Goal: Task Accomplishment & Management: Complete application form

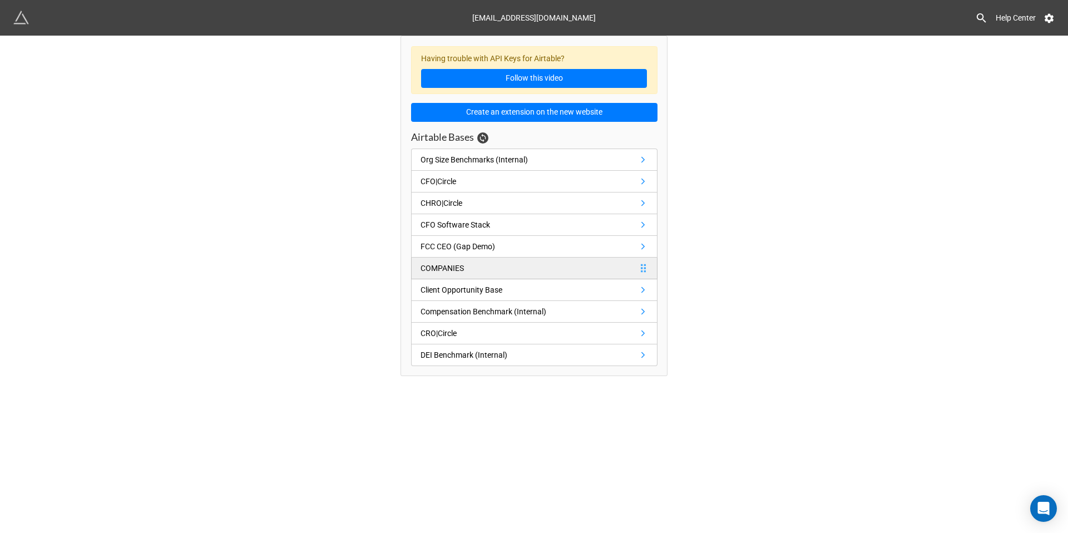
click at [460, 265] on div "COMPANIES" at bounding box center [441, 268] width 43 height 12
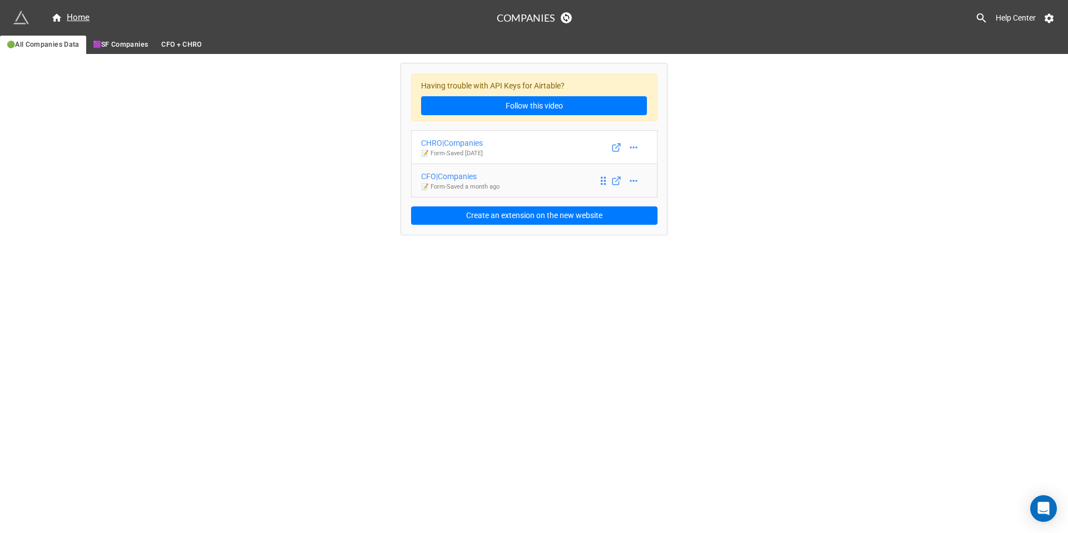
click at [461, 172] on div "CFO|Companies" at bounding box center [460, 176] width 78 height 12
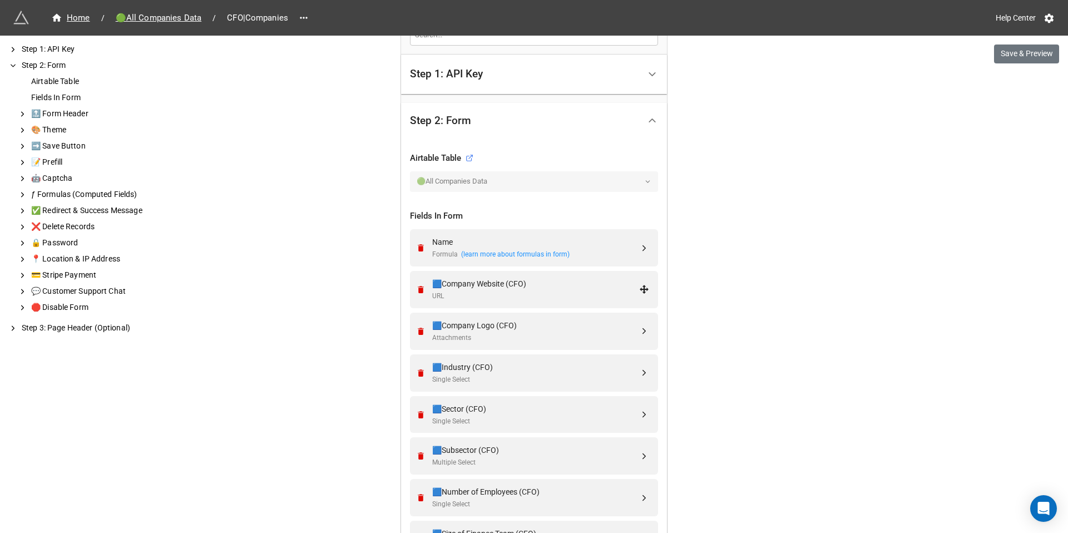
scroll to position [272, 0]
click at [574, 236] on div "Name" at bounding box center [535, 241] width 207 height 12
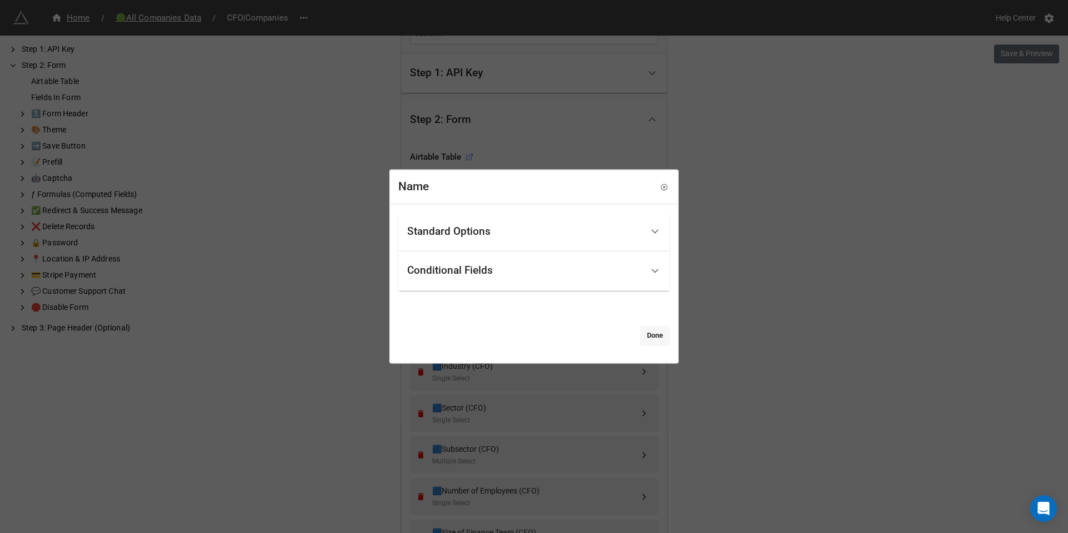
click at [652, 335] on link "Done" at bounding box center [654, 335] width 29 height 20
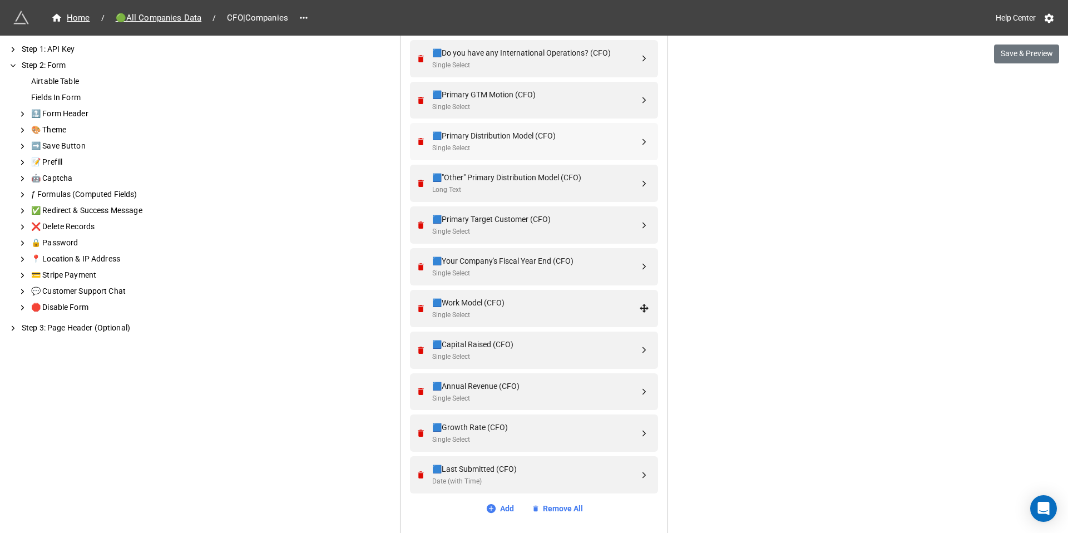
scroll to position [834, 0]
click at [448, 259] on div "🟦Your Company's Fiscal Year End (CFO)" at bounding box center [535, 262] width 207 height 12
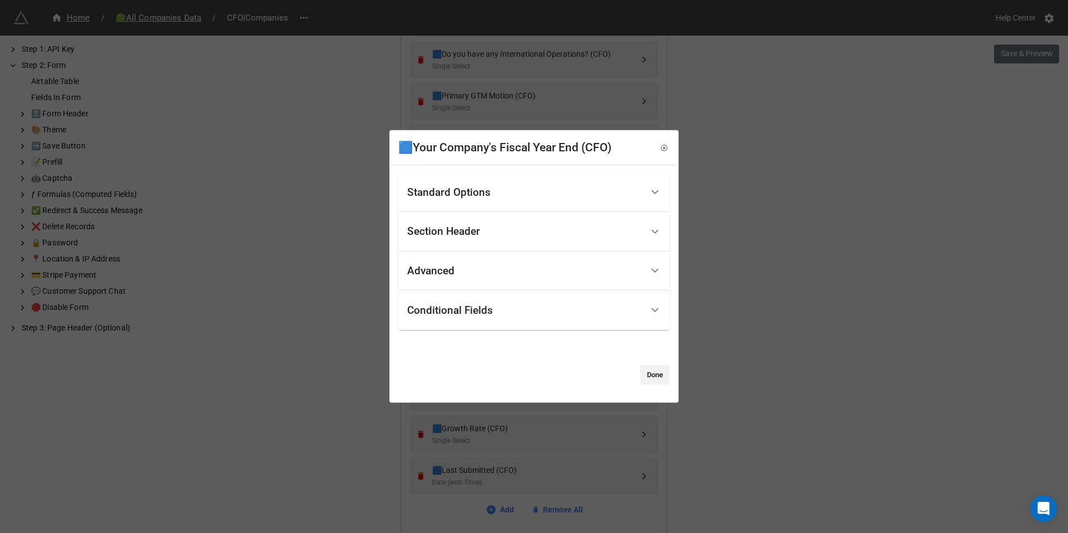
click at [445, 189] on div "Standard Options" at bounding box center [448, 192] width 83 height 11
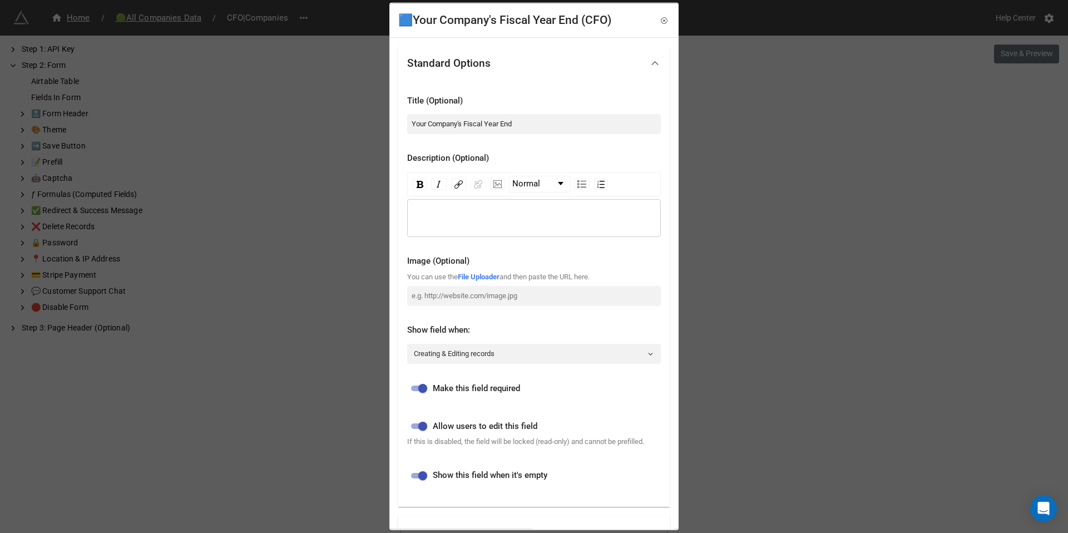
click at [490, 68] on div "Standard Options" at bounding box center [448, 62] width 83 height 11
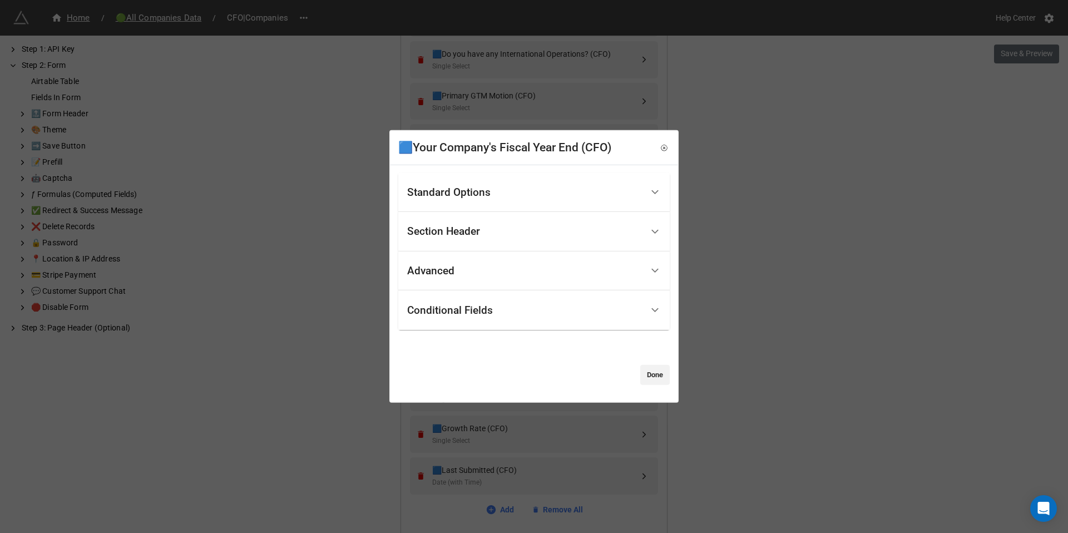
click at [463, 240] on div "Section Header" at bounding box center [524, 232] width 235 height 26
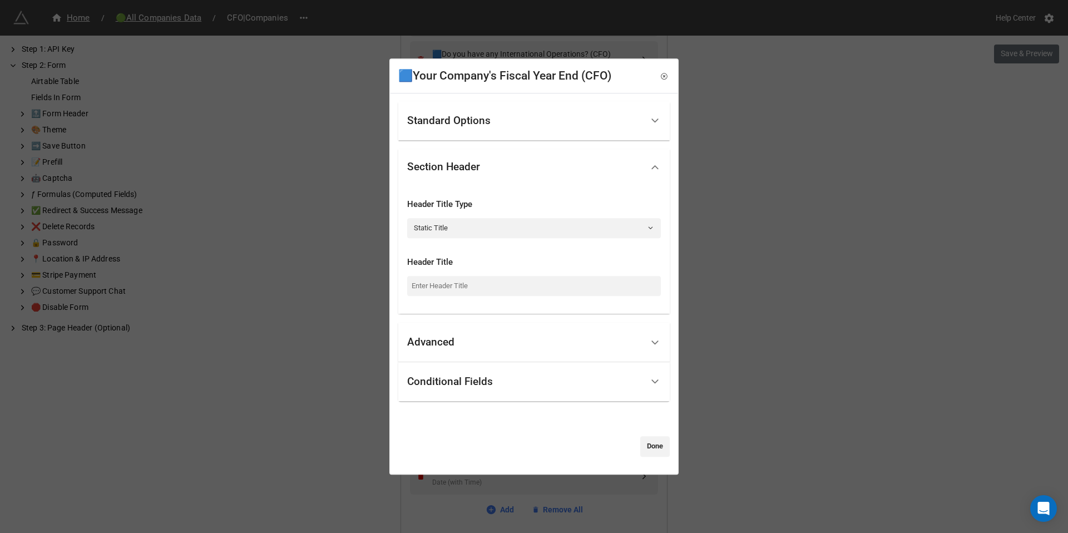
click at [459, 339] on div "Advanced" at bounding box center [524, 342] width 235 height 26
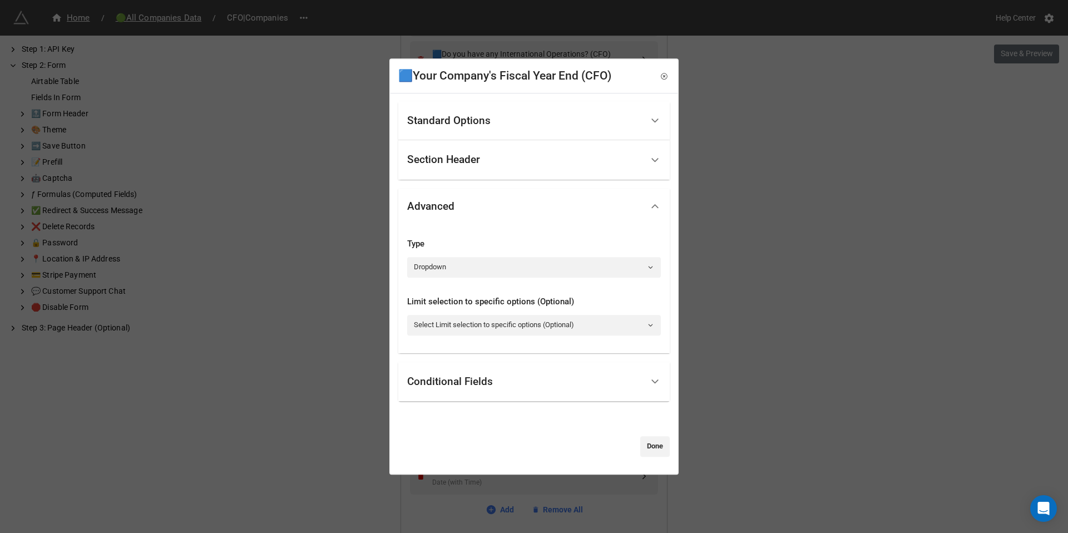
click at [700, 255] on div "🟦Your Company's Fiscal Year End (CFO) Standard Options Title (Optional) Your Co…" at bounding box center [534, 266] width 1068 height 533
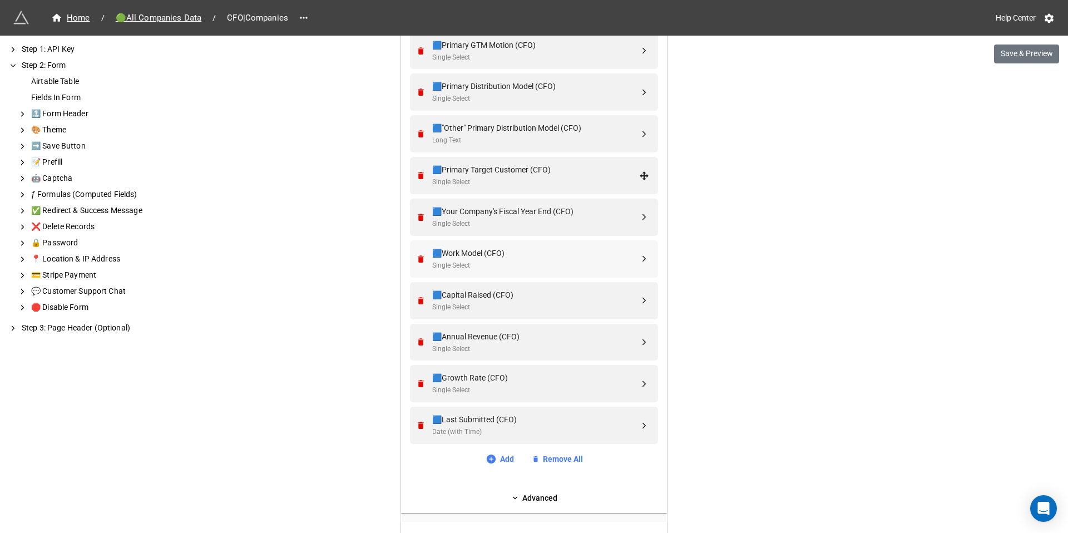
scroll to position [886, 0]
click at [498, 340] on div "🟦Annual Revenue (CFO)" at bounding box center [535, 335] width 207 height 12
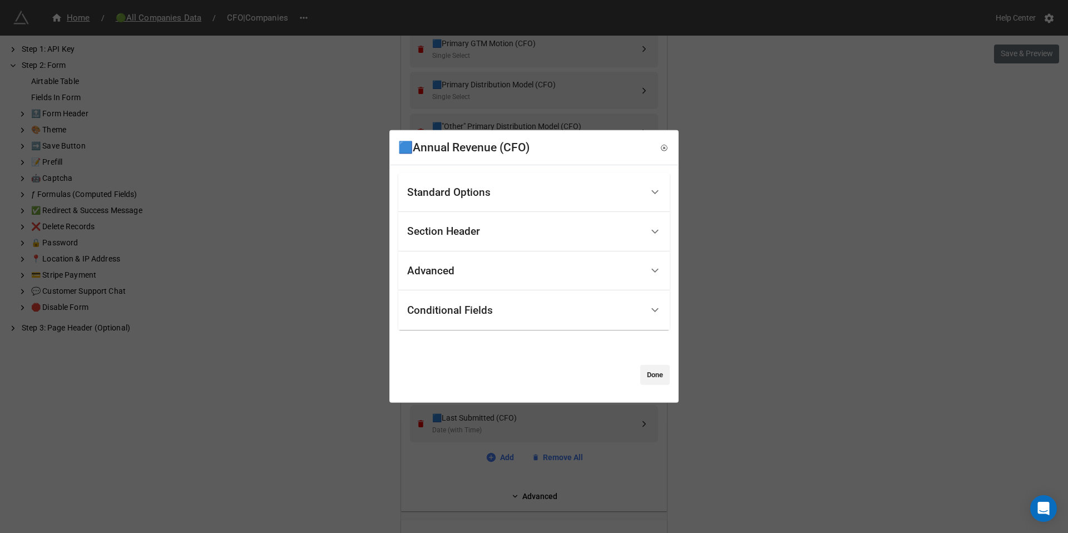
click at [466, 230] on div "Section Header" at bounding box center [443, 231] width 73 height 11
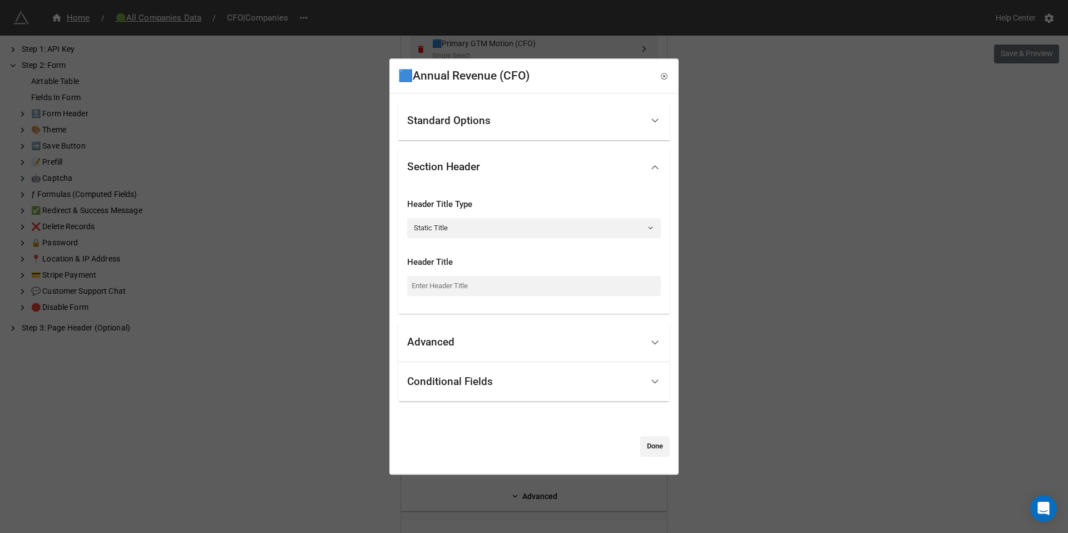
click at [460, 123] on div "Standard Options" at bounding box center [448, 120] width 83 height 11
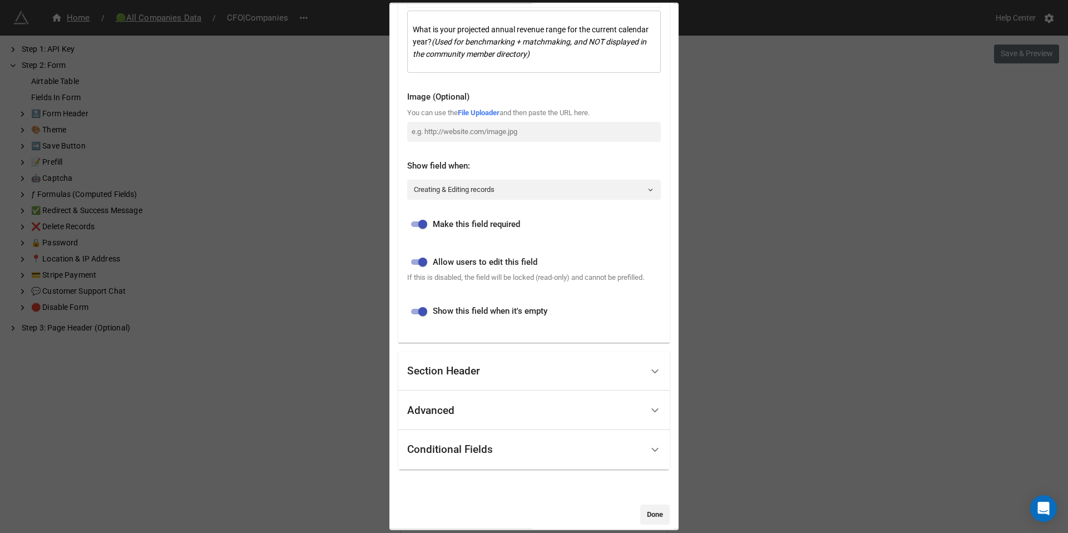
scroll to position [189, 0]
click at [463, 376] on div "Section Header" at bounding box center [443, 370] width 73 height 11
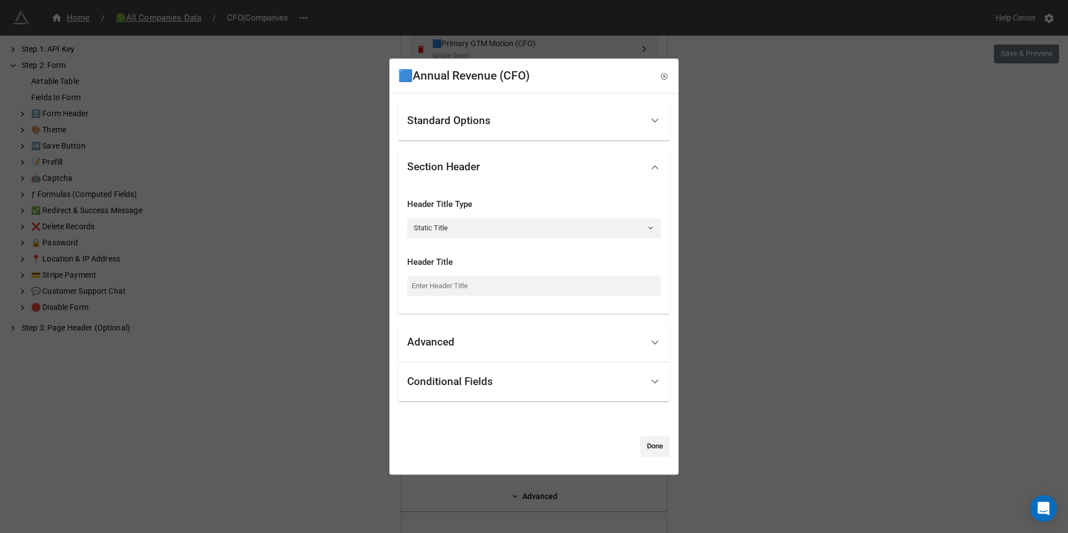
scroll to position [0, 0]
click at [793, 294] on div "🟦Annual Revenue (CFO) Standard Options Title (Optional) Annual Revenue Descript…" at bounding box center [534, 266] width 1068 height 533
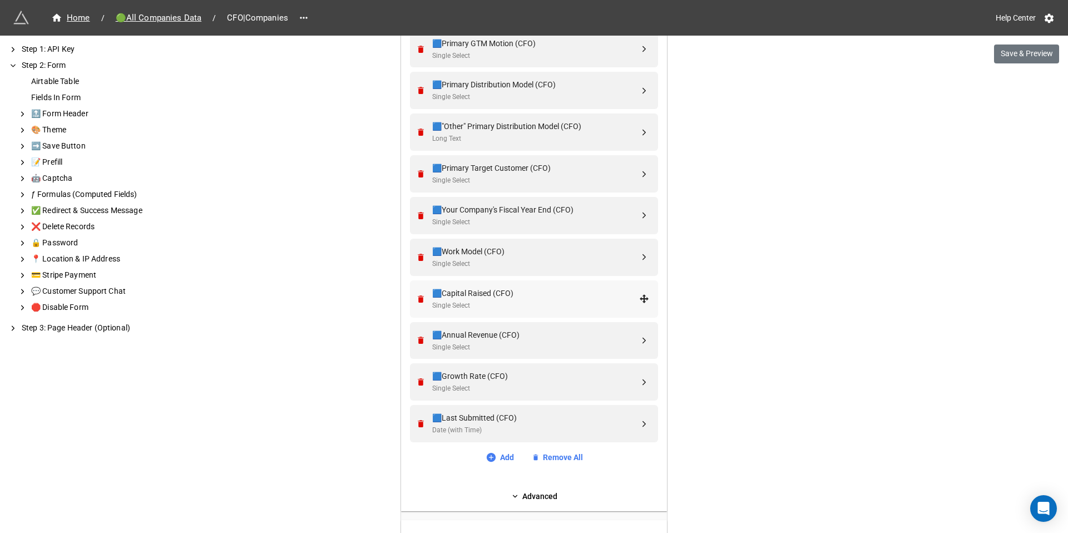
click at [521, 297] on div "🟦Capital Raised (CFO)" at bounding box center [535, 293] width 207 height 12
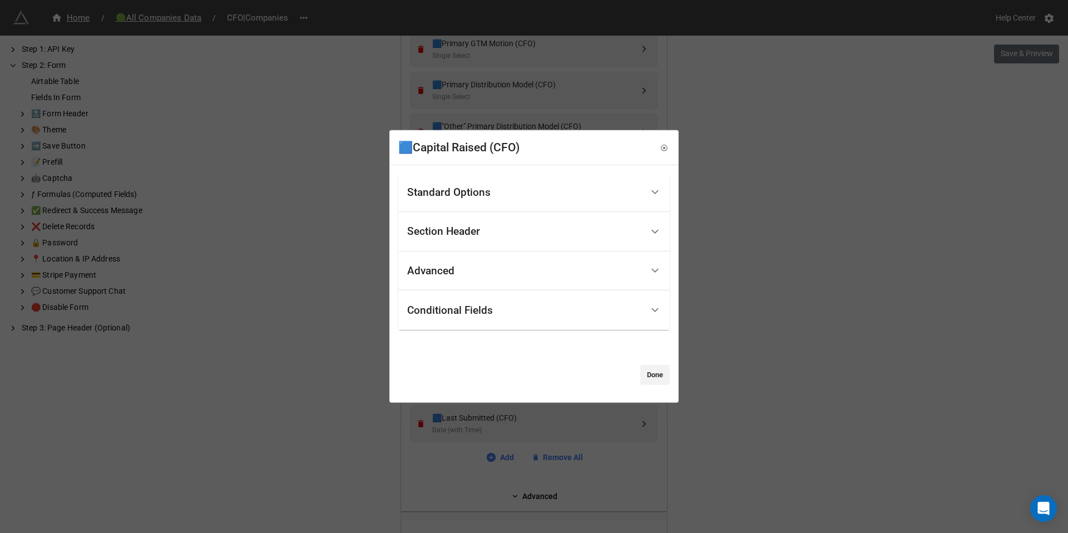
click at [469, 232] on div "Section Header" at bounding box center [443, 231] width 73 height 11
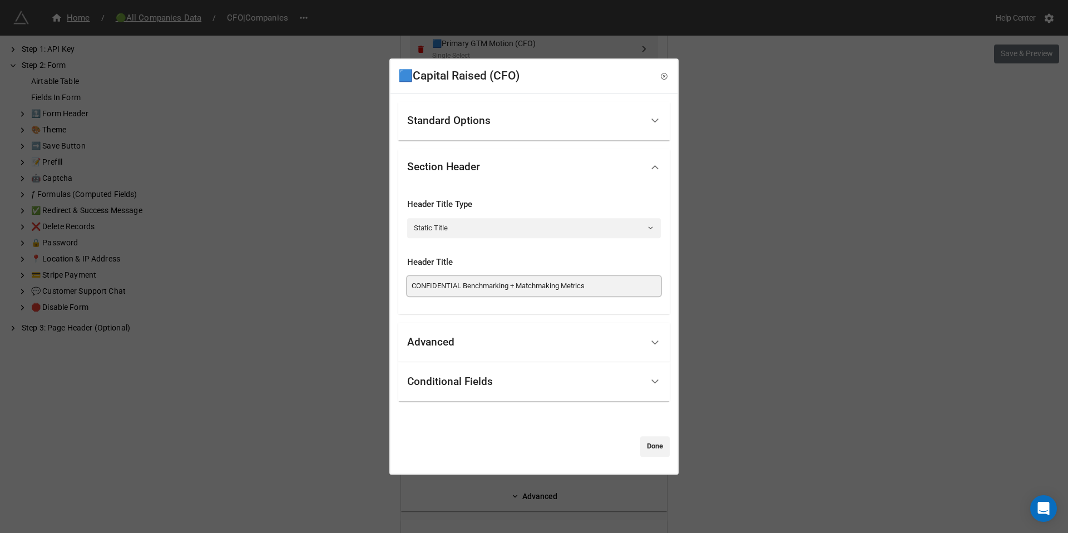
click at [494, 285] on input "CONFIDENTIAL Benchmarking + Matchmaking Metrics" at bounding box center [534, 286] width 254 height 20
click at [728, 262] on div "🟦Capital Raised (CFO) Standard Options Title (Optional) Capital Raised Descript…" at bounding box center [534, 266] width 1068 height 533
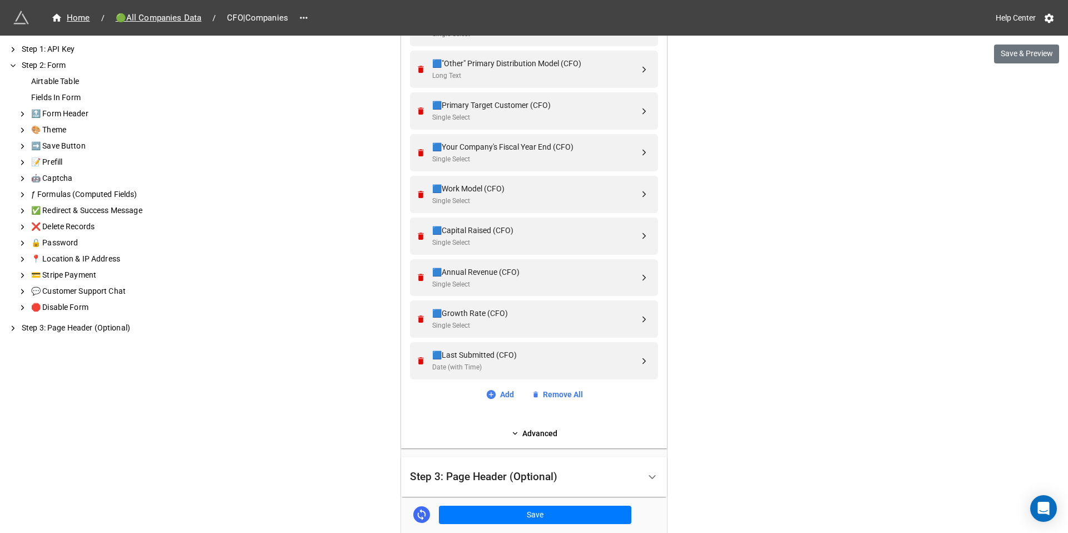
scroll to position [1026, 0]
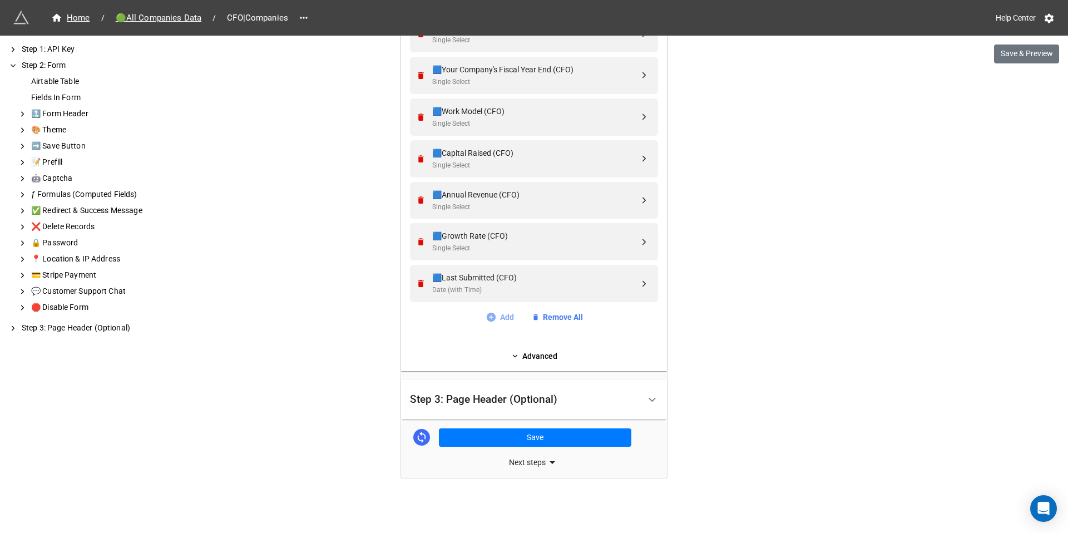
click at [487, 314] on icon at bounding box center [490, 316] width 9 height 9
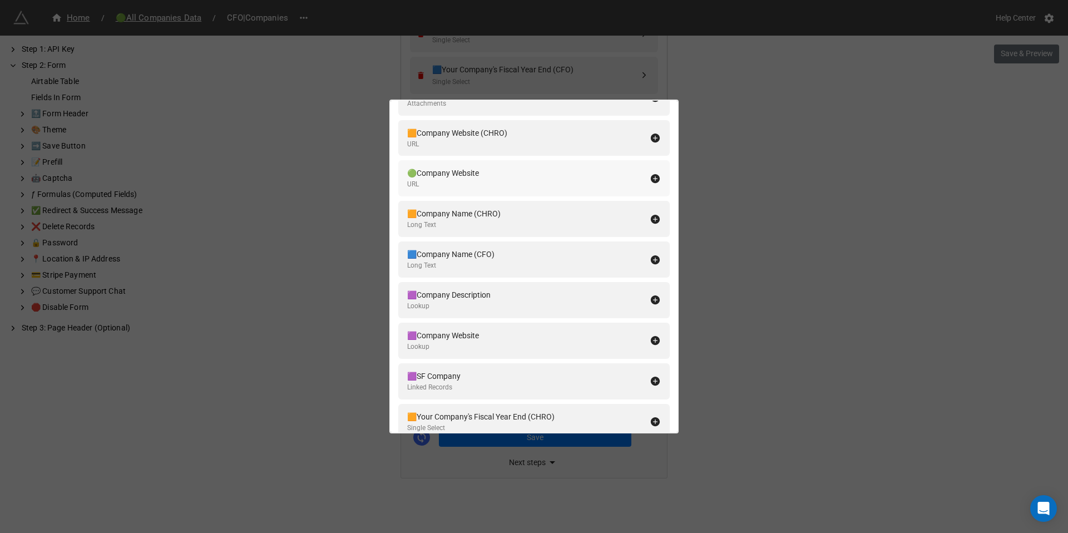
scroll to position [138, 0]
type input "company"
click at [502, 257] on div "🟦Company Name (CFO) Long Text" at bounding box center [528, 258] width 242 height 23
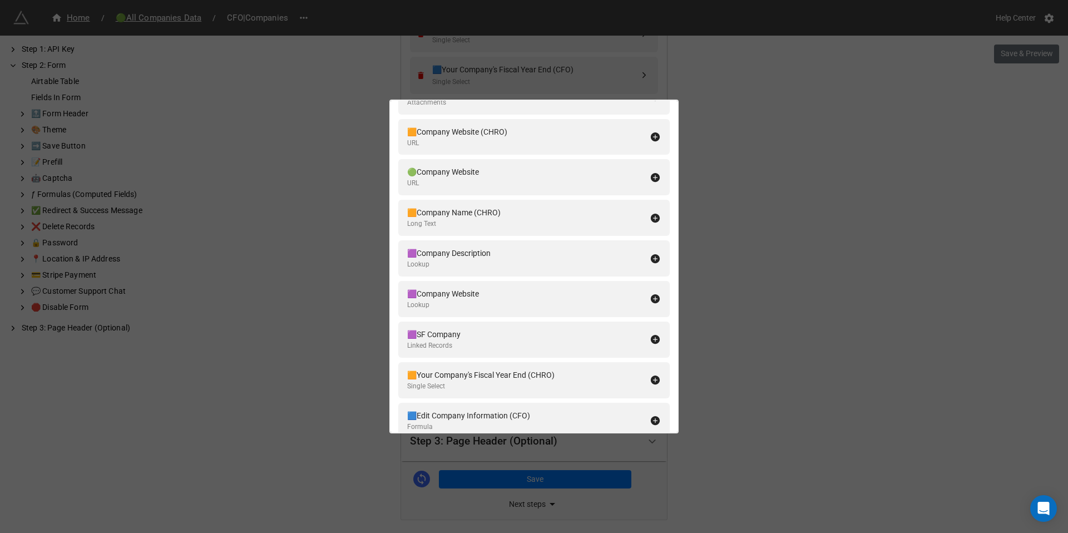
click at [738, 396] on div "Fields In Form company Add All 🟧Company Logo (CHRO) Attachments 🟢Company Logo A…" at bounding box center [534, 266] width 1068 height 533
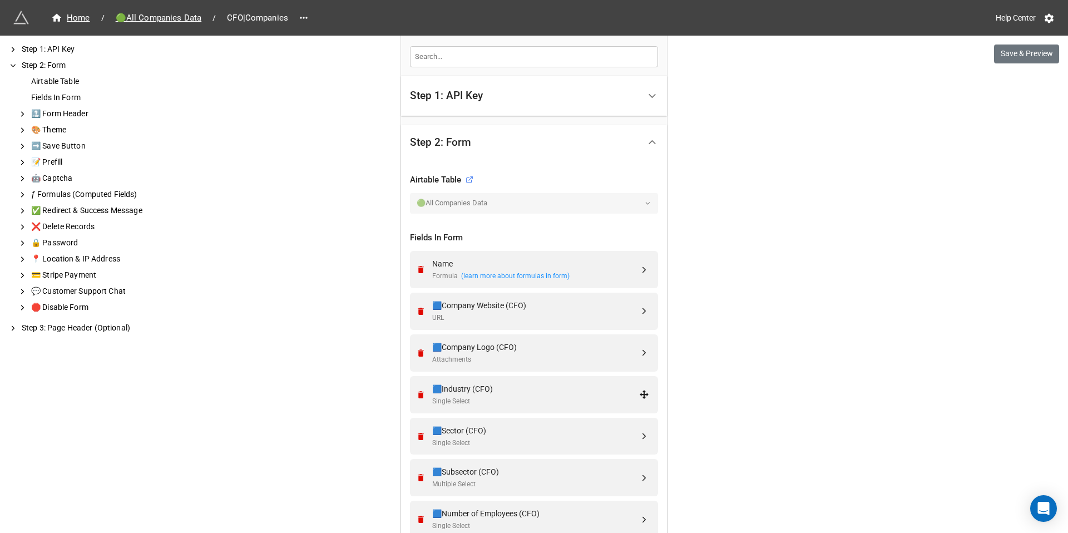
scroll to position [257, 0]
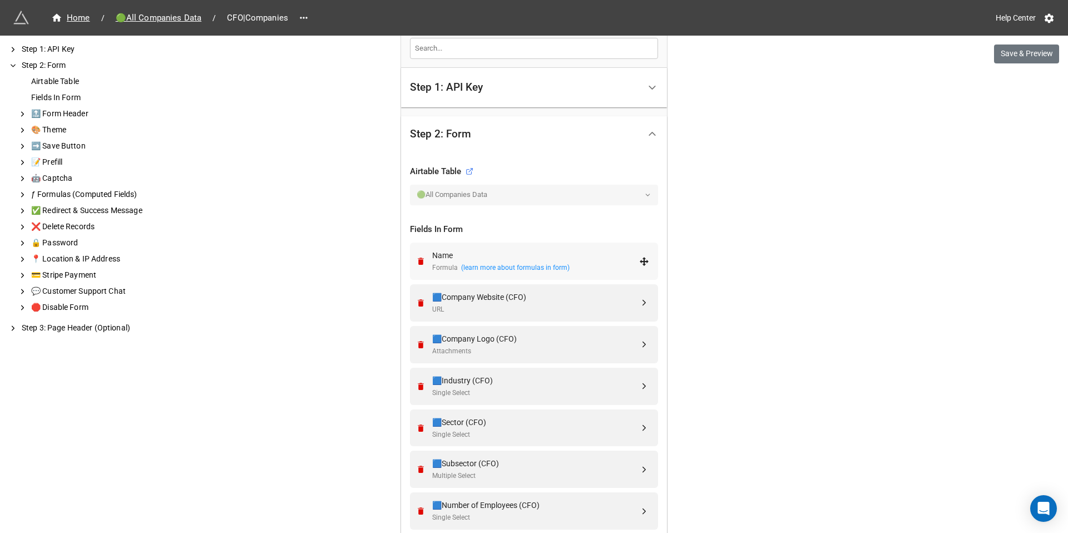
click at [467, 257] on div "Name" at bounding box center [535, 255] width 207 height 12
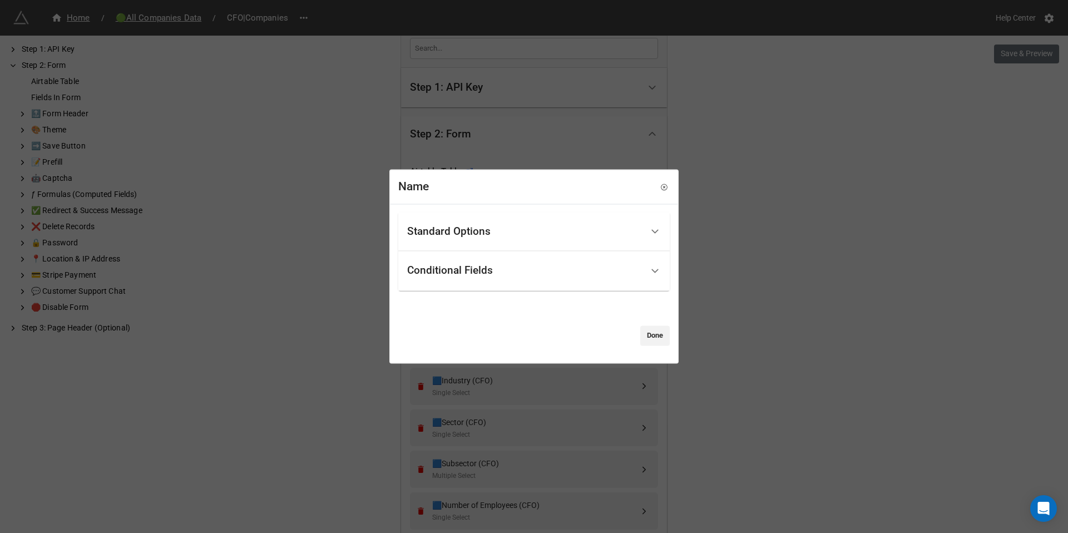
click at [467, 236] on div "Standard Options" at bounding box center [448, 231] width 83 height 11
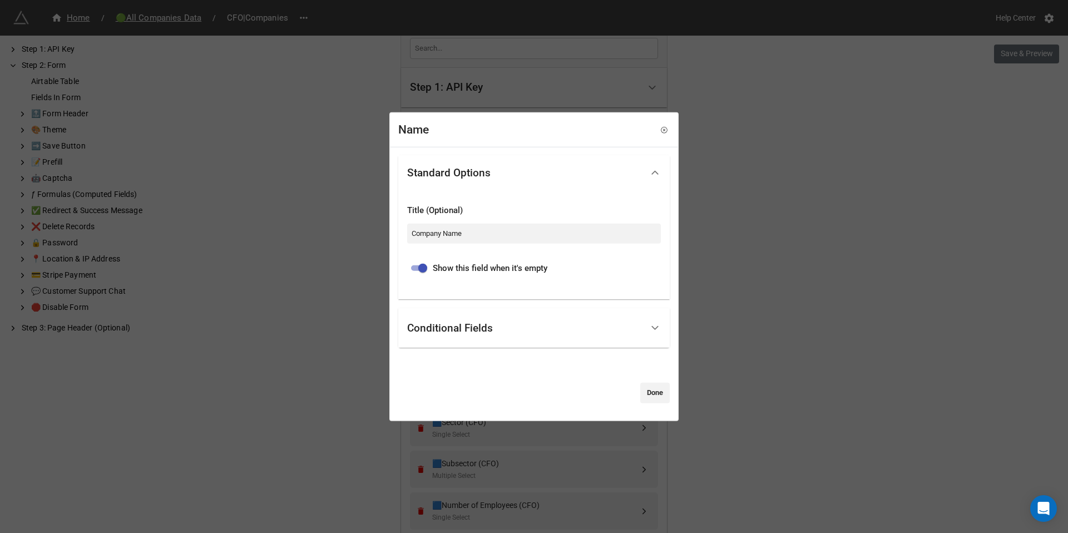
click at [470, 320] on div "Conditional Fields" at bounding box center [524, 328] width 235 height 26
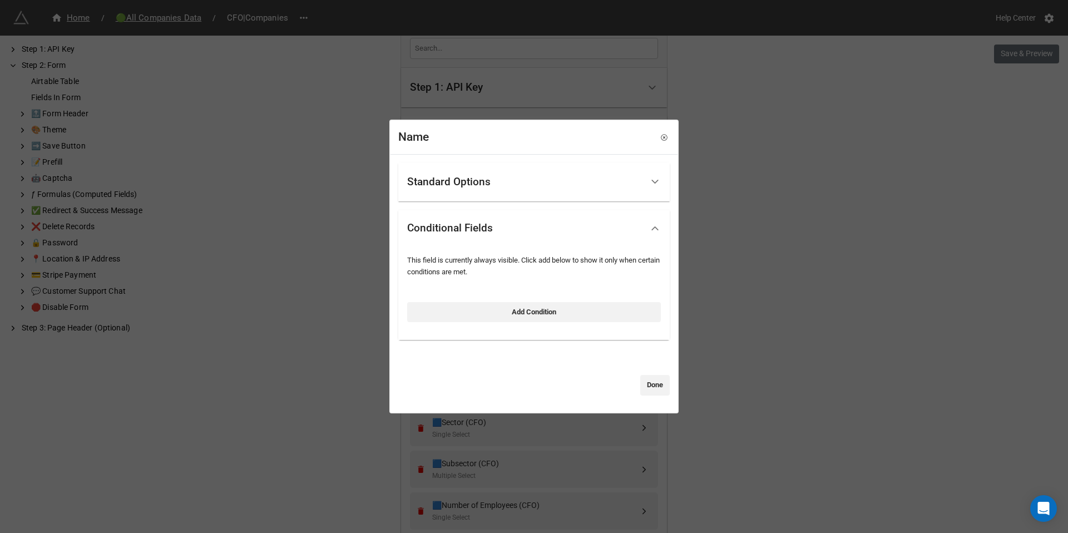
click at [833, 239] on div "Name Standard Options Title (Optional) Company Name Show this field when it's e…" at bounding box center [534, 266] width 1068 height 533
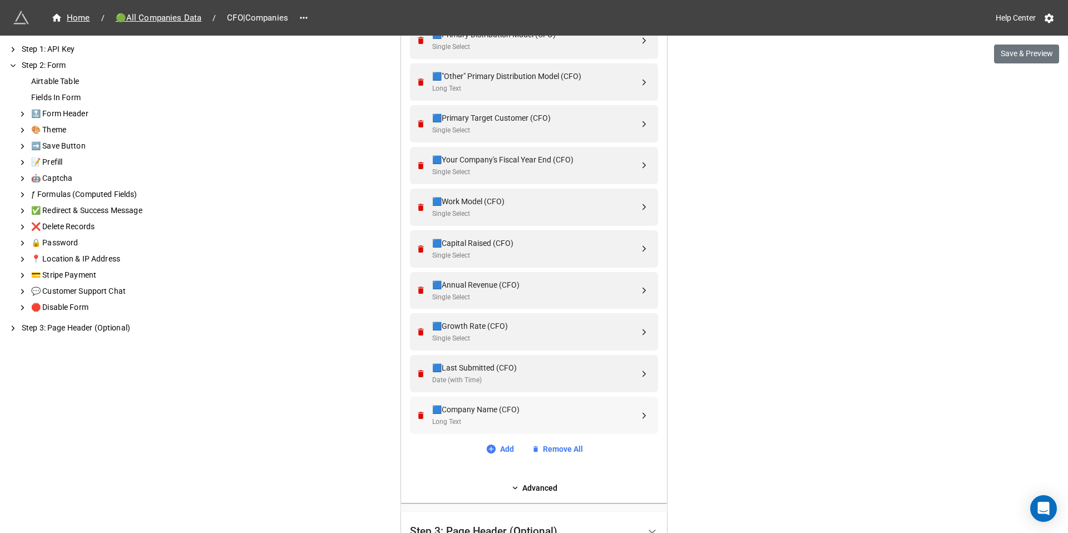
scroll to position [946, 0]
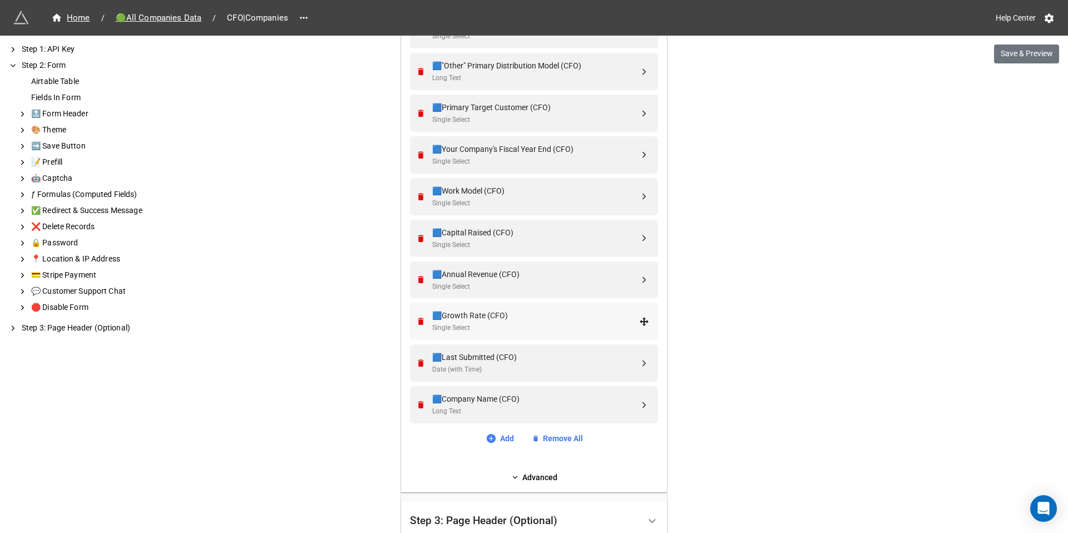
drag, startPoint x: 451, startPoint y: 409, endPoint x: 474, endPoint y: 309, distance: 102.1
drag, startPoint x: 490, startPoint y: 404, endPoint x: 497, endPoint y: 312, distance: 92.0
drag, startPoint x: 642, startPoint y: 404, endPoint x: 638, endPoint y: 225, distance: 179.1
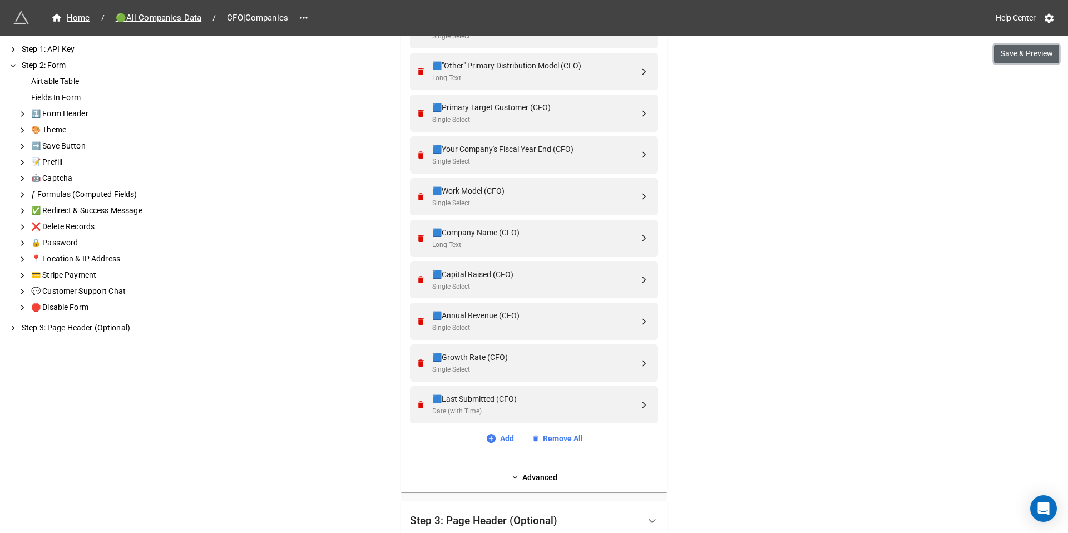
click at [1019, 56] on button "Save & Preview" at bounding box center [1026, 53] width 65 height 19
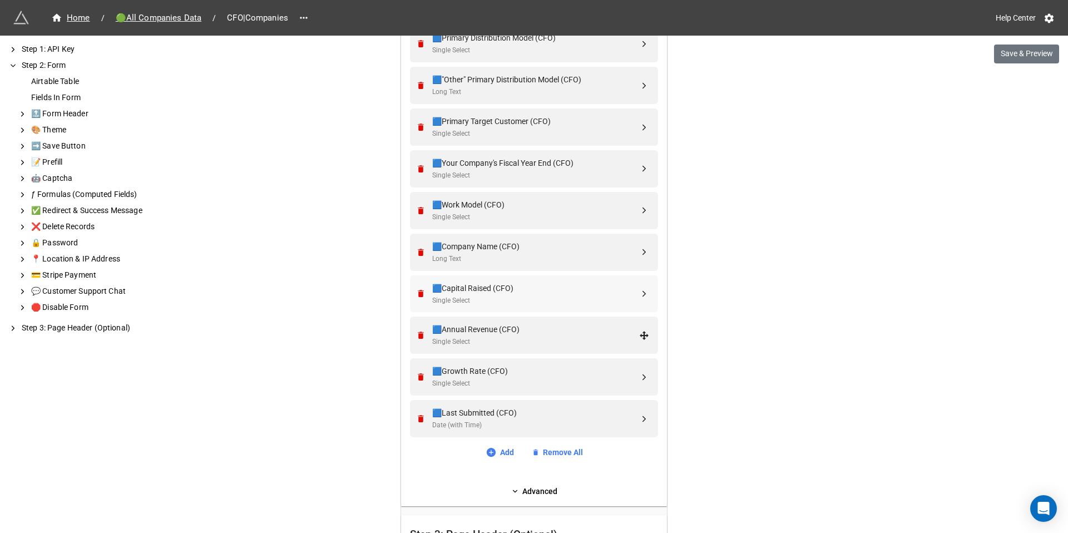
scroll to position [925, 0]
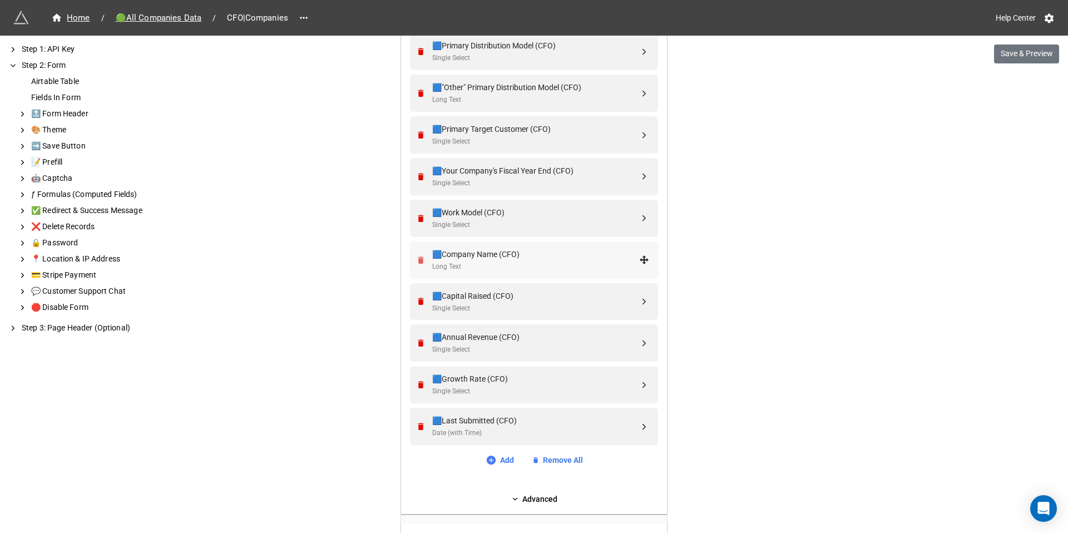
click at [419, 258] on icon "Remove" at bounding box center [421, 259] width 6 height 7
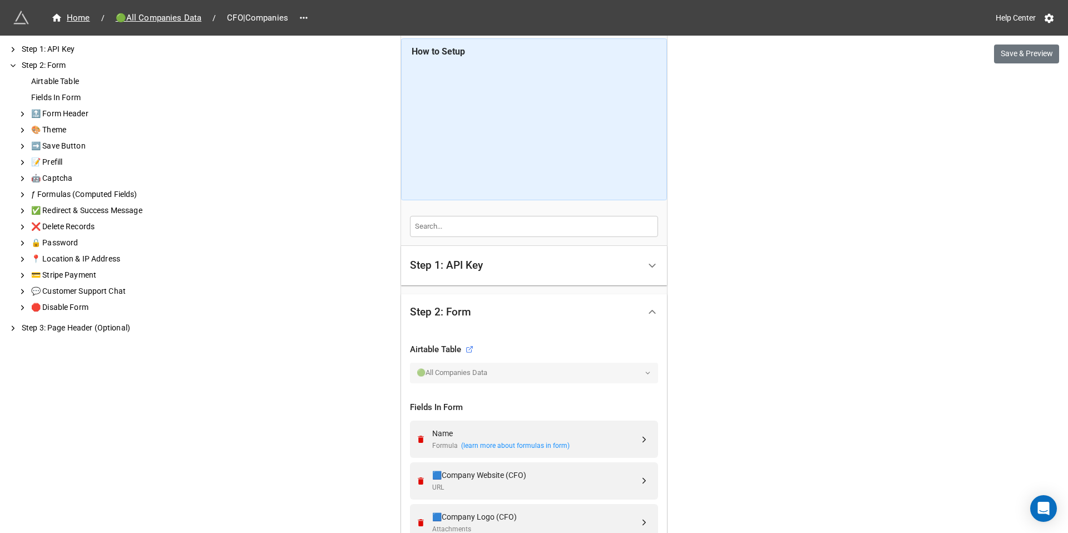
scroll to position [0, 0]
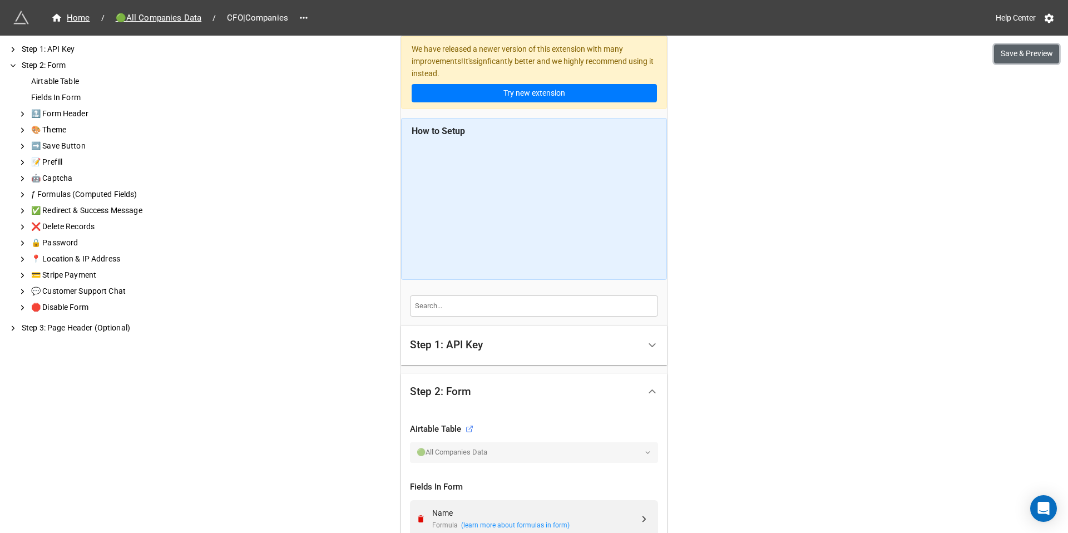
click at [1032, 61] on button "Save & Preview" at bounding box center [1026, 53] width 65 height 19
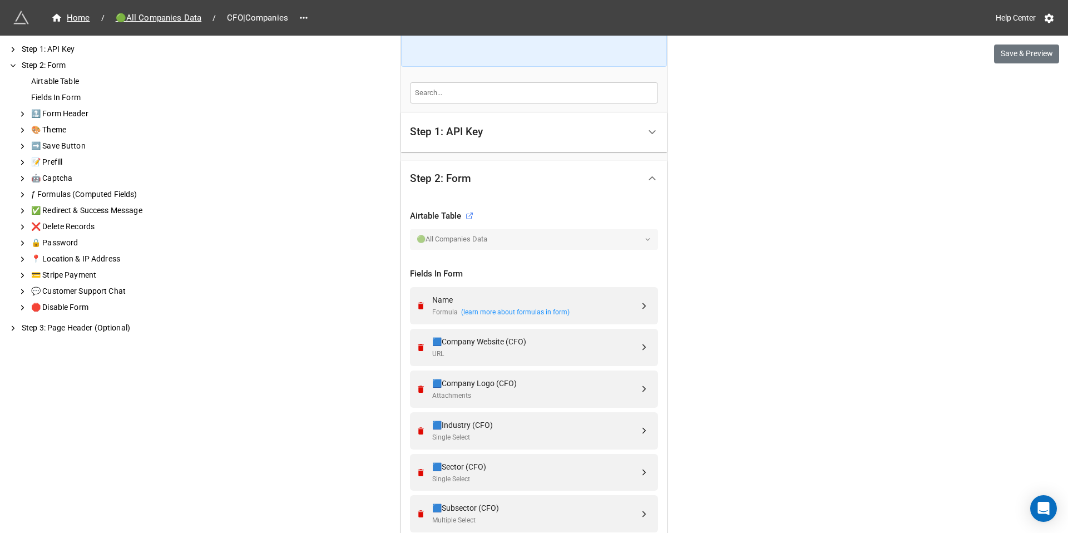
scroll to position [420, 0]
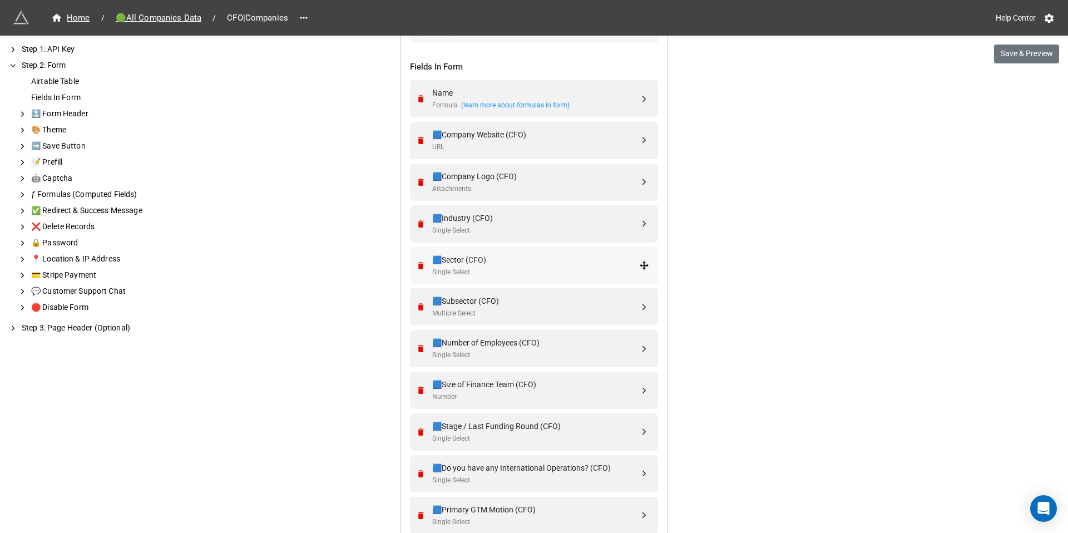
click at [470, 256] on div "🟦Sector (CFO)" at bounding box center [535, 260] width 207 height 12
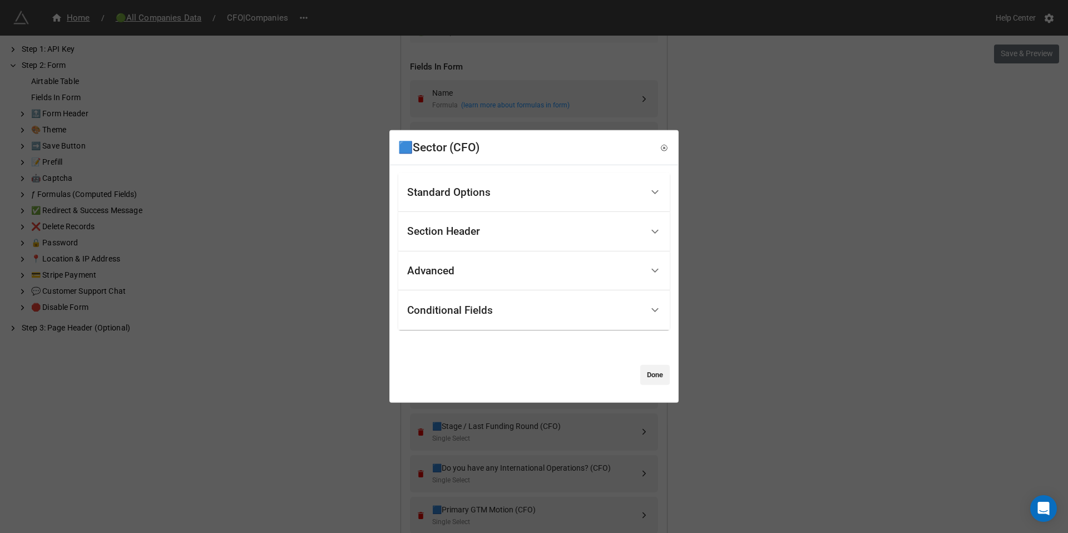
click at [464, 231] on div "Section Header" at bounding box center [443, 231] width 73 height 11
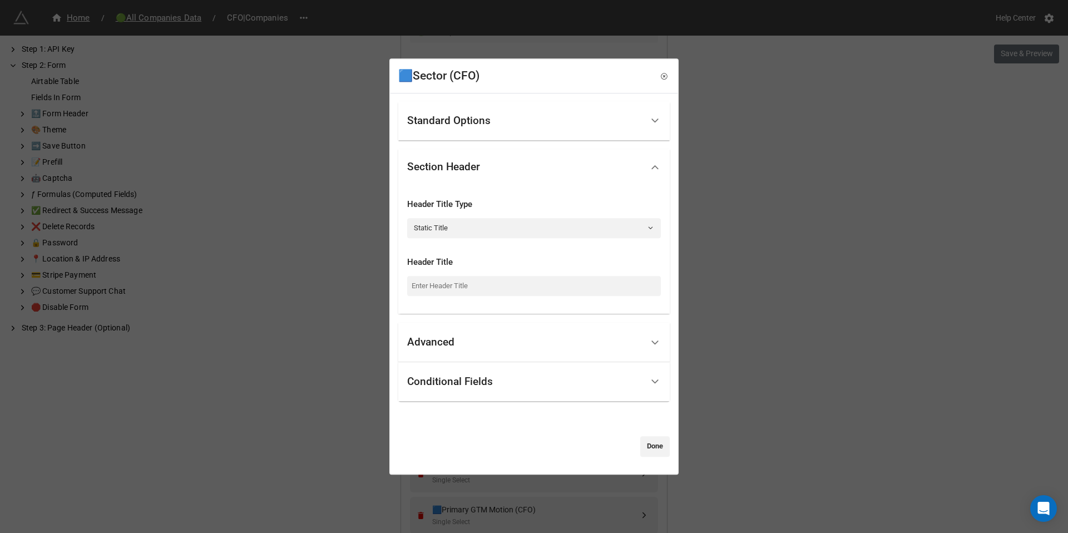
click at [444, 122] on div "Standard Options" at bounding box center [448, 120] width 83 height 11
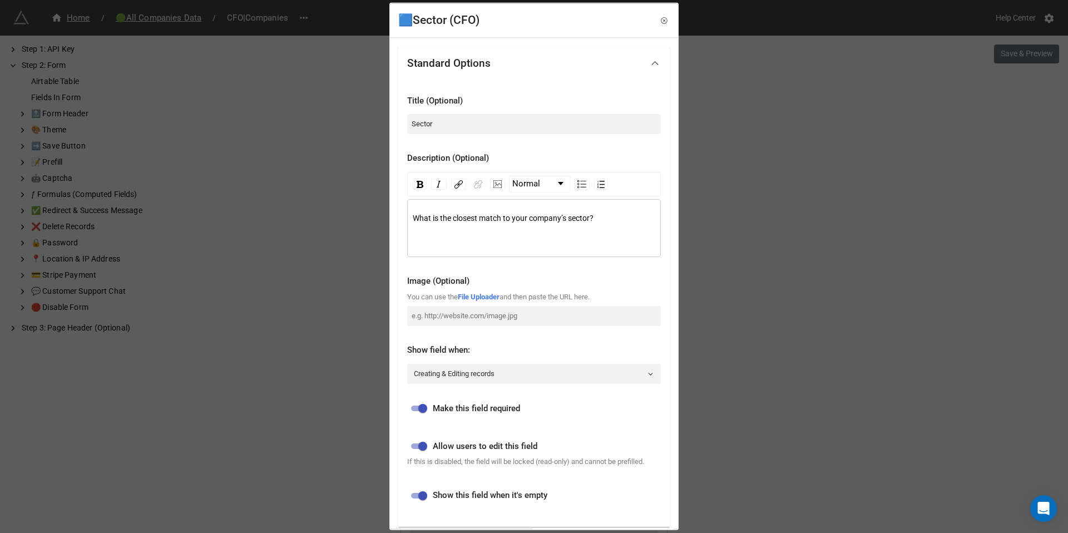
click at [519, 217] on span "What is the closest match to your company’s sector?" at bounding box center [503, 218] width 181 height 9
click at [627, 215] on div "What is the closest match to your company’s sector?" at bounding box center [534, 218] width 243 height 12
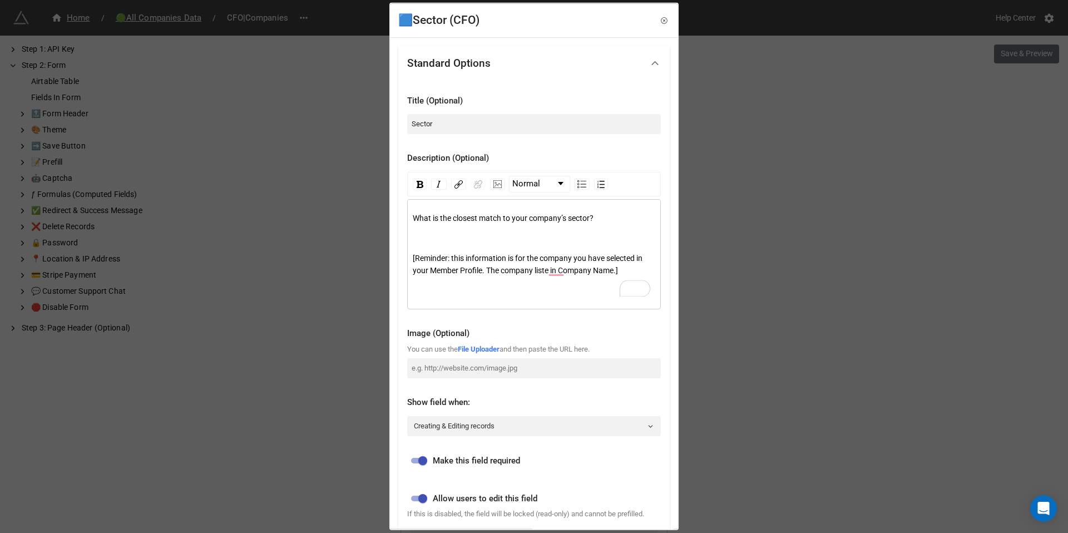
click at [564, 271] on span "[Reminder: this information is for the company you have selected in your Member…" at bounding box center [528, 264] width 231 height 21
drag, startPoint x: 642, startPoint y: 269, endPoint x: 395, endPoint y: 256, distance: 247.2
click at [395, 256] on div "Standard Options Title (Optional) Sector Description (Optional) Normal What is …" at bounding box center [533, 407] width 287 height 740
click at [589, 269] on span "[Reminder: this information is for the company you have selected in your Member…" at bounding box center [528, 264] width 231 height 21
click at [557, 269] on span "[Reminder: this information is for the company you have selected in your Member…" at bounding box center [528, 264] width 231 height 21
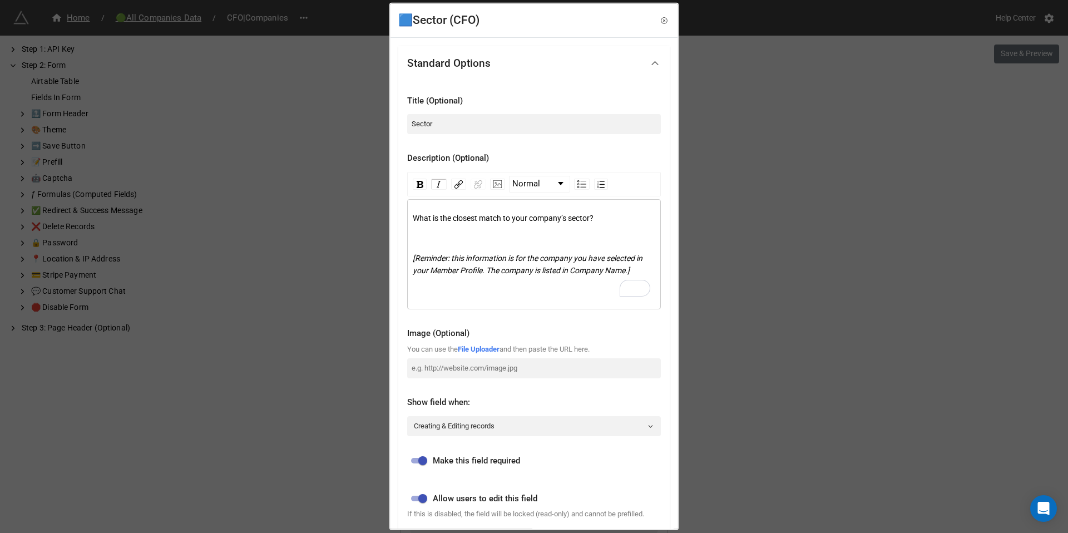
click at [936, 204] on div "🟦Sector (CFO) Standard Options Title (Optional) Sector Description (Optional) N…" at bounding box center [534, 266] width 1068 height 533
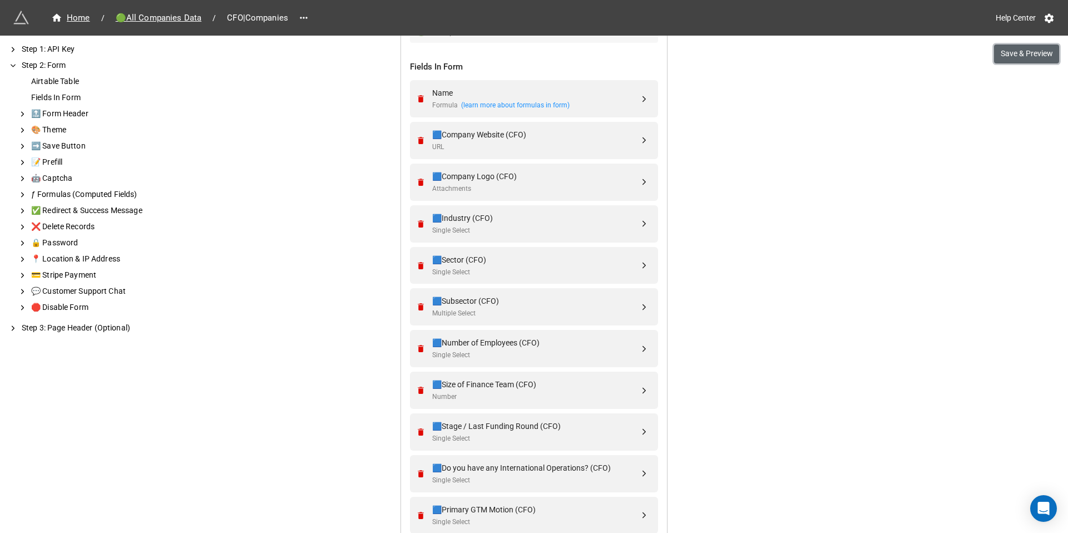
click at [1014, 57] on button "Save & Preview" at bounding box center [1026, 53] width 65 height 19
click at [460, 262] on div "🟦Sector (CFO)" at bounding box center [535, 260] width 207 height 12
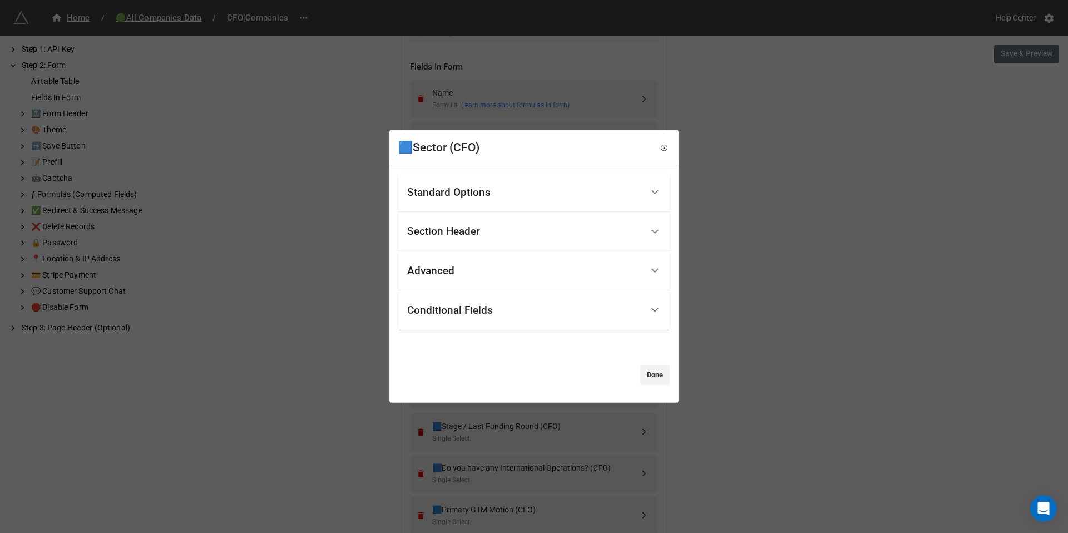
click at [487, 235] on div "Section Header" at bounding box center [524, 232] width 235 height 26
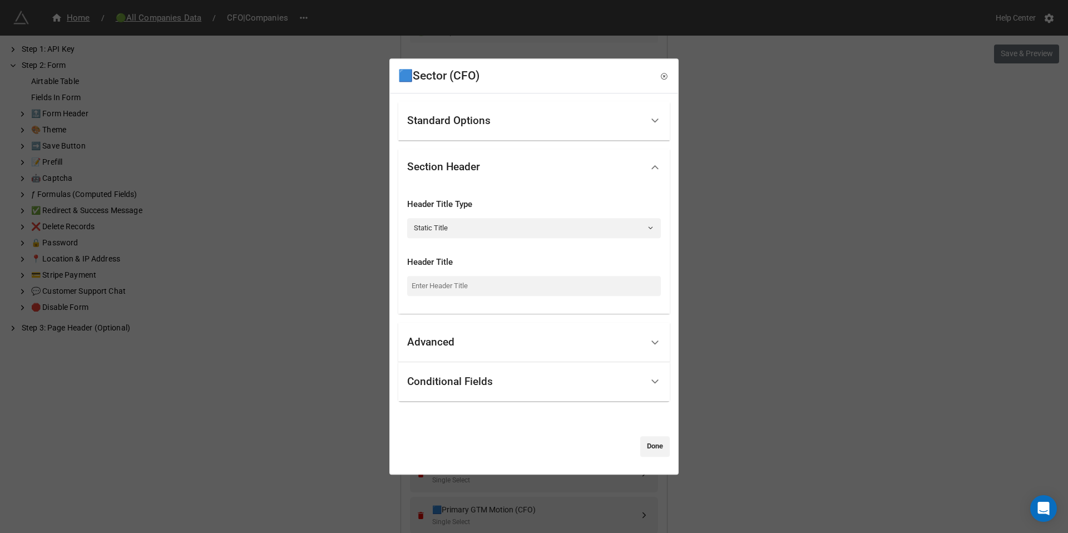
click at [457, 348] on div "Advanced" at bounding box center [524, 342] width 235 height 26
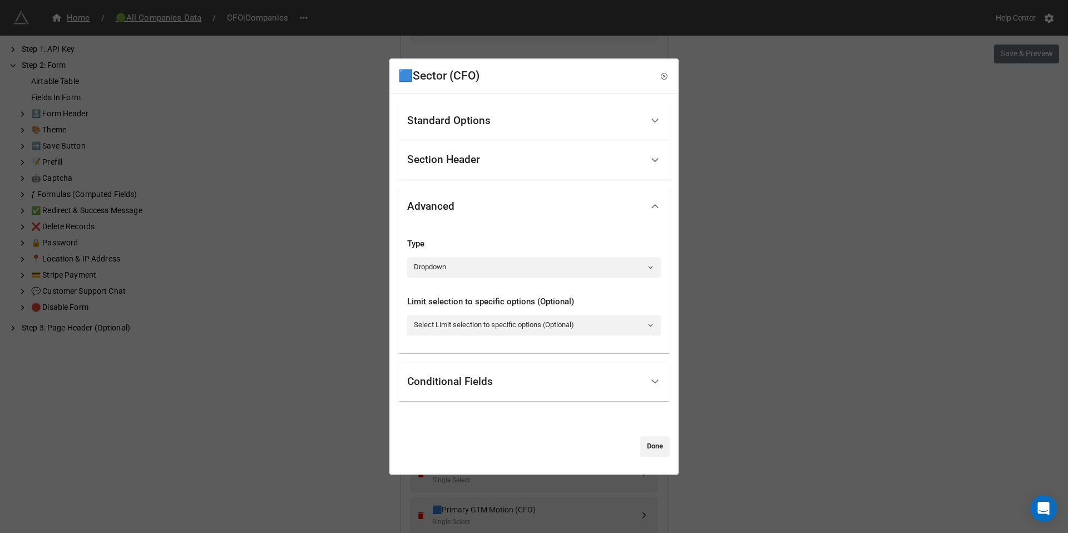
click at [476, 128] on div "Standard Options" at bounding box center [524, 121] width 235 height 26
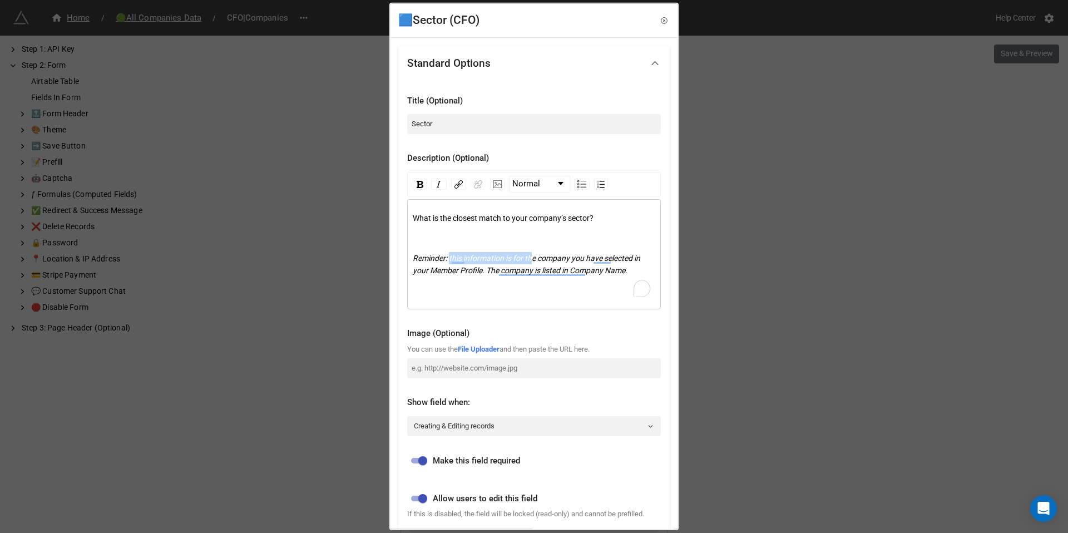
drag, startPoint x: 451, startPoint y: 259, endPoint x: 539, endPoint y: 263, distance: 88.0
click at [539, 263] on div "Reminder: this information is for the company you have selected in your Member …" at bounding box center [534, 264] width 243 height 24
click at [406, 252] on div "Title (Optional) Sector Description (Optional) Normal What is the closest match…" at bounding box center [533, 330] width 271 height 498
click at [430, 256] on span "Reminder: this information is for the company you have selected in your Member …" at bounding box center [527, 264] width 229 height 21
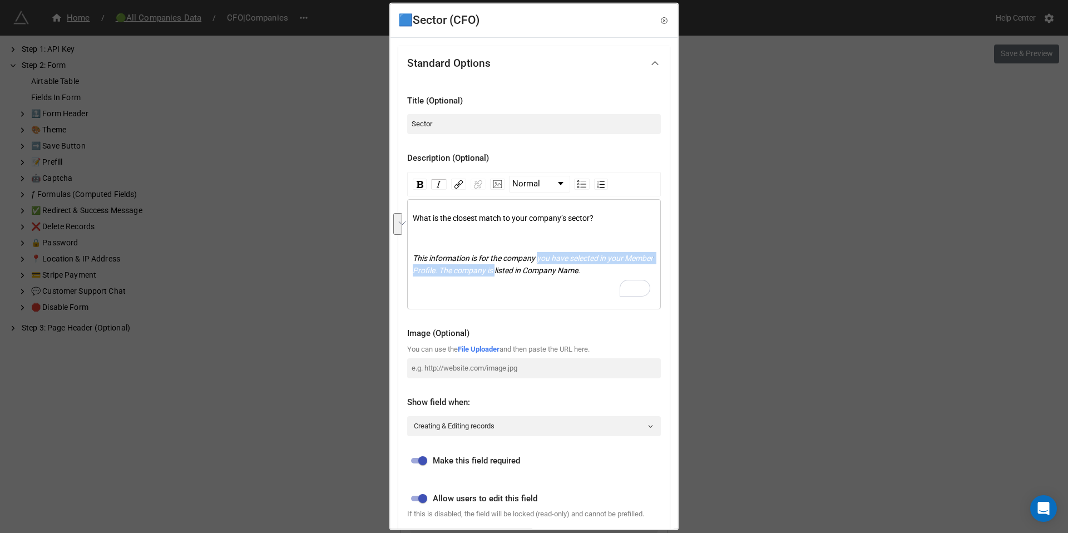
drag, startPoint x: 543, startPoint y: 257, endPoint x: 530, endPoint y: 271, distance: 18.9
click at [530, 271] on span "This information is for the company you have selected in your Member Profile. T…" at bounding box center [534, 264] width 242 height 21
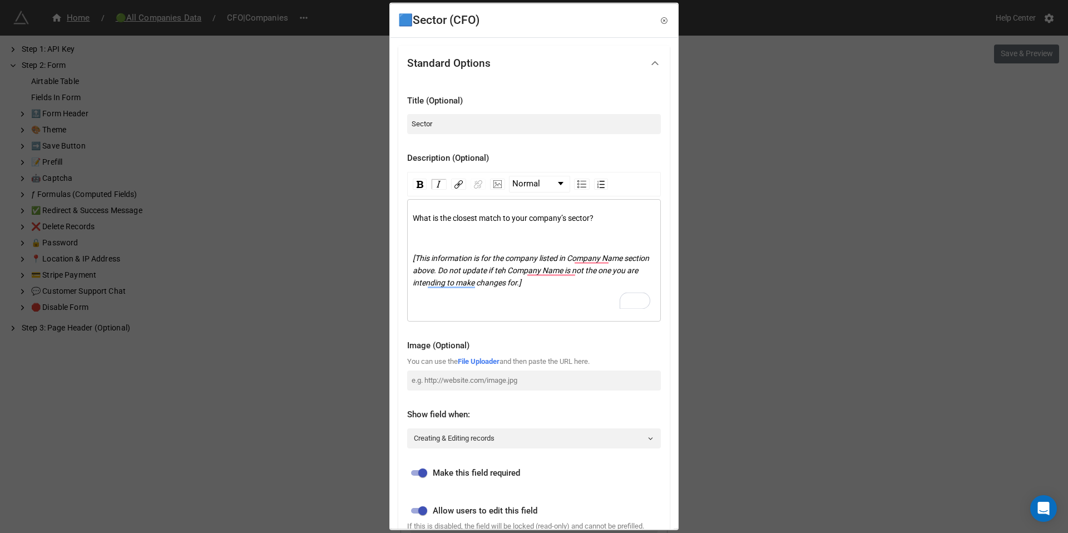
click at [529, 271] on span "[This information is for the company listed in Company Name section above. Do n…" at bounding box center [532, 270] width 238 height 33
click at [578, 288] on div "[💡Note: This information is for the company listed in Company Name section abov…" at bounding box center [534, 270] width 243 height 37
click at [469, 272] on span "[💡Note: This information is for the company listed in the "Company Name section…" at bounding box center [530, 270] width 234 height 33
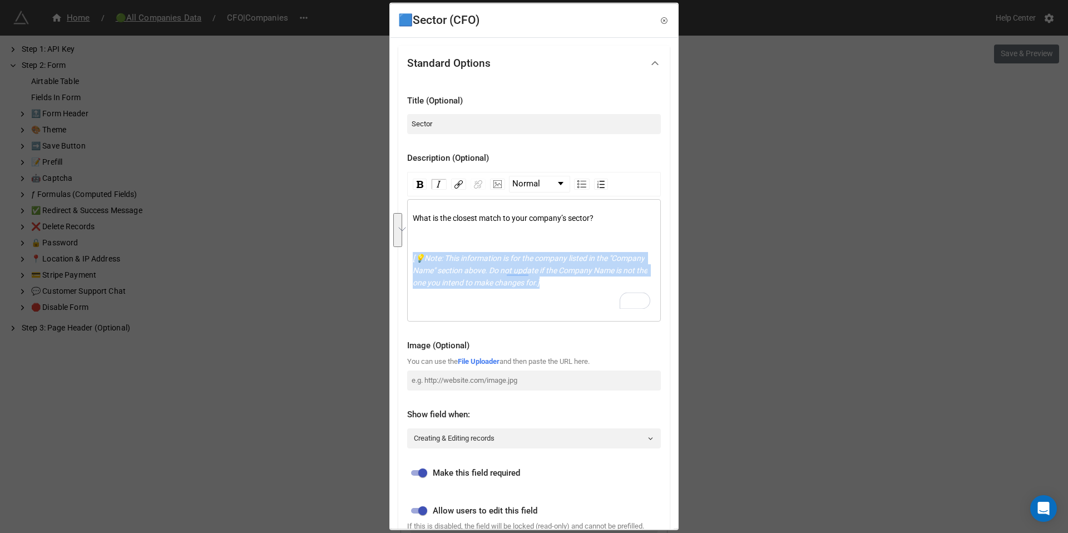
drag, startPoint x: 607, startPoint y: 285, endPoint x: 395, endPoint y: 252, distance: 213.8
click at [395, 252] on div "Standard Options Title (Optional) Sector Description (Optional) Normal What is …" at bounding box center [533, 413] width 287 height 752
copy span "[💡Note: This information is for the company listed in the "Company Name" sectio…"
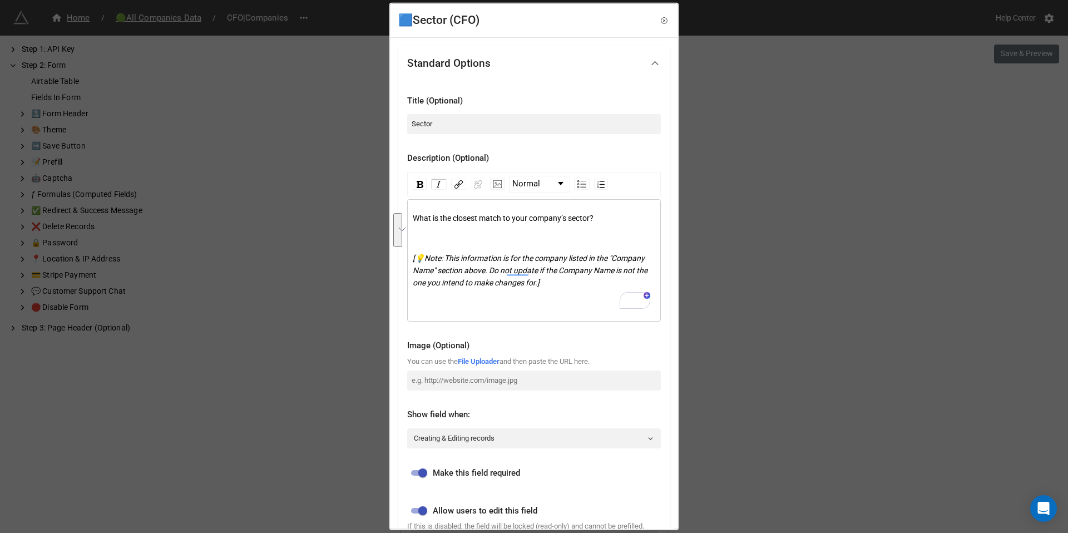
click at [545, 302] on div "To enrich screen reader interactions, please activate Accessibility in Grammarl…" at bounding box center [534, 302] width 243 height 12
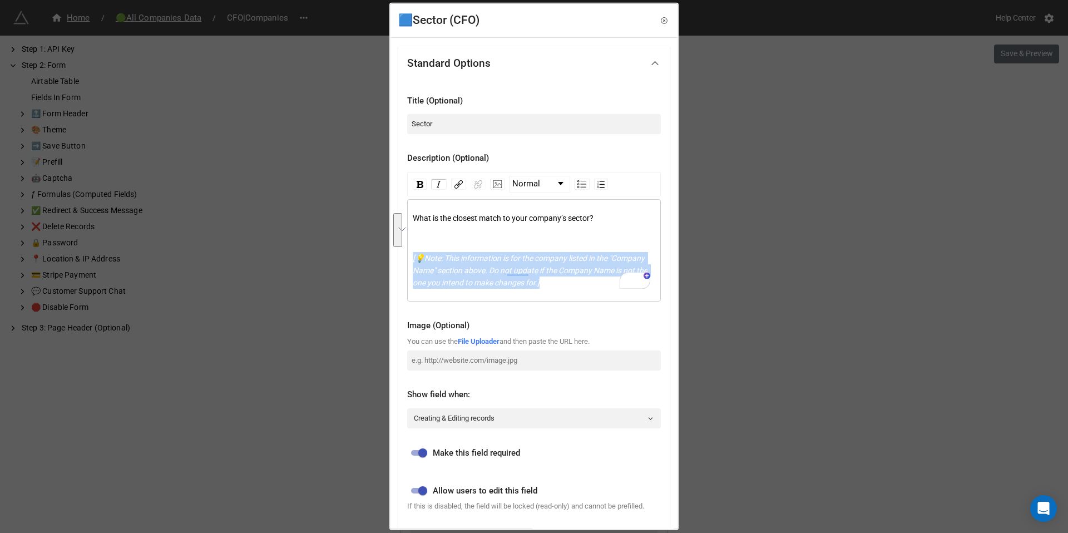
copy span "[💡Note: This information is for the company listed in the "Company Name" sectio…"
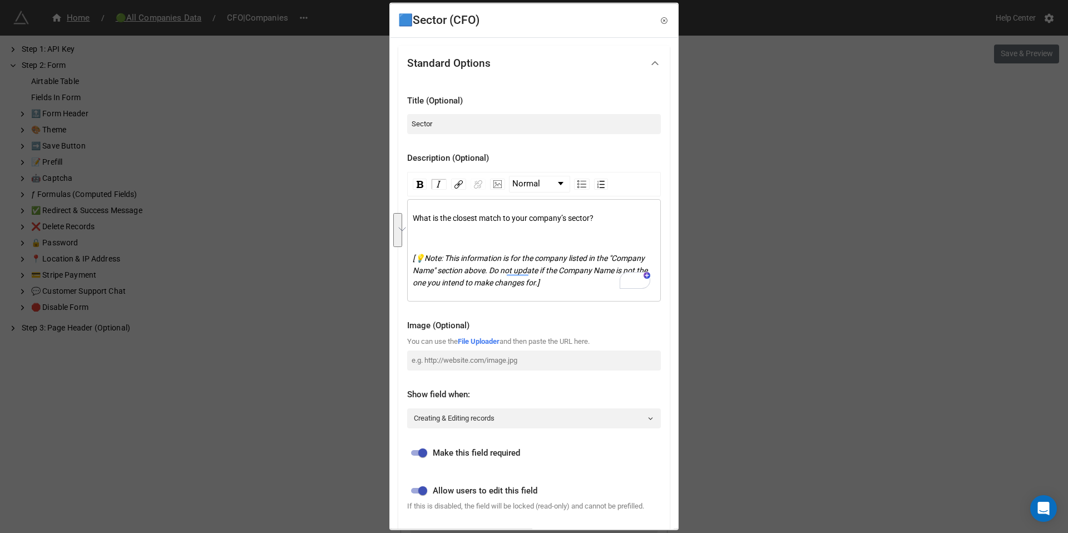
click at [794, 259] on div "🟦Sector (CFO) Standard Options Title (Optional) Sector Description (Optional) N…" at bounding box center [534, 266] width 1068 height 533
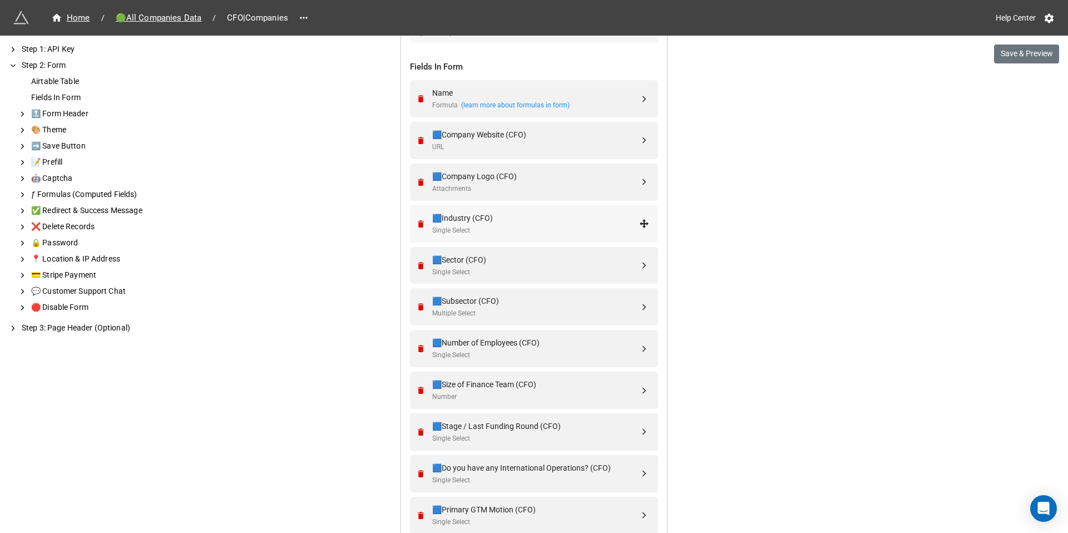
click at [504, 227] on div "Single Select" at bounding box center [535, 230] width 207 height 11
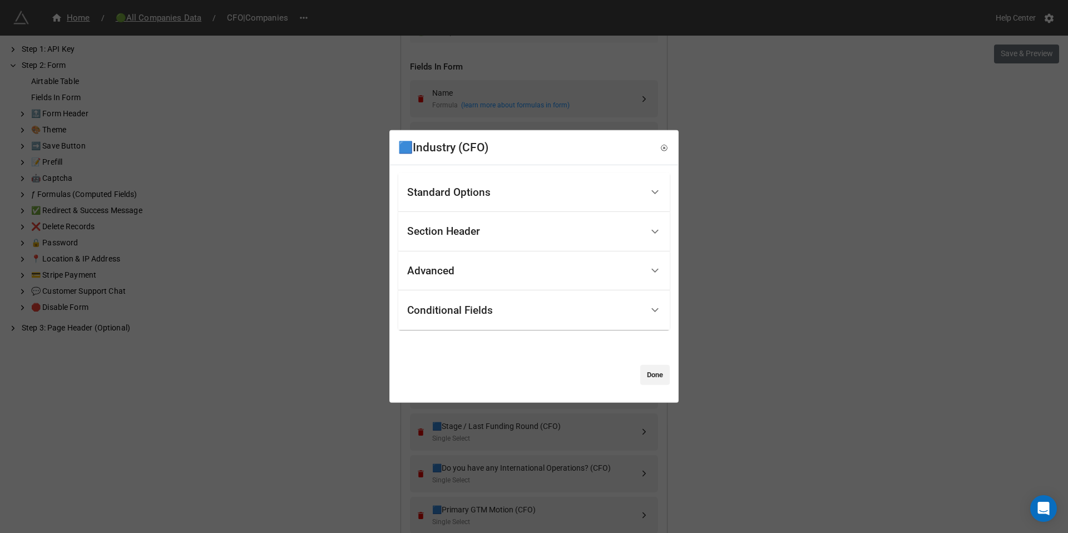
click at [488, 240] on div "Section Header" at bounding box center [524, 232] width 235 height 26
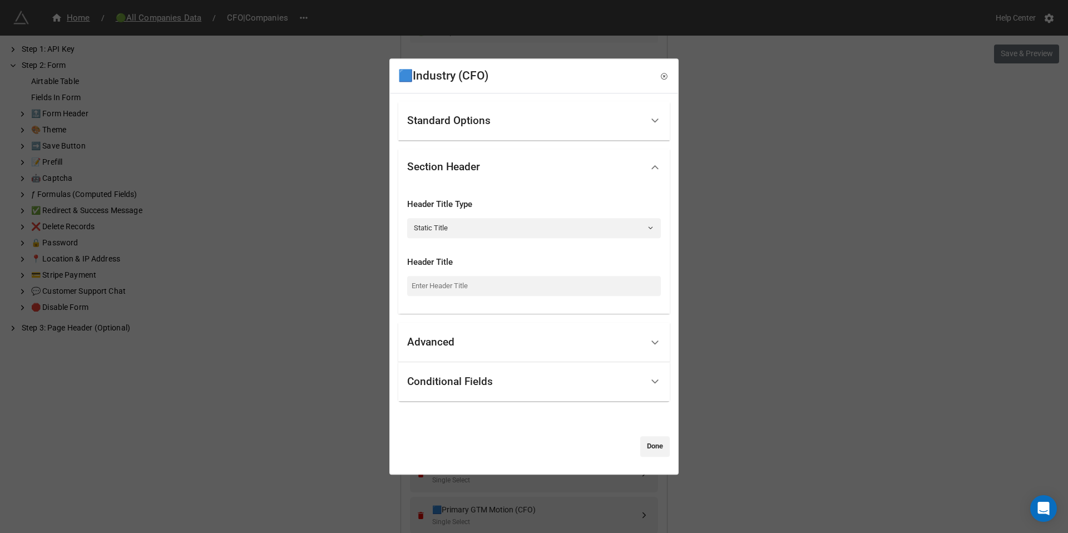
click at [484, 131] on div "Standard Options" at bounding box center [524, 121] width 235 height 26
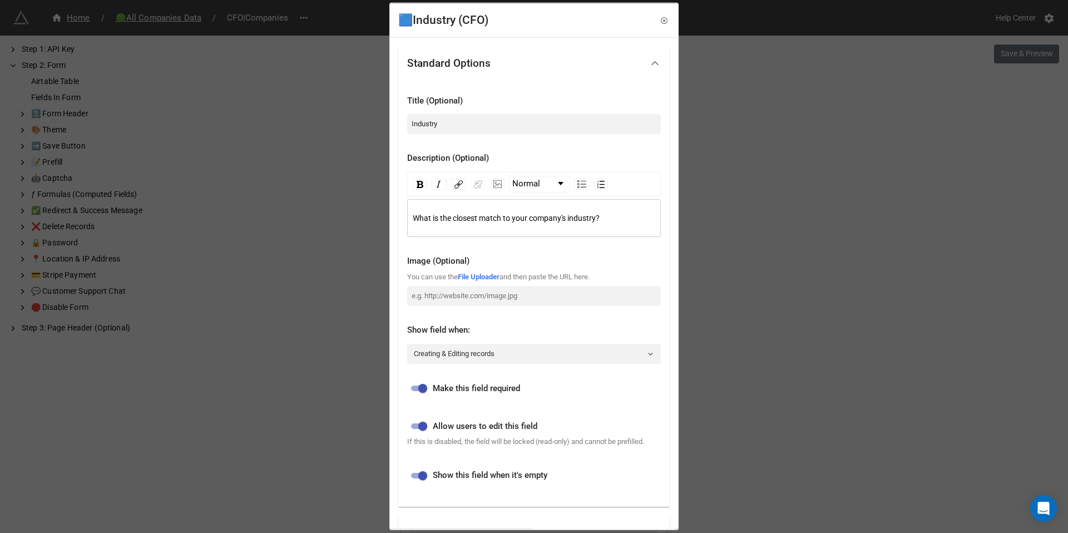
click at [613, 218] on div "What is the closest match to your company's industry?" at bounding box center [534, 218] width 243 height 12
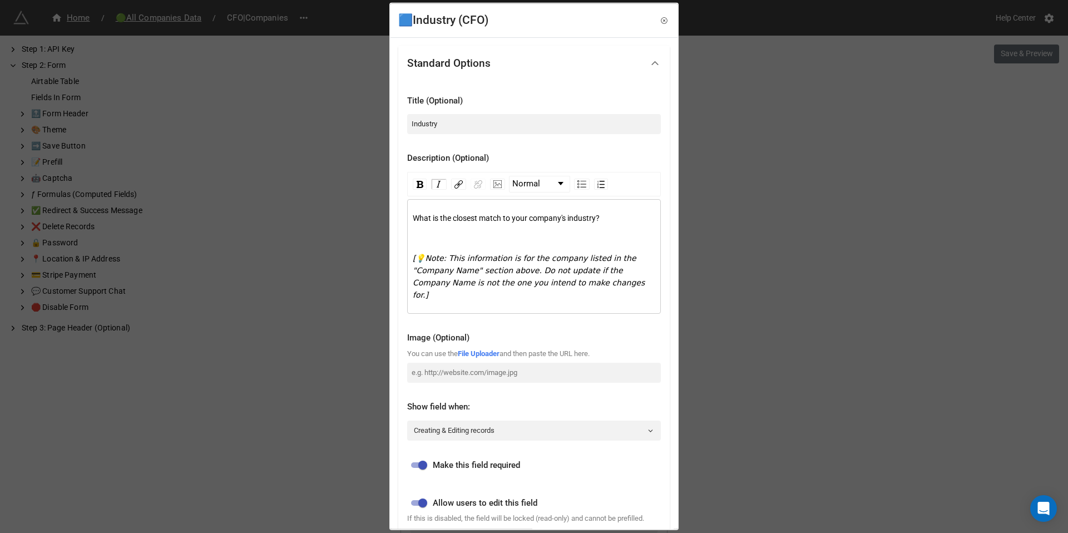
click at [750, 177] on div "🟦Industry (CFO) Standard Options Title (Optional) Industry Description (Optiona…" at bounding box center [534, 266] width 1068 height 533
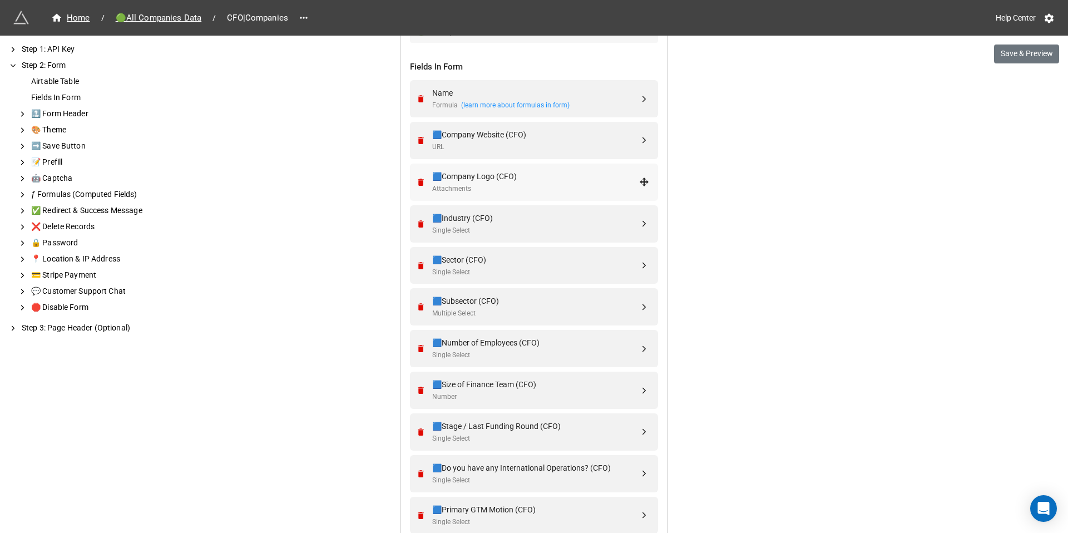
scroll to position [378, 0]
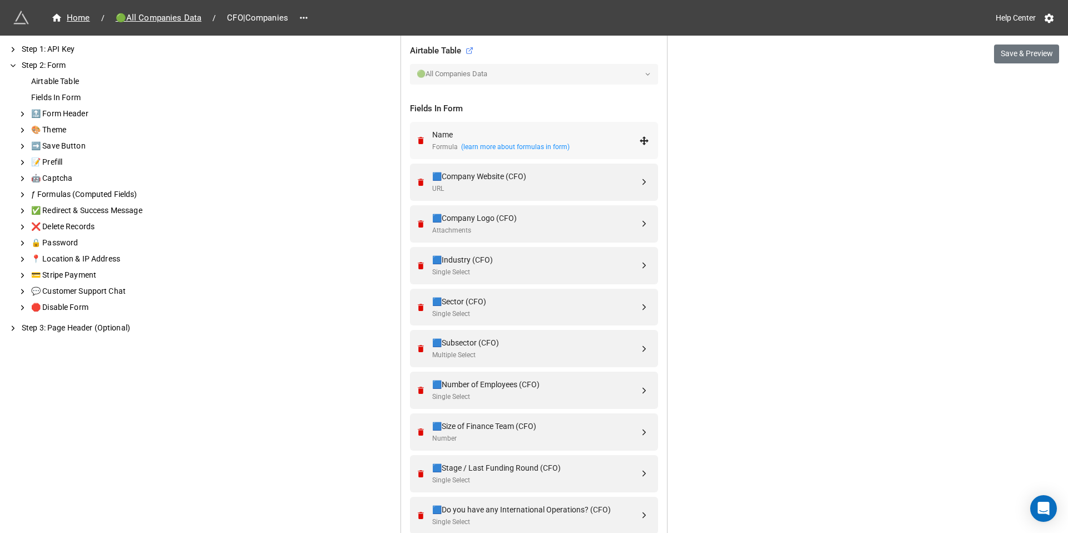
click at [535, 132] on div "Name" at bounding box center [535, 134] width 207 height 12
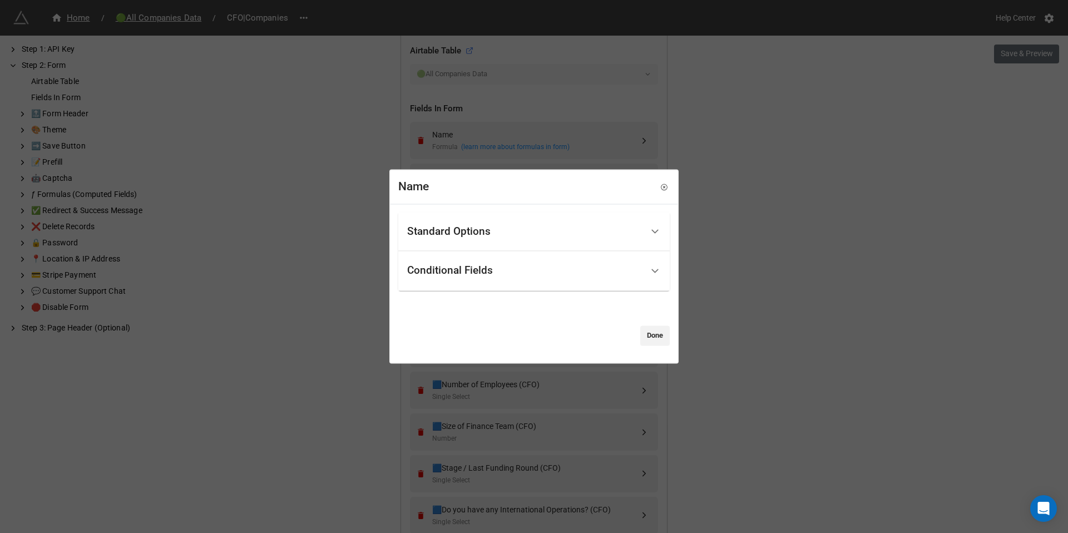
click at [528, 232] on div "Standard Options" at bounding box center [524, 232] width 235 height 26
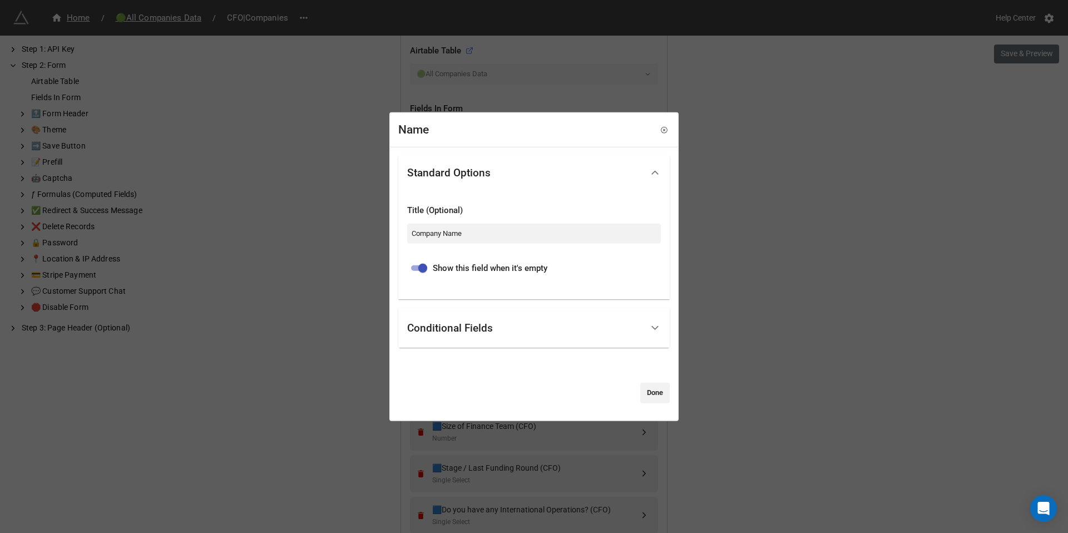
click at [490, 316] on div "Conditional Fields" at bounding box center [524, 328] width 235 height 26
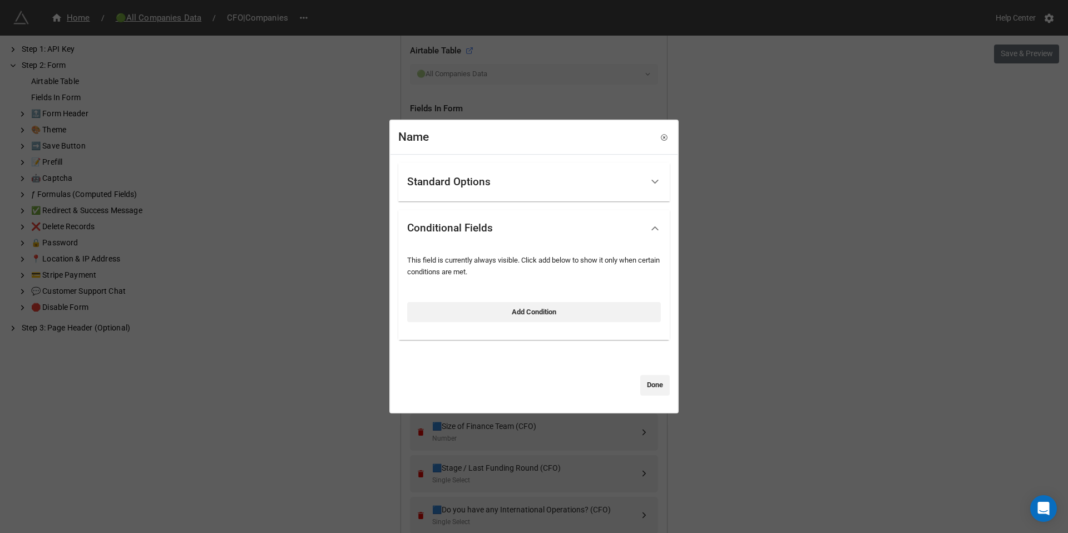
click at [484, 188] on div "Standard Options" at bounding box center [524, 182] width 235 height 26
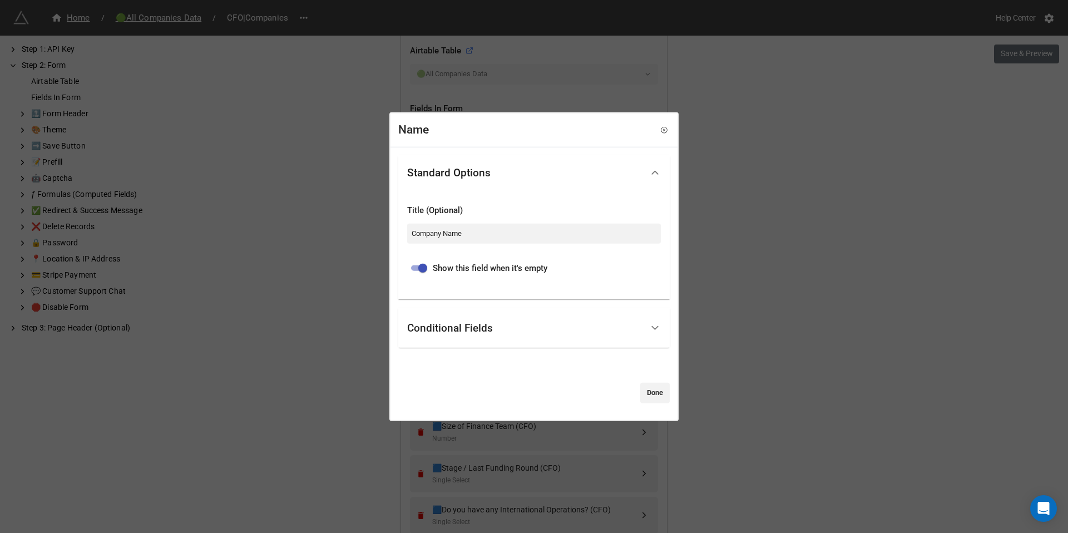
click at [464, 176] on div "Standard Options" at bounding box center [448, 172] width 83 height 11
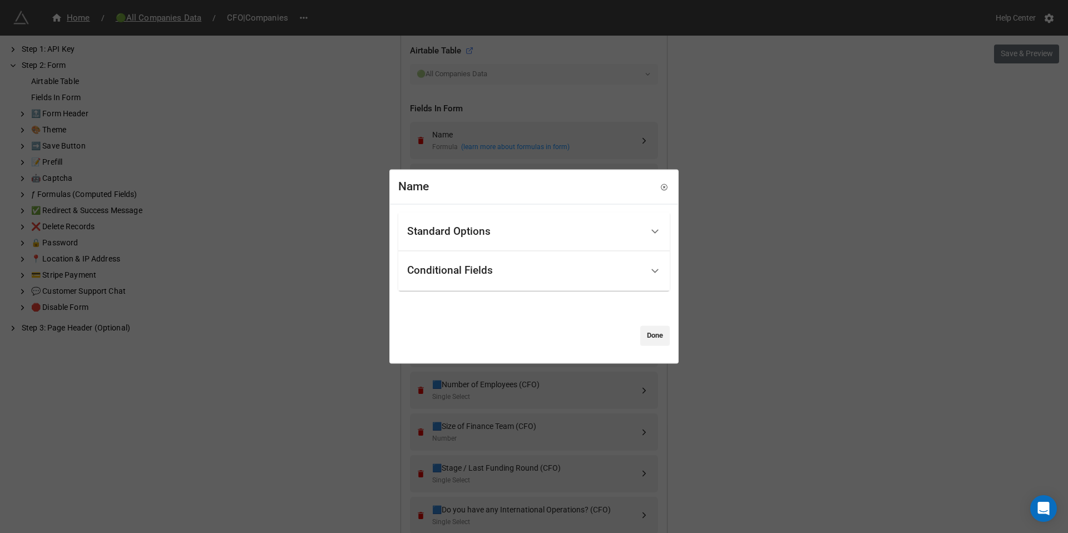
click at [459, 236] on div "Standard Options" at bounding box center [448, 231] width 83 height 11
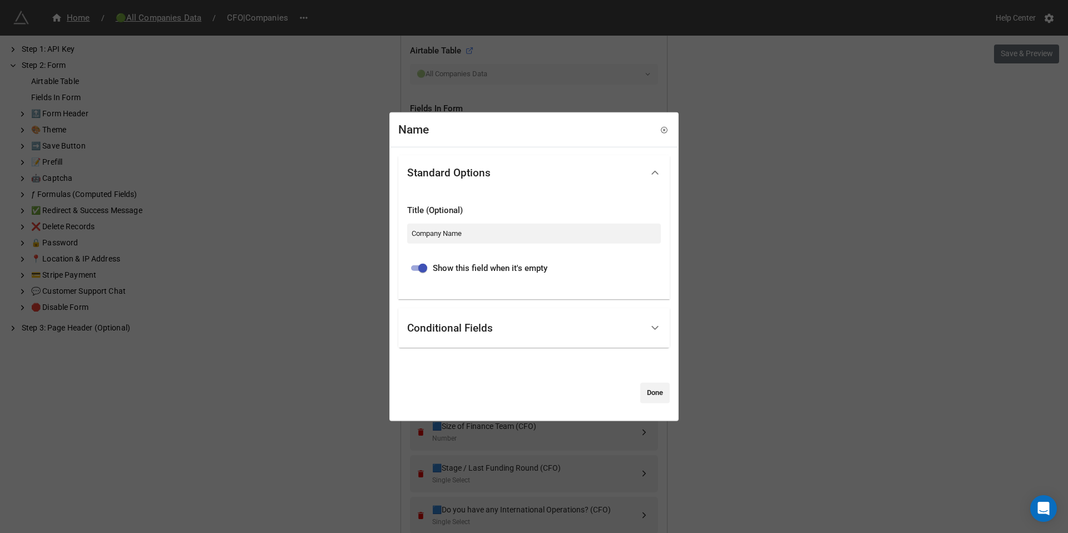
click at [467, 335] on div "Conditional Fields" at bounding box center [524, 328] width 235 height 26
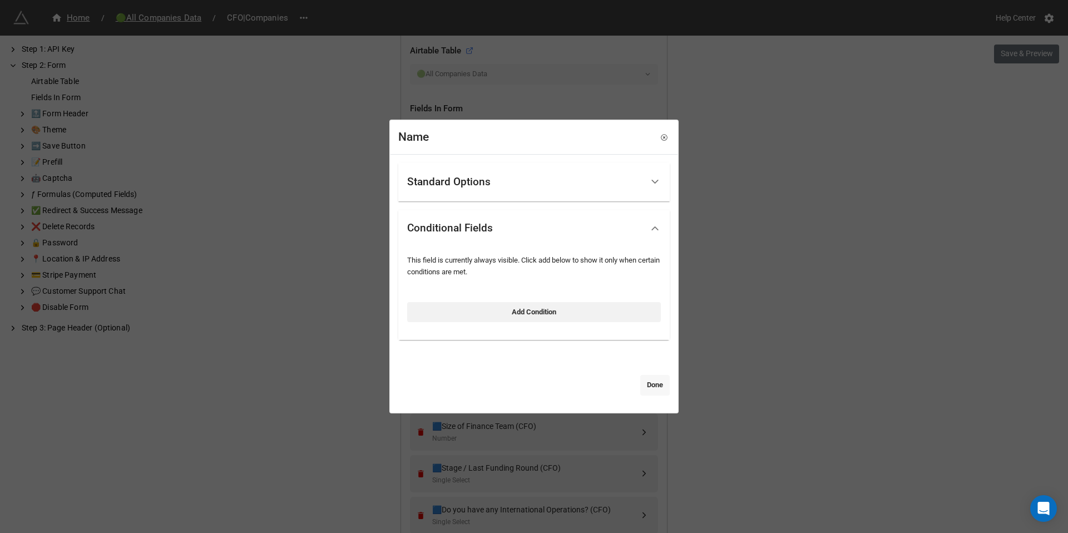
click at [653, 383] on link "Done" at bounding box center [654, 385] width 29 height 20
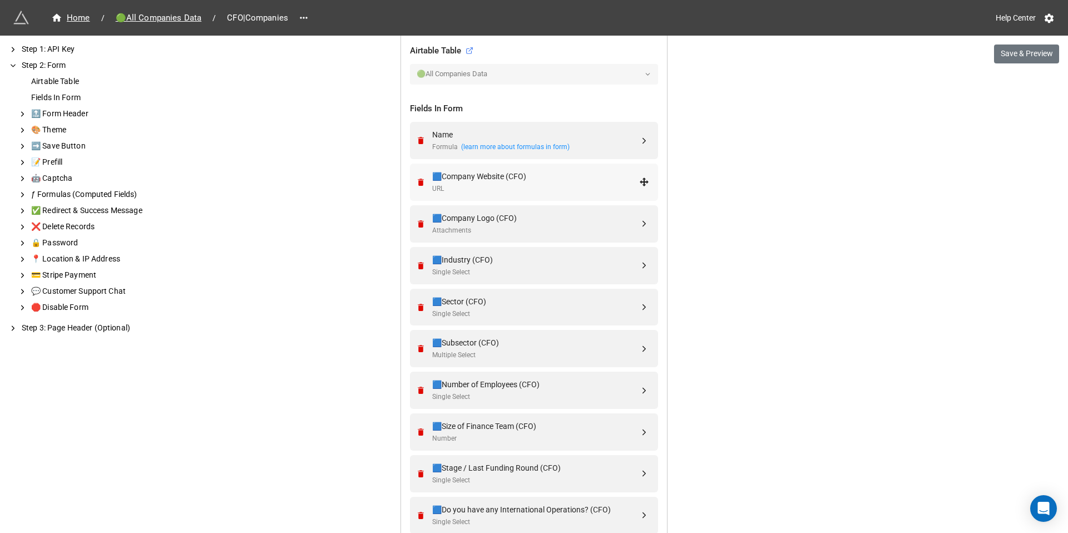
click at [504, 178] on div "🟦Company Website (CFO)" at bounding box center [535, 176] width 207 height 12
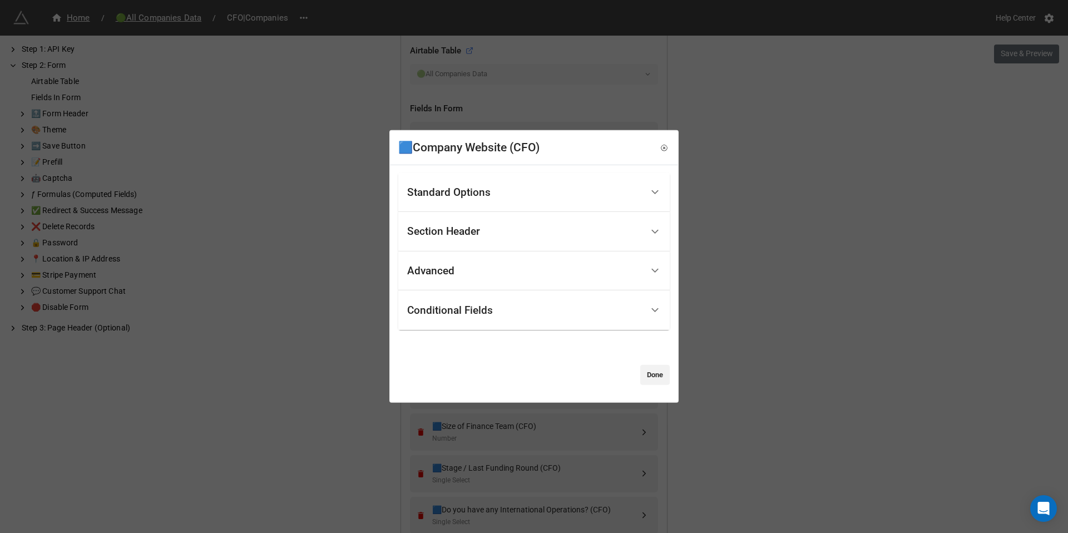
click at [499, 232] on div "Section Header" at bounding box center [524, 232] width 235 height 26
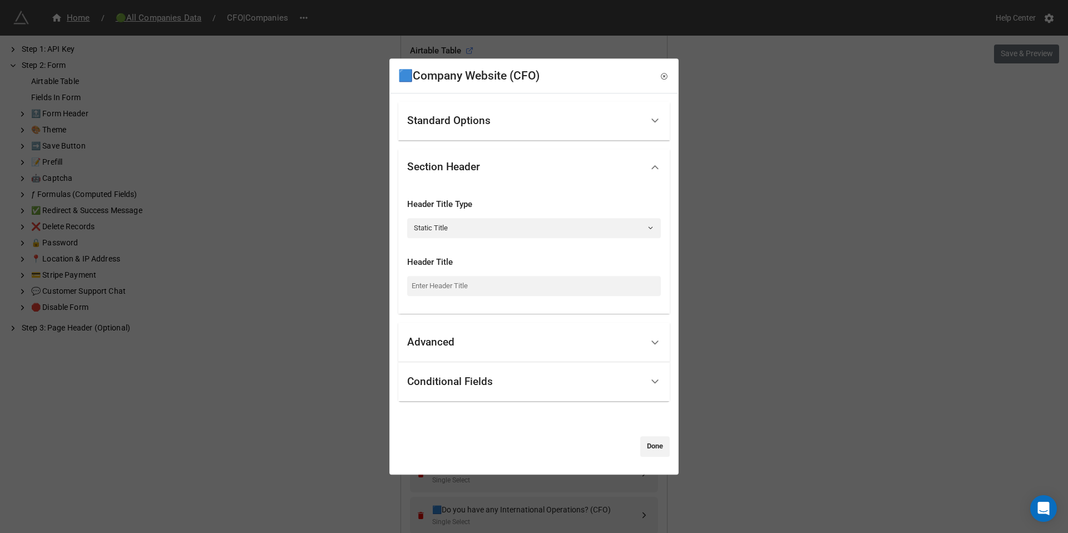
click at [497, 119] on div "Standard Options" at bounding box center [524, 121] width 235 height 26
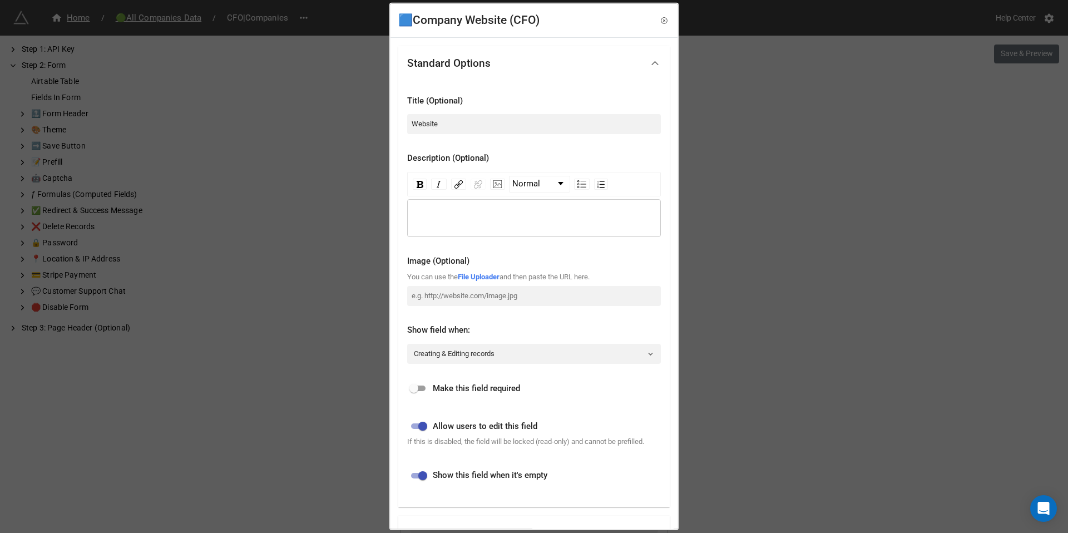
click at [467, 212] on div "rdw-editor" at bounding box center [534, 218] width 243 height 12
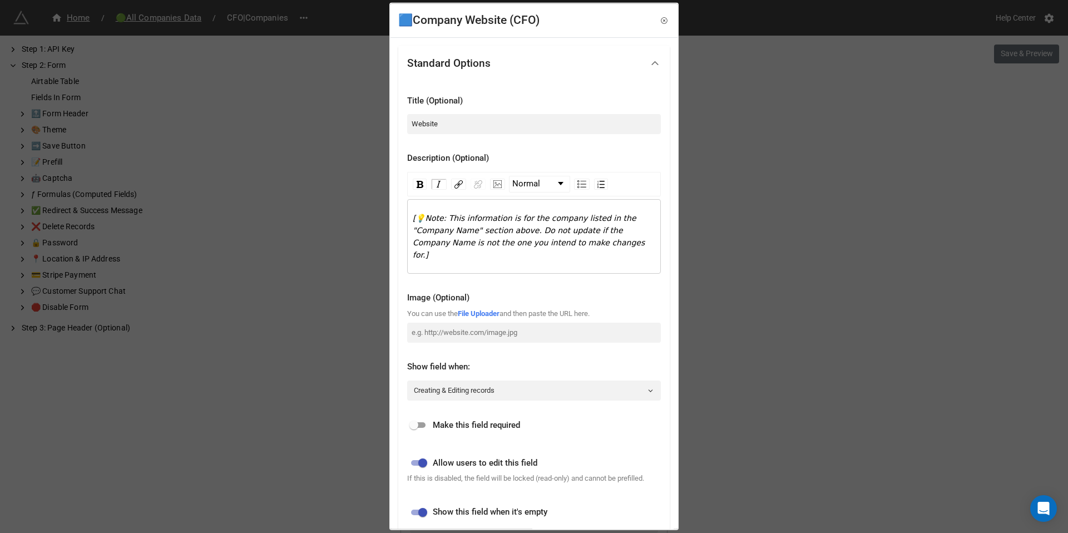
scroll to position [212, 0]
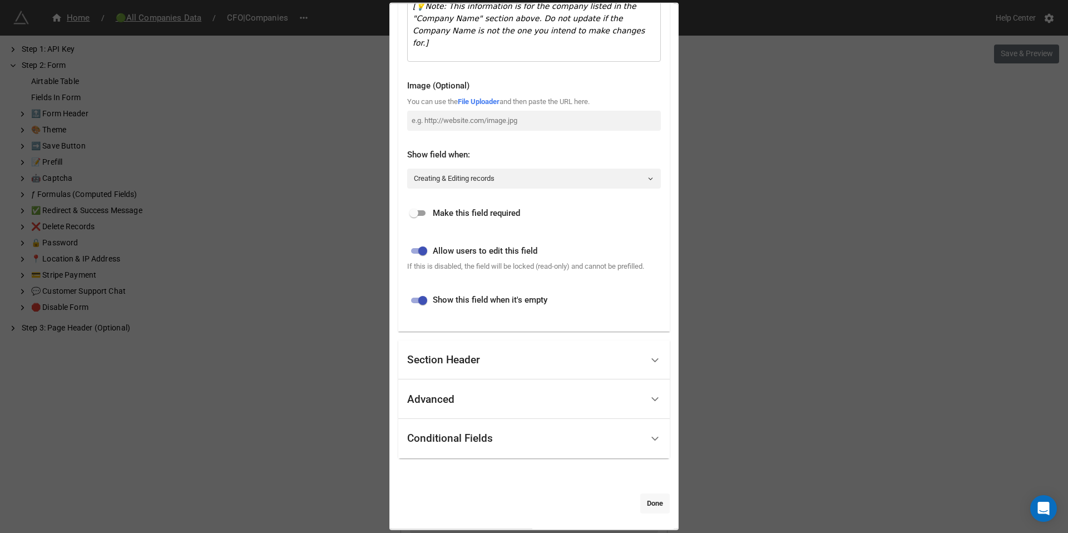
click at [646, 493] on link "Done" at bounding box center [654, 503] width 29 height 20
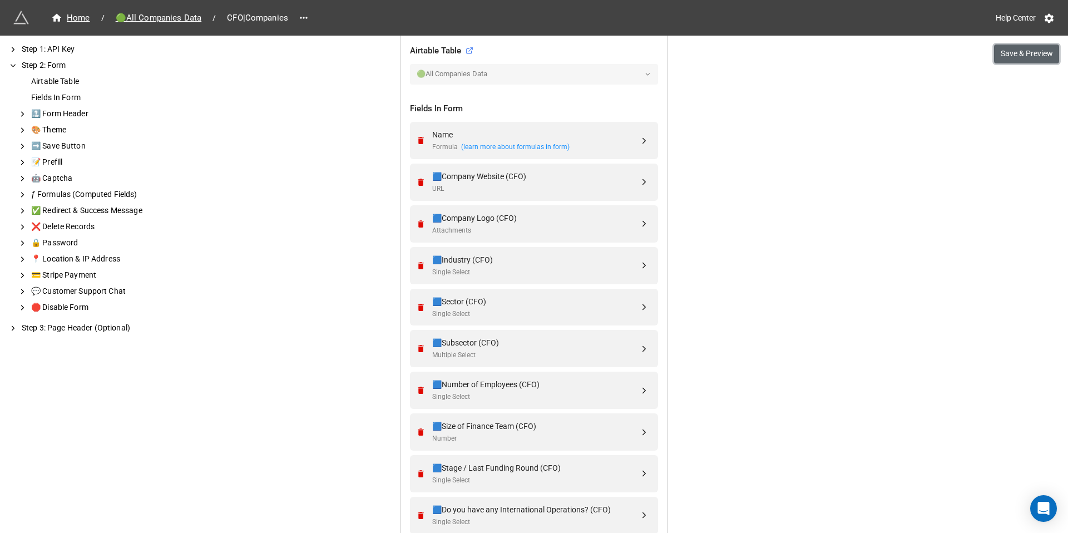
click at [1010, 53] on button "Save & Preview" at bounding box center [1026, 53] width 65 height 19
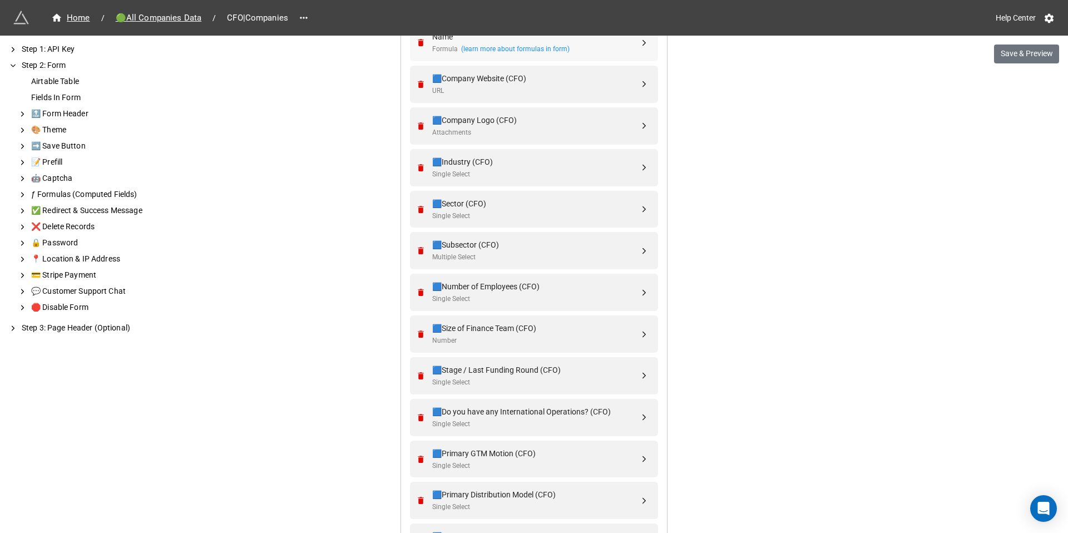
scroll to position [477, 0]
click at [63, 119] on div "🔝 Form Header" at bounding box center [103, 114] width 149 height 12
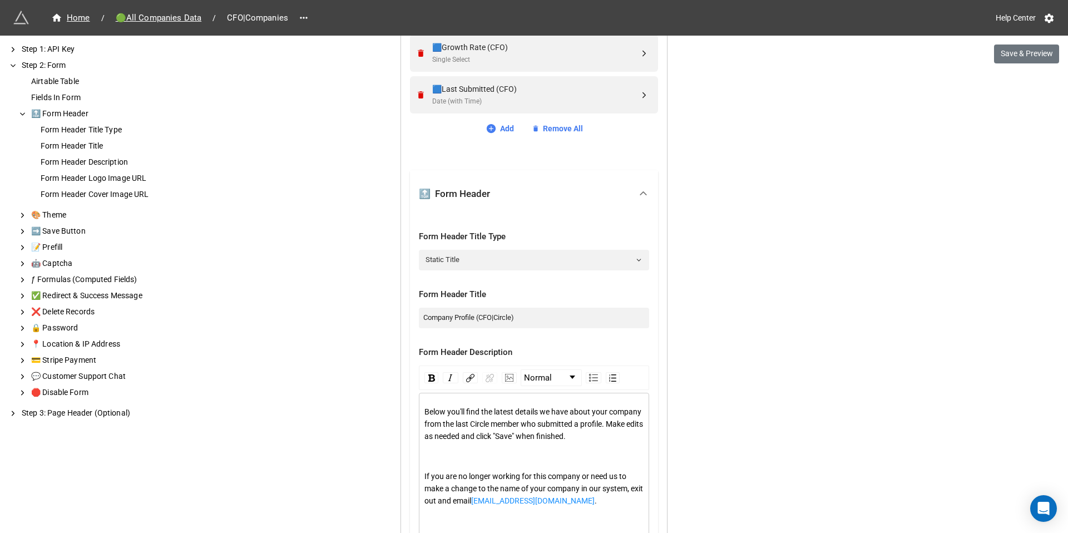
scroll to position [1410, 0]
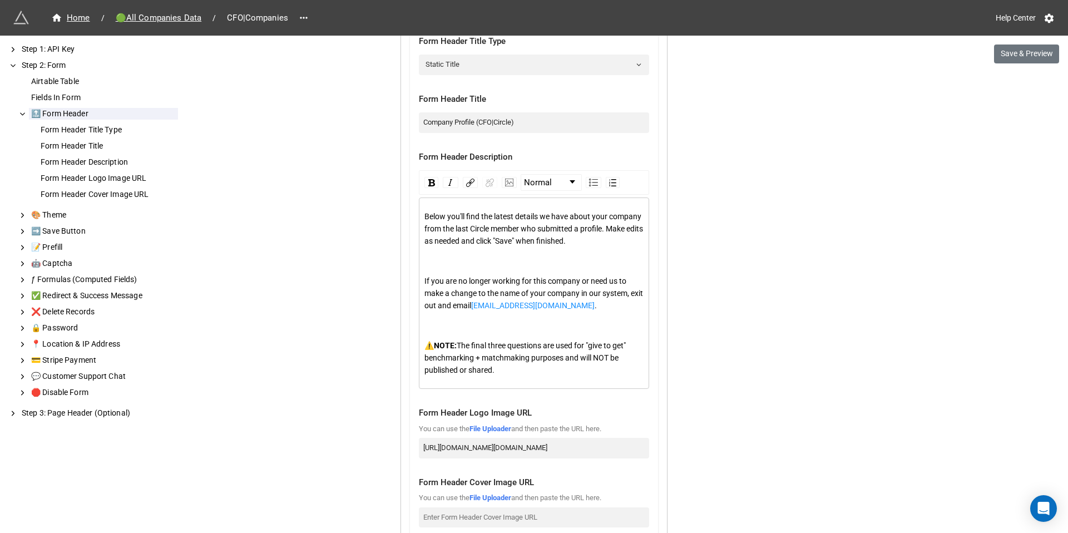
click at [431, 350] on span "⚠️" at bounding box center [428, 345] width 9 height 9
click at [438, 350] on span "NOTE:" at bounding box center [435, 345] width 23 height 9
click at [445, 331] on div "To enrich screen reader interactions, please activate Accessibility in Grammarl…" at bounding box center [534, 325] width 220 height 12
click at [583, 295] on span "If you are no longer working for this company or need us to make a change to th…" at bounding box center [534, 292] width 220 height 33
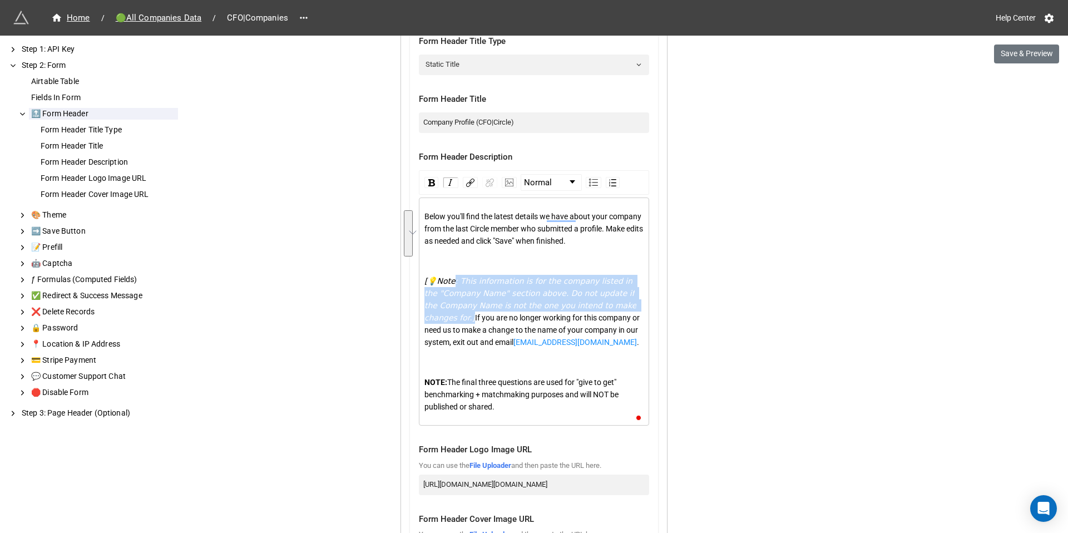
drag, startPoint x: 436, startPoint y: 330, endPoint x: 450, endPoint y: 292, distance: 40.3
click at [450, 292] on div "[💡Note: This information is for the company listed in the "Company Name" sectio…" at bounding box center [534, 311] width 220 height 73
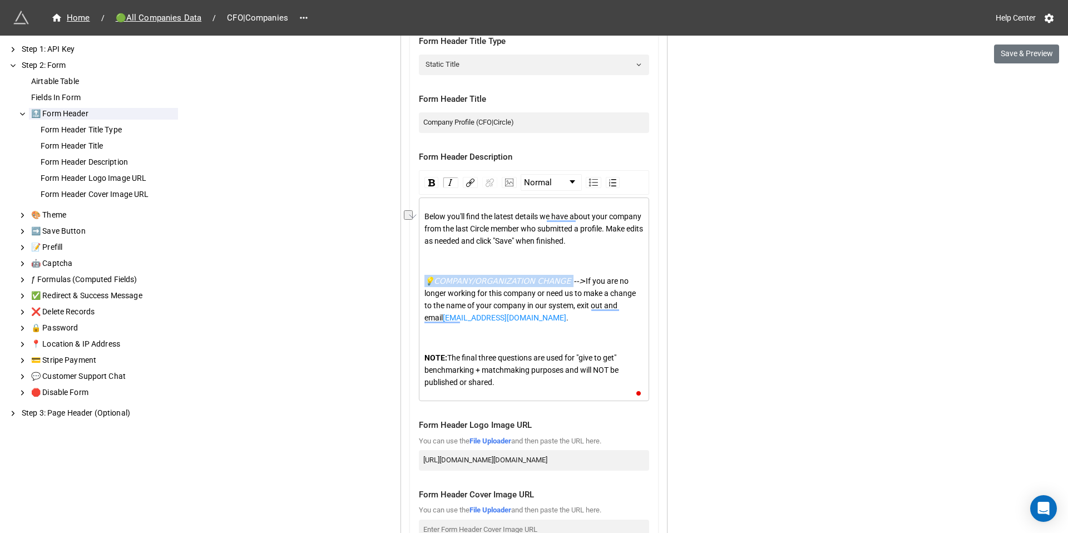
drag, startPoint x: 566, startPoint y: 295, endPoint x: 408, endPoint y: 294, distance: 157.9
click at [410, 294] on div "Form Header Title Type Static Title Form Header Title Company Profile (CFO|Circ…" at bounding box center [534, 289] width 248 height 535
click at [546, 324] on div "💡COMPANY/ORGANIZATION CHANGE --> If you are no longer working for this company …" at bounding box center [534, 299] width 220 height 49
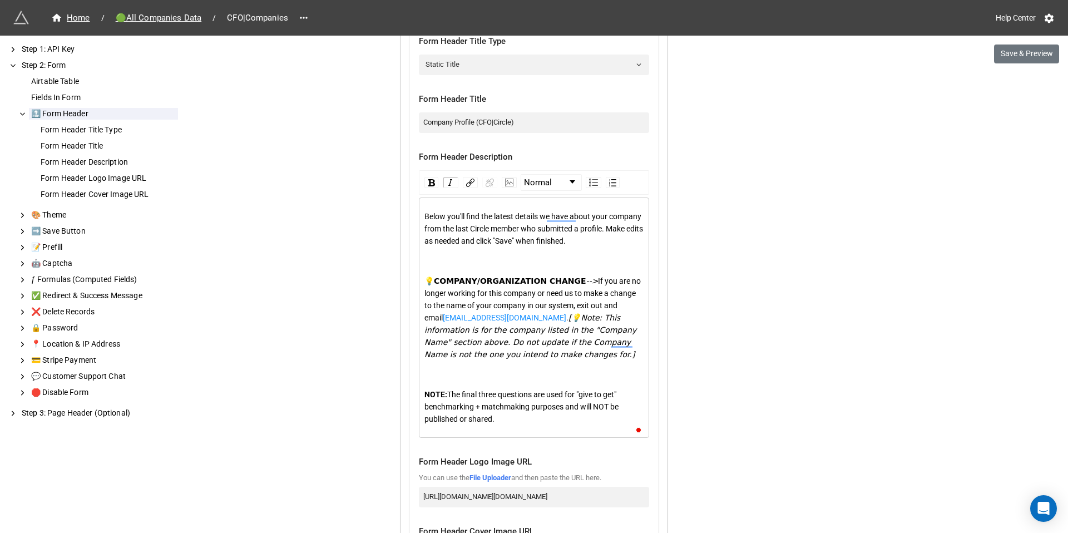
click at [566, 330] on span "[💡Note: This information is for the company listed in the "Company Name" sectio…" at bounding box center [531, 336] width 215 height 46
drag, startPoint x: 613, startPoint y: 330, endPoint x: 634, endPoint y: 331, distance: 20.6
click at [634, 331] on span "[💡Note: The information is for the company listed in the "Company Name" section…" at bounding box center [531, 336] width 215 height 46
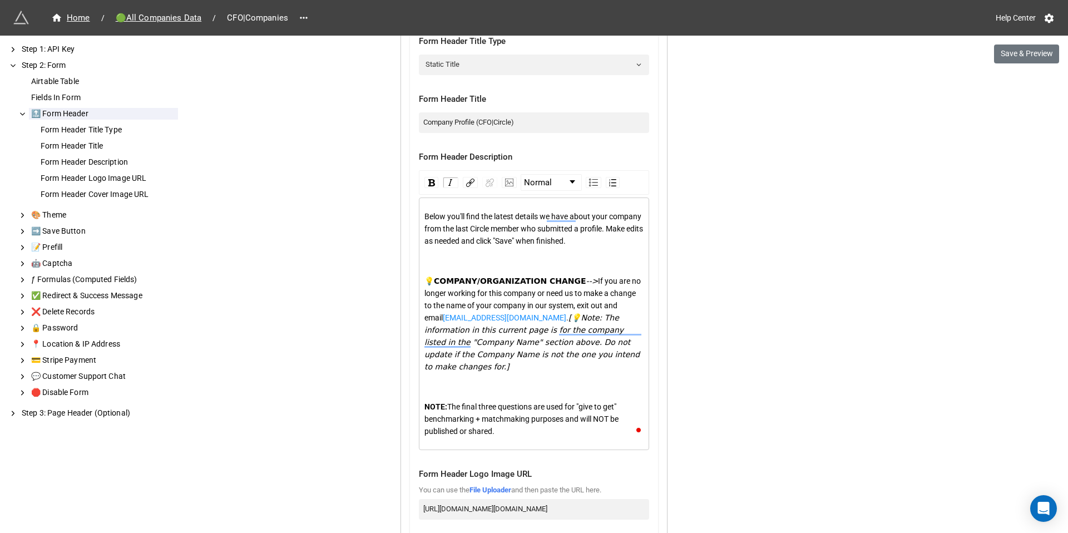
click at [481, 354] on span "[💡Note: The information in this current page is for the company listed in the "…" at bounding box center [532, 342] width 217 height 58
click at [538, 354] on span "[💡Note: The information in this current page is for the company listed in the "…" at bounding box center [533, 342] width 219 height 58
drag, startPoint x: 555, startPoint y: 330, endPoint x: 520, endPoint y: 329, distance: 34.5
click at [520, 329] on div "💡COMPANY/ORGANIZATION CHANGE --> If you are no longer working for this company …" at bounding box center [534, 324] width 220 height 98
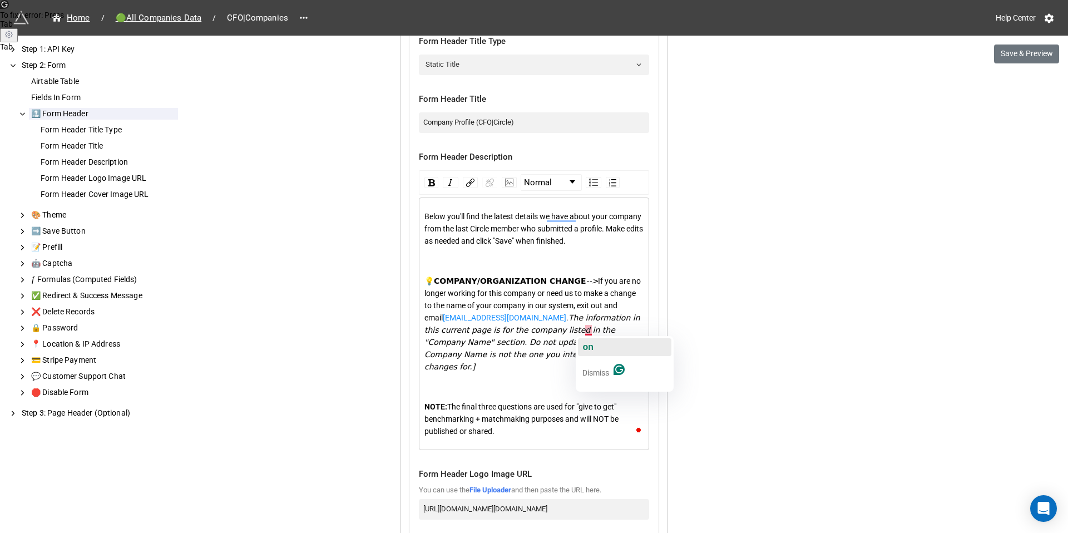
click at [587, 343] on span "on" at bounding box center [587, 346] width 11 height 9
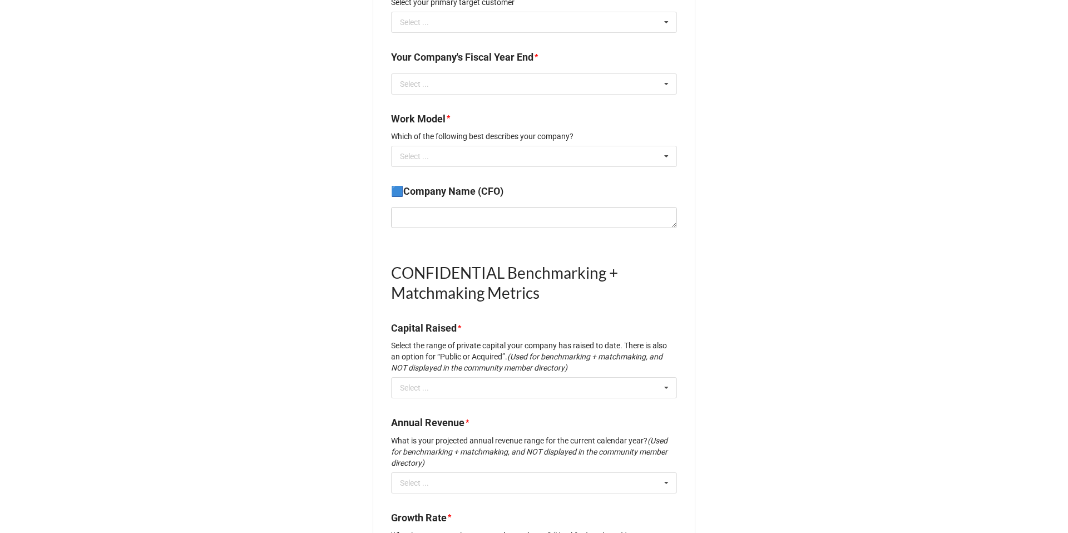
scroll to position [1072, 0]
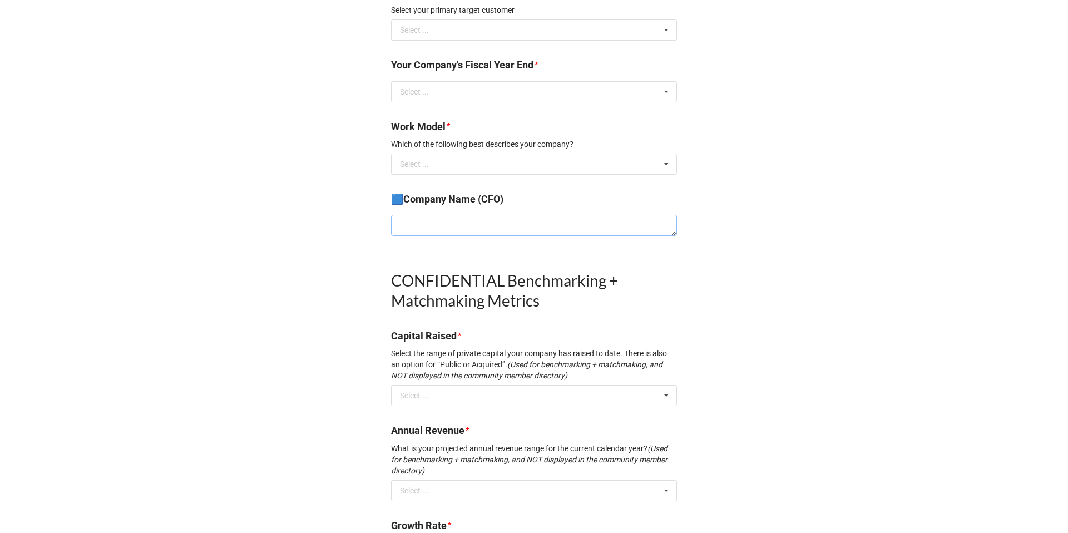
click at [455, 215] on textarea at bounding box center [534, 225] width 286 height 21
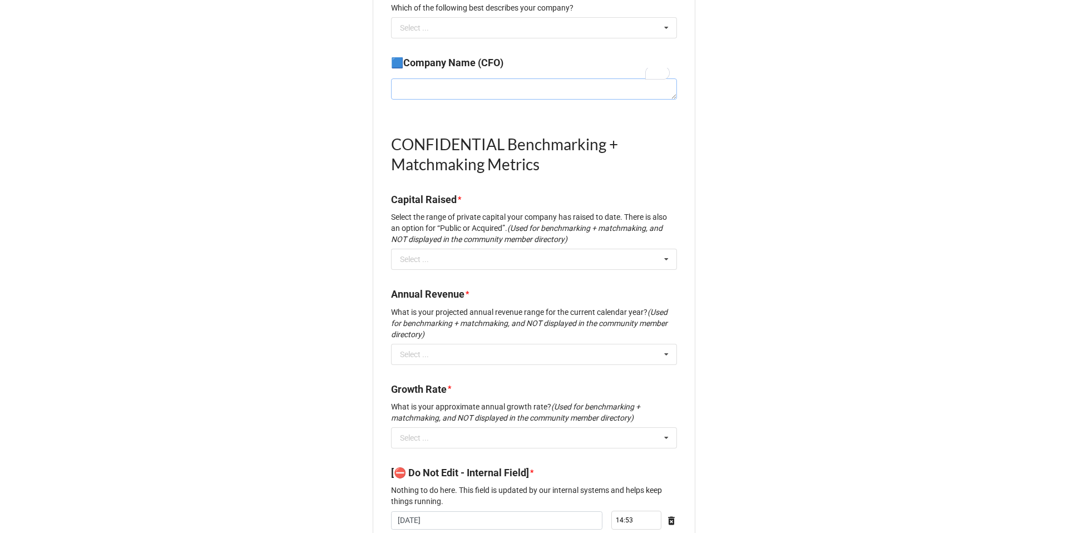
scroll to position [1195, 0]
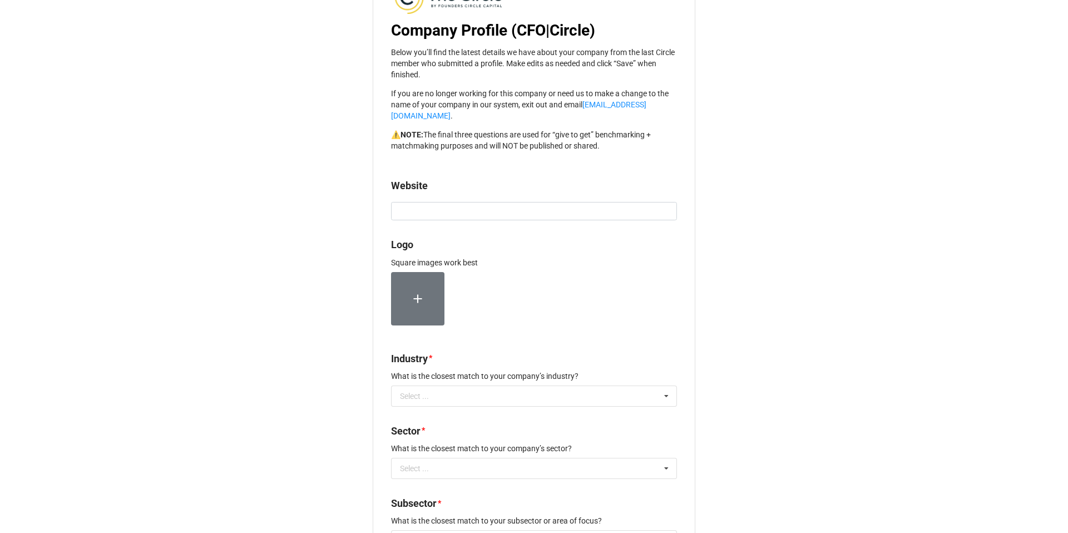
scroll to position [44, 0]
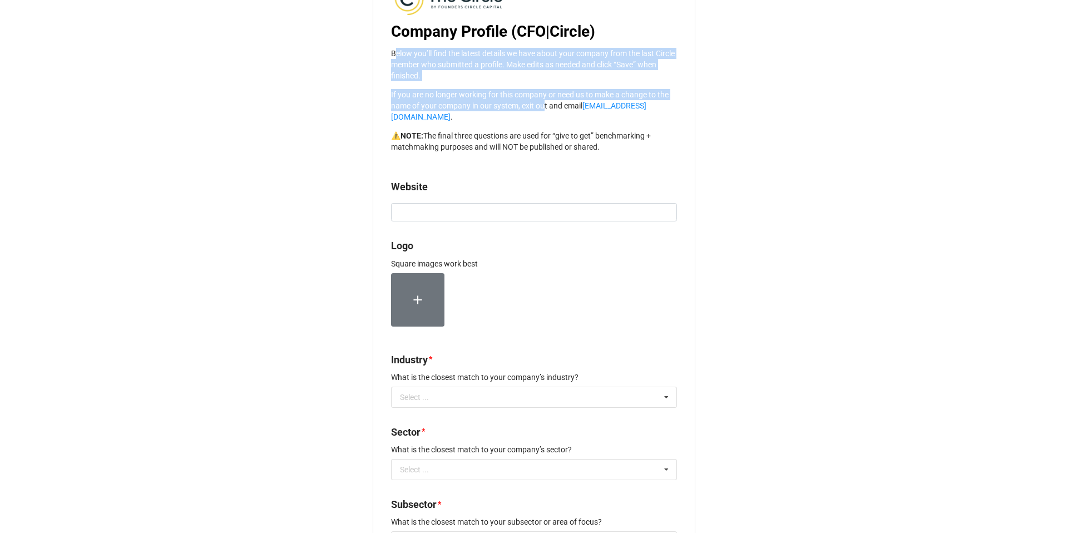
drag, startPoint x: 391, startPoint y: 51, endPoint x: 561, endPoint y: 106, distance: 178.3
click at [561, 106] on div "Below you’ll find the latest details we have about your company from the last C…" at bounding box center [534, 100] width 286 height 105
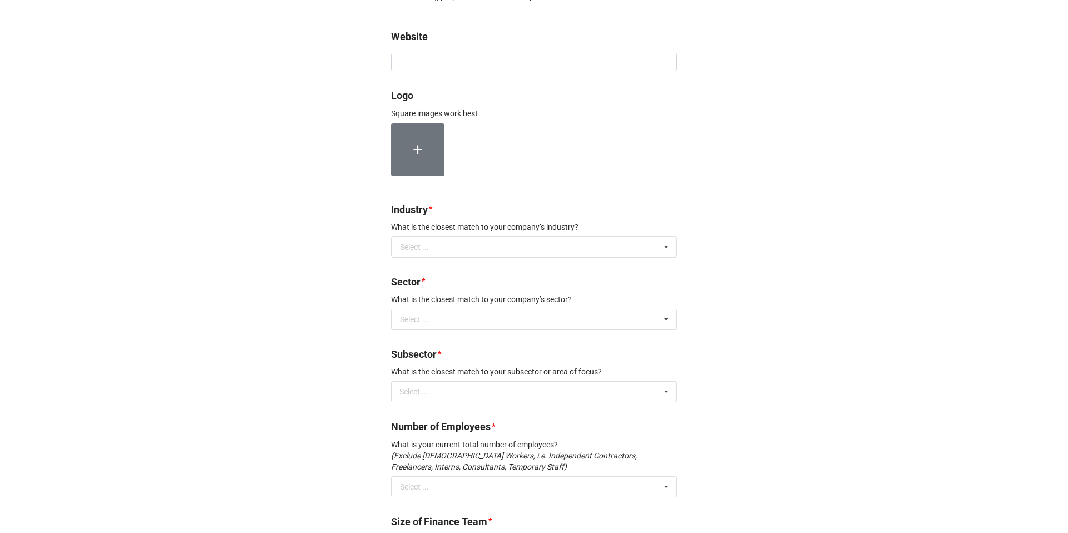
scroll to position [196, 0]
click at [449, 364] on p "What is the closest match to your subsector or area of focus?" at bounding box center [534, 369] width 286 height 11
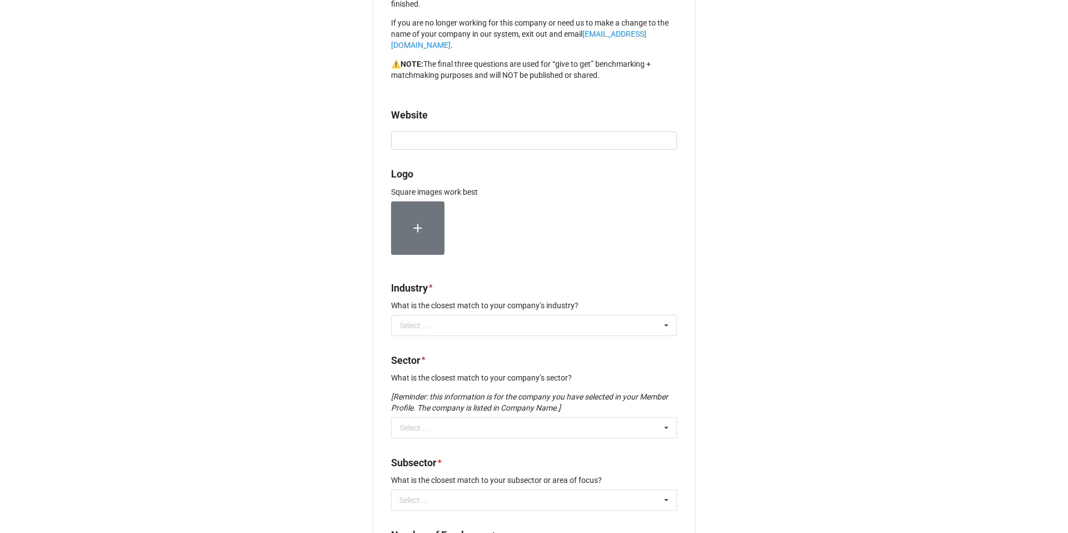
scroll to position [120, 0]
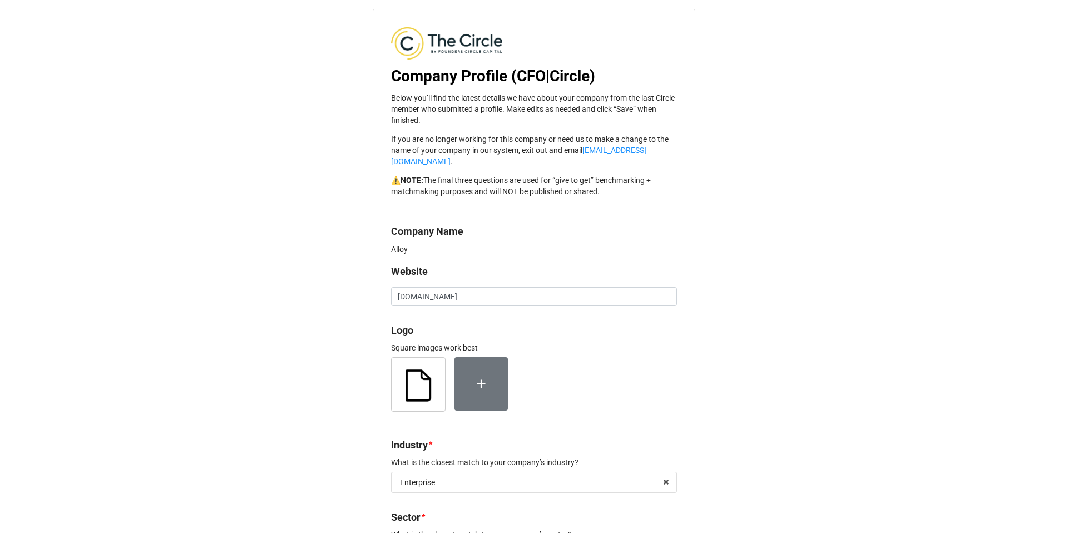
click at [444, 225] on b "Company Name" at bounding box center [427, 231] width 72 height 12
copy b "Company Name"
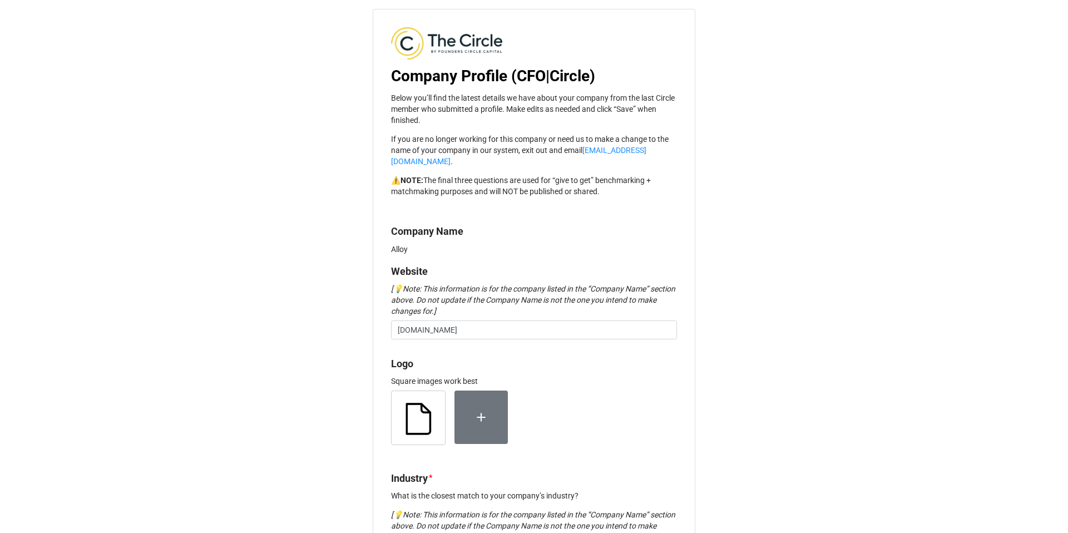
click at [433, 135] on p "If you are no longer working for this company or need us to make a change to th…" at bounding box center [534, 149] width 286 height 33
drag, startPoint x: 388, startPoint y: 97, endPoint x: 604, endPoint y: 193, distance: 236.5
click at [414, 178] on p "⚠️ NOTE: The final three questions are used for “give to get” benchmarking + ma…" at bounding box center [534, 186] width 286 height 22
drag, startPoint x: 397, startPoint y: 171, endPoint x: 370, endPoint y: 171, distance: 27.3
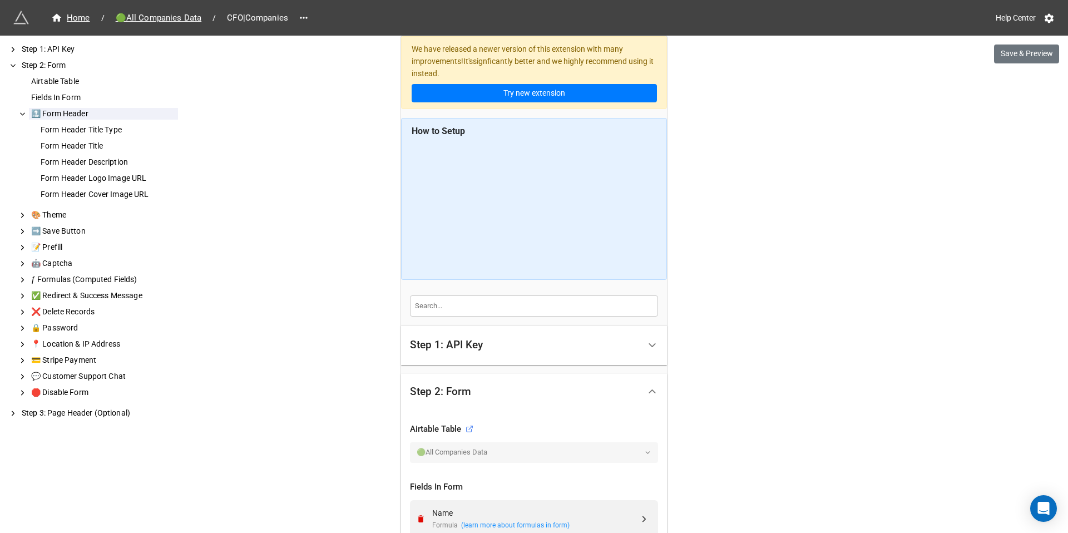
drag, startPoint x: 0, startPoint y: 0, endPoint x: 444, endPoint y: 289, distance: 529.3
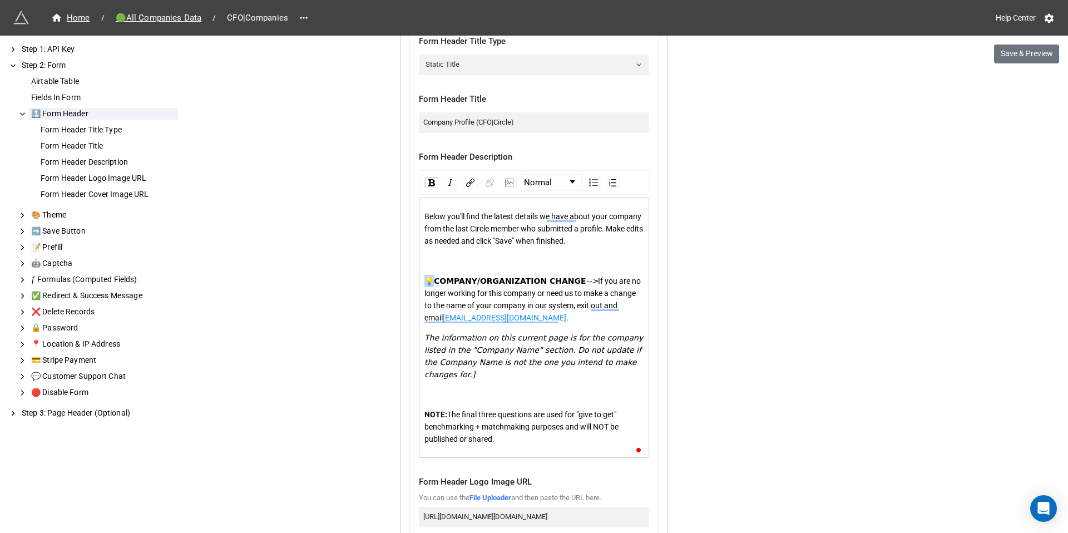
copy span "💡C"
click at [434, 285] on span "💡COMPANY/ORGANIZATION CHANGE" at bounding box center [505, 280] width 162 height 9
click at [430, 285] on span "💡COMPANY/ORGANIZATION CHANGE" at bounding box center [505, 280] width 162 height 9
click at [439, 267] on div "To enrich screen reader interactions, please activate Accessibility in Grammarl…" at bounding box center [534, 261] width 220 height 12
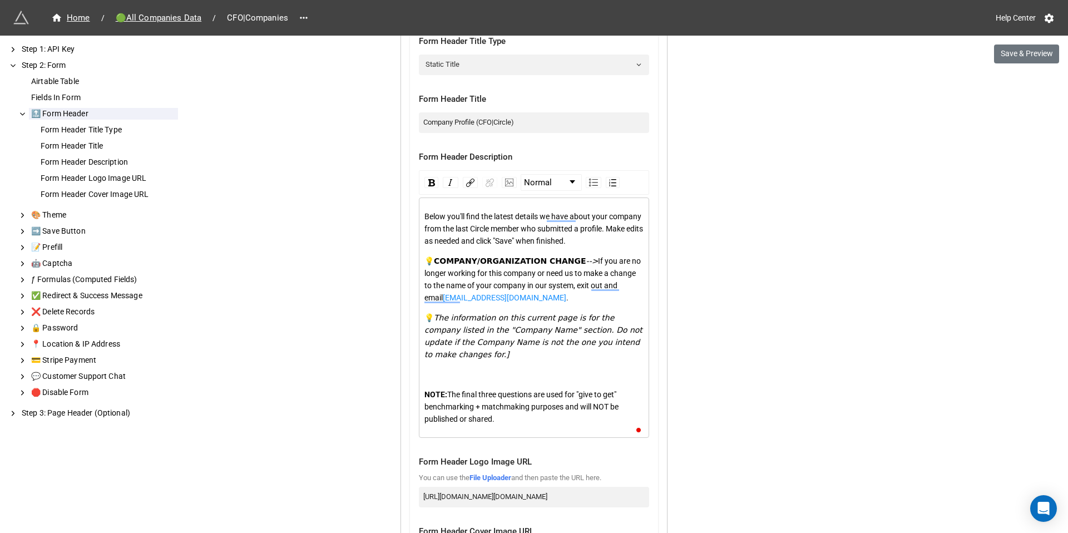
click at [433, 380] on div "To enrich screen reader interactions, please activate Accessibility in Grammarl…" at bounding box center [534, 374] width 220 height 12
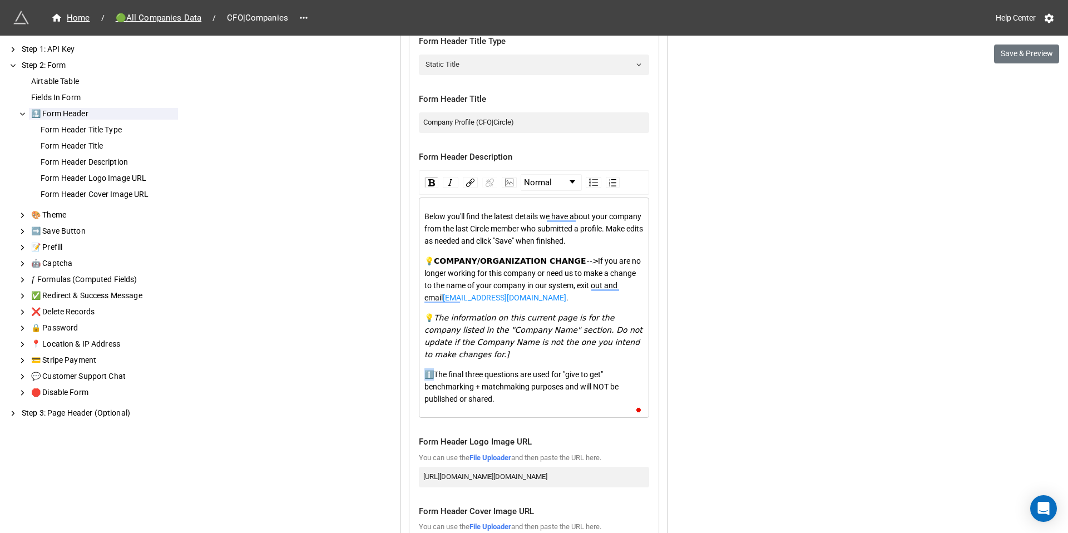
copy span "ℹ️"
click at [431, 265] on span "💡COMPANY/ORGANIZATION CHANGE" at bounding box center [505, 260] width 162 height 9
drag, startPoint x: 523, startPoint y: 411, endPoint x: 419, endPoint y: 386, distance: 107.1
click at [419, 386] on div "Step 2: Form Airtable Table 🟢All Companies Data Fields In Form Name Formula (le…" at bounding box center [534, 4] width 266 height 2080
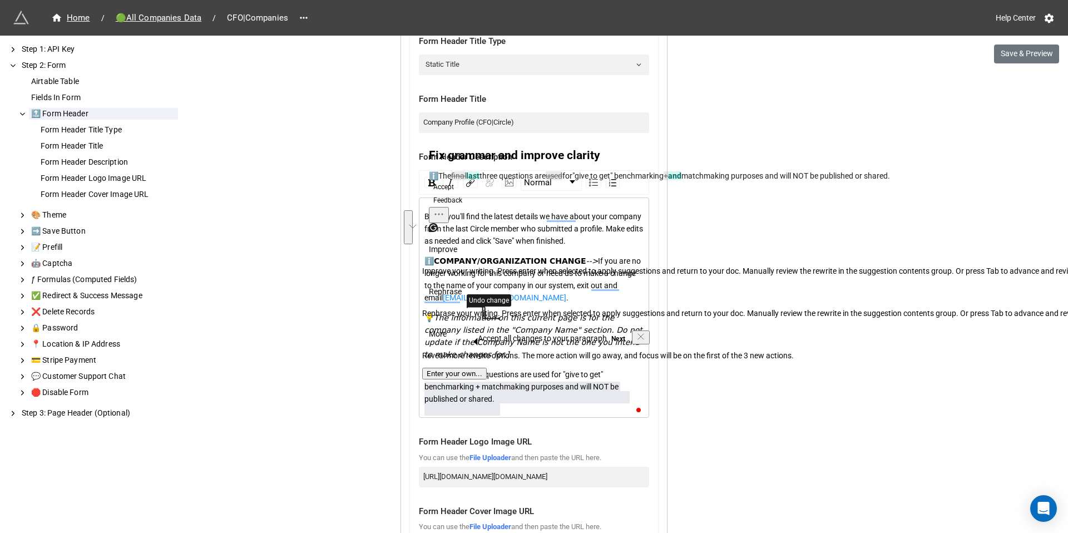
click at [502, 395] on span "The final three questions are used for "give to get" benchmarking + matchmaking…" at bounding box center [522, 386] width 196 height 33
drag, startPoint x: 509, startPoint y: 412, endPoint x: 422, endPoint y: 385, distance: 90.8
click at [424, 385] on div "ℹ️ The final three questions are used for "give to get" benchmarking + matchmak…" at bounding box center [534, 386] width 220 height 37
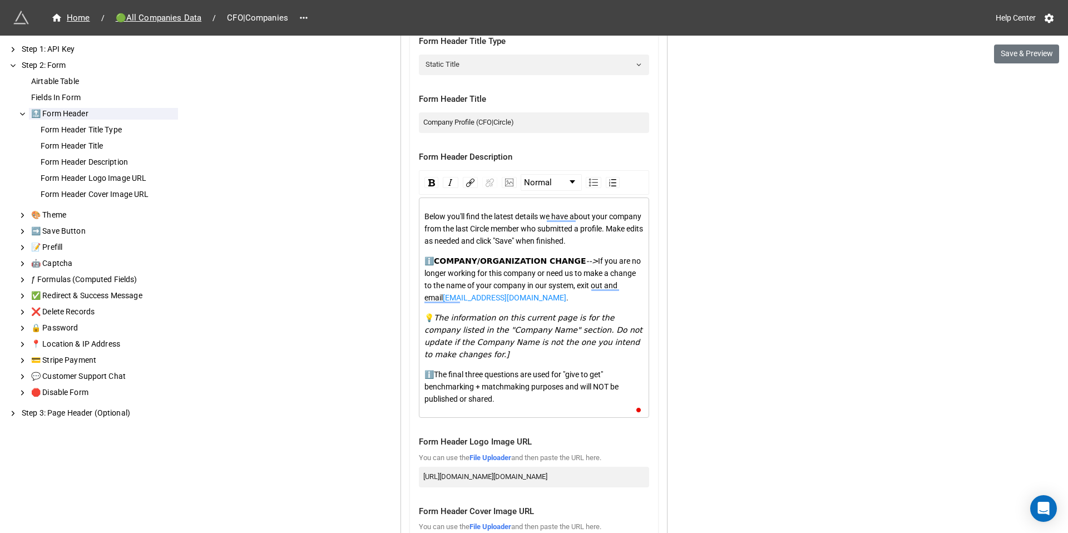
drag, startPoint x: 503, startPoint y: 418, endPoint x: 455, endPoint y: 395, distance: 52.5
click at [455, 395] on div "Below you'll find the latest details we have about your company from the last C…" at bounding box center [534, 307] width 230 height 220
click at [455, 395] on span "The final three questions are used for "give to get" benchmarking + matchmaking…" at bounding box center [522, 386] width 196 height 33
drag, startPoint x: 498, startPoint y: 415, endPoint x: 417, endPoint y: 384, distance: 86.9
click at [417, 384] on div "Step 2: Form Airtable Table 🟢All Companies Data Fields In Form Name Formula (le…" at bounding box center [534, 4] width 266 height 2080
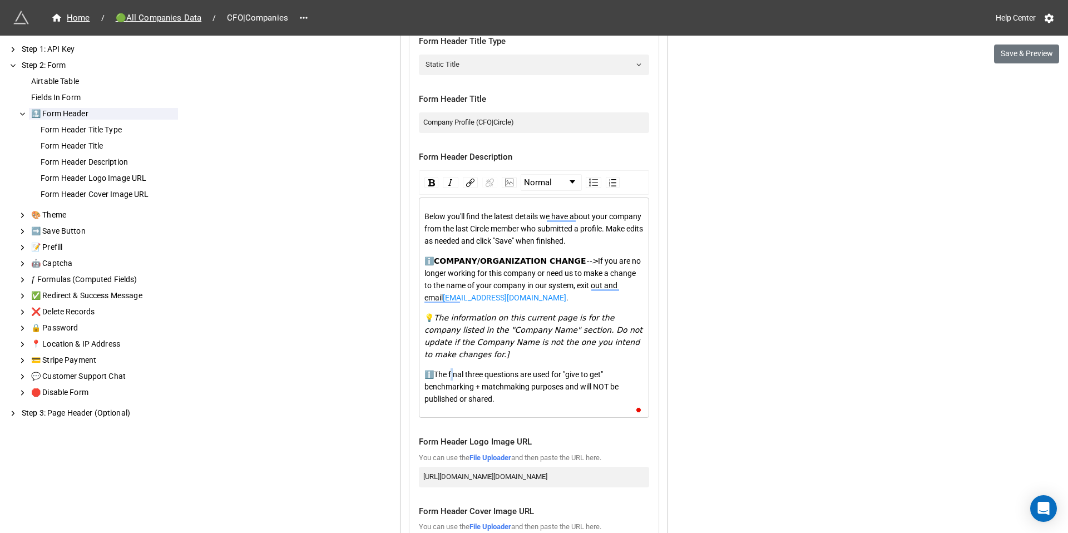
click at [451, 385] on span "The final three questions are used for "give to get" benchmarking + matchmaking…" at bounding box center [522, 386] width 196 height 33
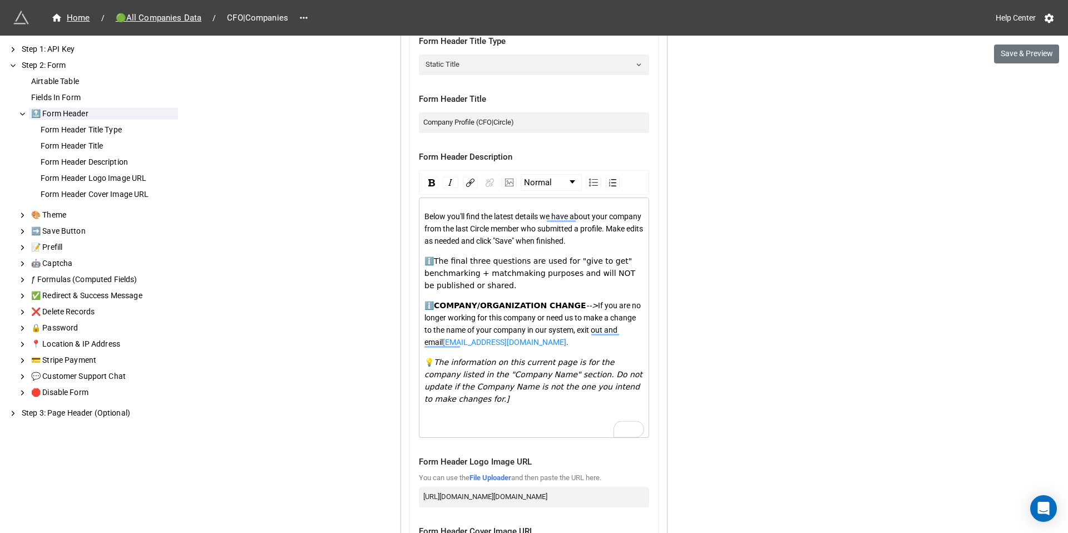
click at [435, 310] on span "COMPANY/ORGANIZATION CHANGE" at bounding box center [510, 305] width 152 height 9
drag, startPoint x: 573, startPoint y: 319, endPoint x: 595, endPoint y: 311, distance: 23.4
click at [573, 319] on div "📌 COMPANY/ORGANIZATION CHANGE --> If you are no longer working for this company…" at bounding box center [534, 323] width 220 height 49
click at [595, 311] on div "📌 COMPANY/ORGANIZATION CHANGE --> If you are no longer working for this company…" at bounding box center [534, 323] width 220 height 49
click at [572, 384] on span "The information on this current page is for the company listed in the "Company …" at bounding box center [534, 381] width 220 height 46
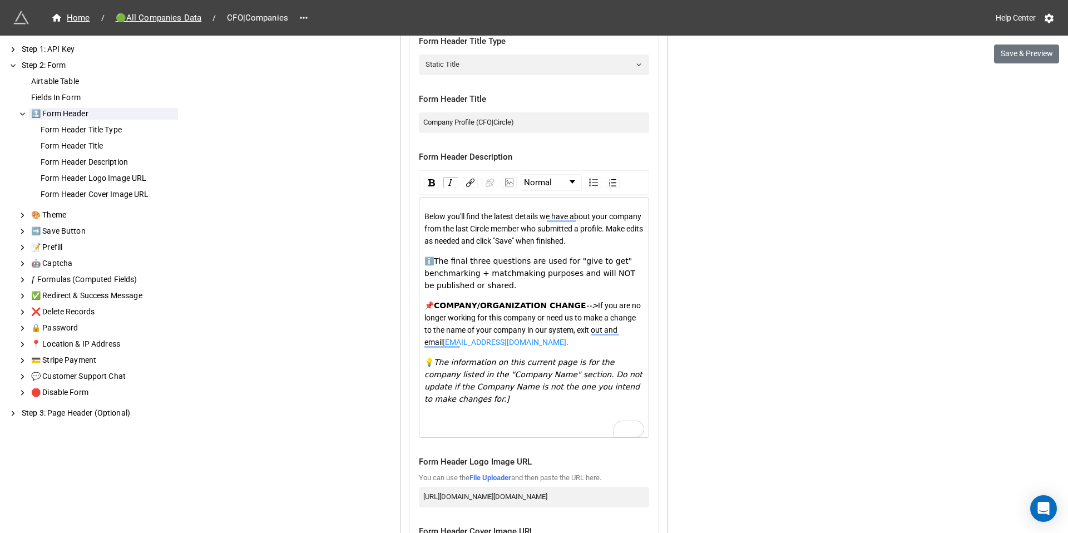
click at [442, 405] on div "💡 The information on this current page is for the company listed in the "Compan…" at bounding box center [534, 380] width 220 height 49
click at [477, 438] on div "Below you'll find the latest details we have about your company from the last C…" at bounding box center [534, 317] width 230 height 240
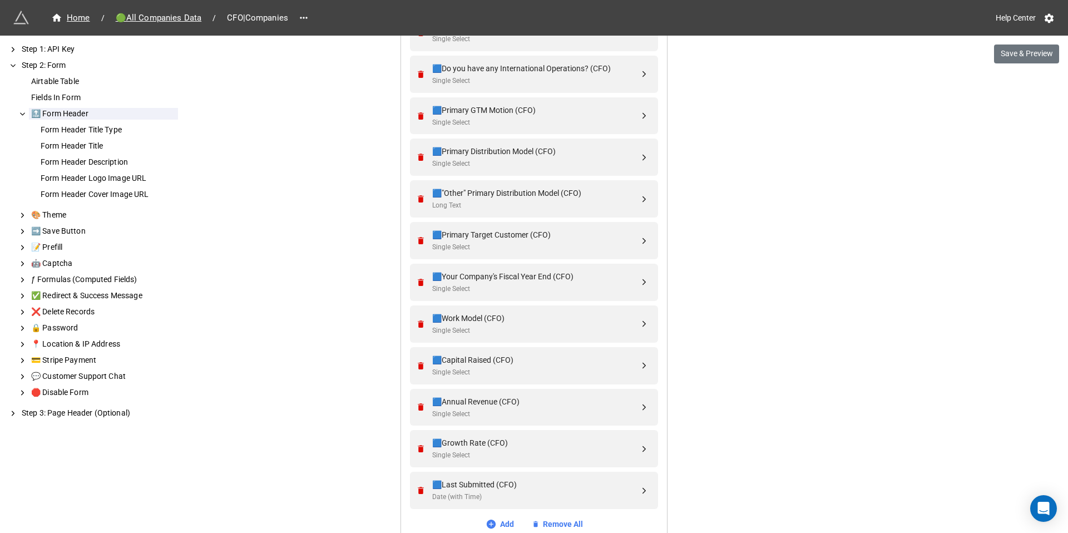
scroll to position [487, 0]
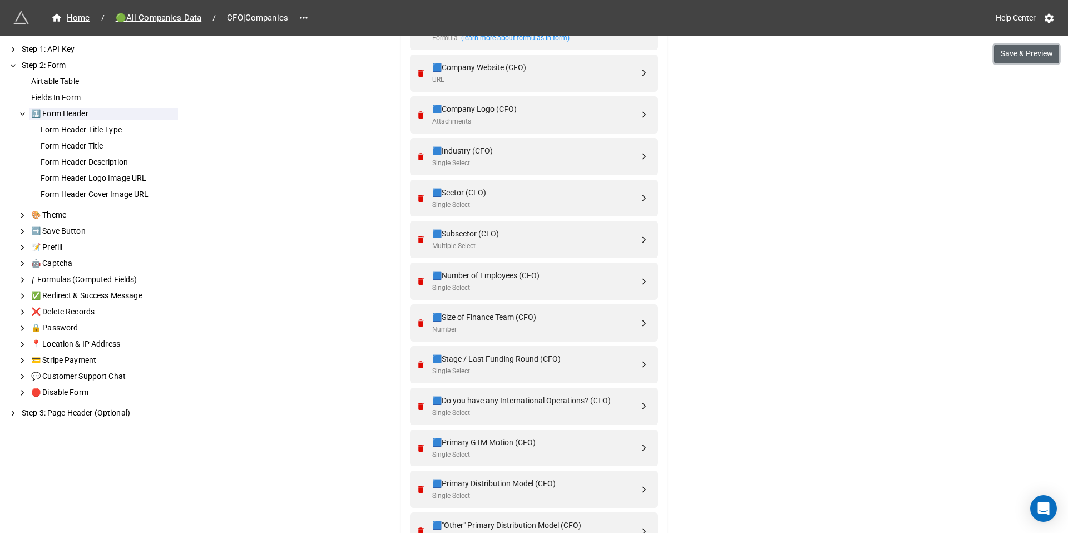
click at [1019, 51] on button "Save & Preview" at bounding box center [1026, 53] width 65 height 19
click at [522, 203] on div "Single Select" at bounding box center [535, 205] width 207 height 11
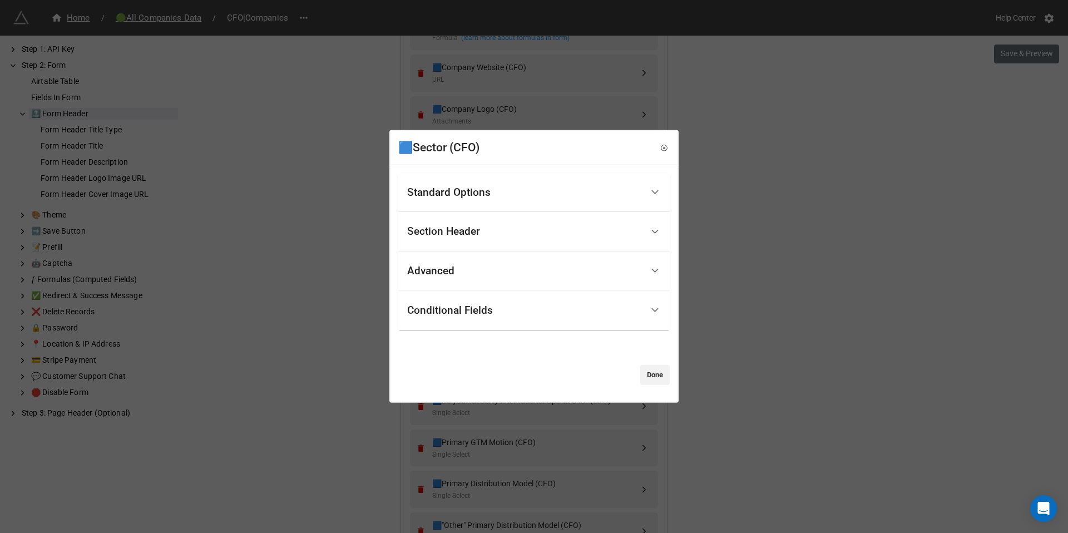
click at [493, 193] on div "Standard Options" at bounding box center [524, 192] width 235 height 26
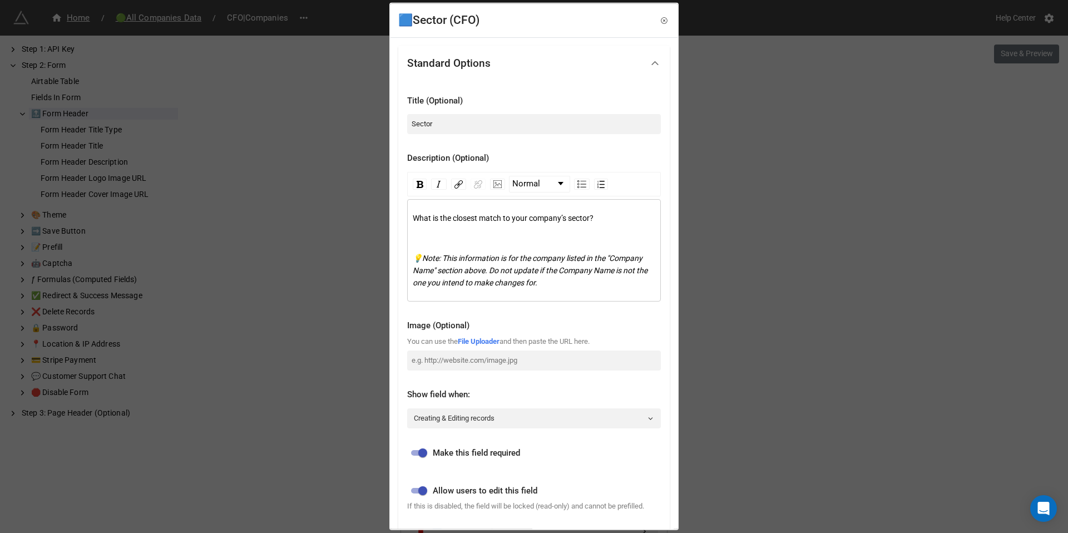
click at [497, 262] on div "💡Note: This information is for the company listed in the "Company Name" section…" at bounding box center [534, 270] width 243 height 37
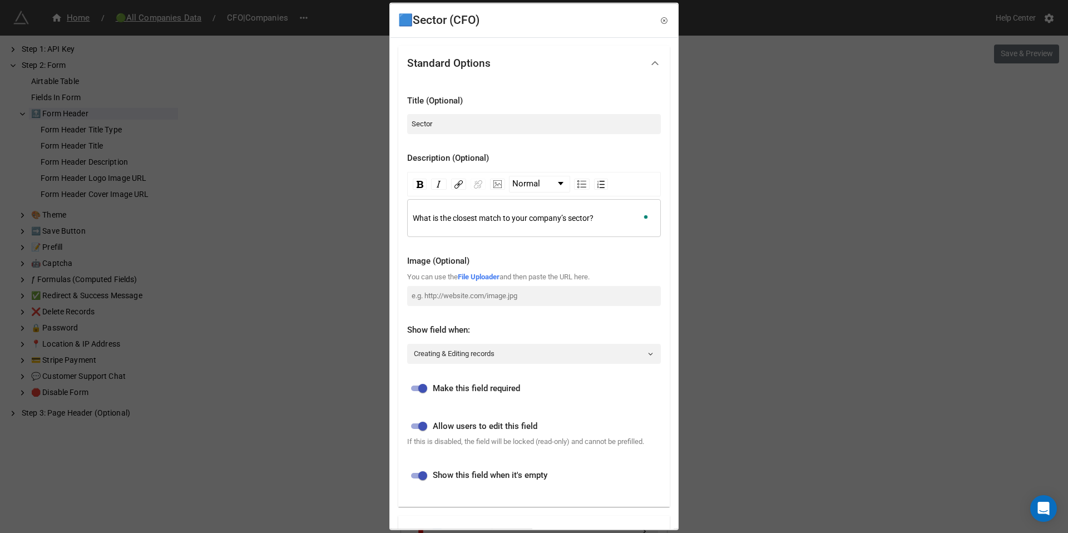
click at [741, 195] on div "🟦Sector (CFO) Standard Options Title (Optional) Sector Description (Optional) N…" at bounding box center [534, 266] width 1068 height 533
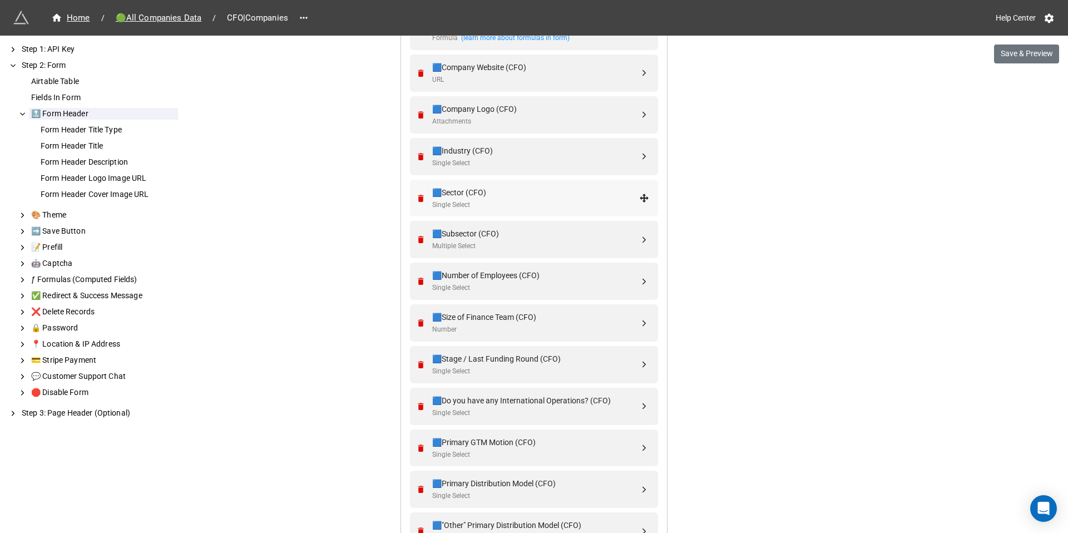
click at [546, 196] on div "🟦Sector (CFO)" at bounding box center [535, 192] width 207 height 12
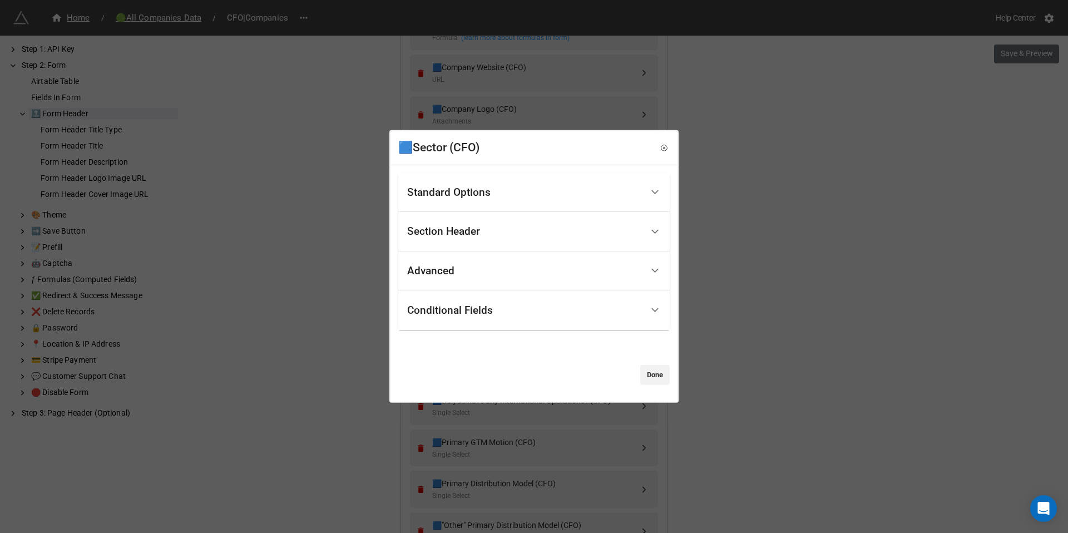
click at [513, 188] on div "Standard Options" at bounding box center [524, 192] width 235 height 26
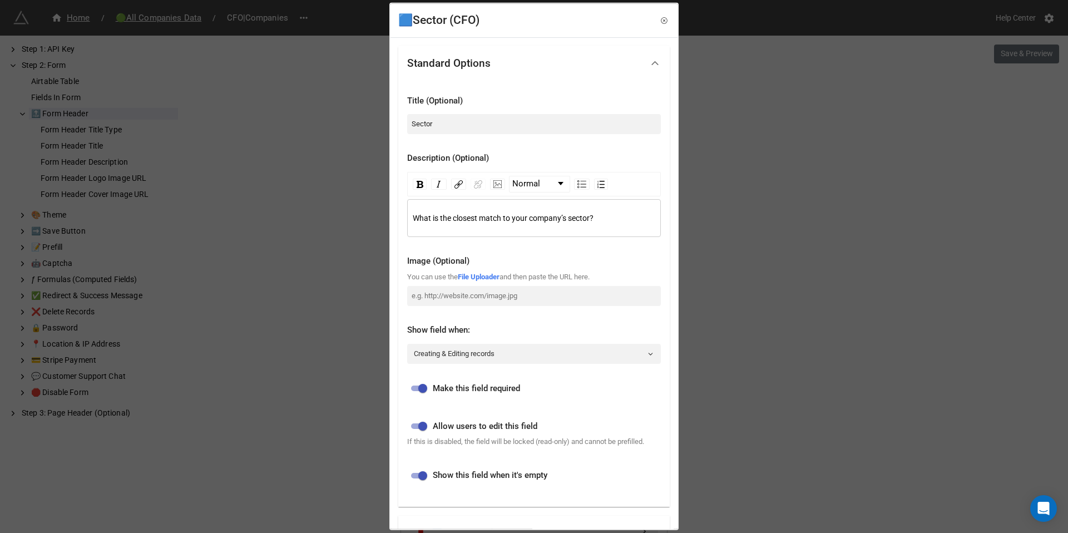
click at [771, 215] on div "🟦Sector (CFO) Standard Options Title (Optional) Sector Description (Optional) N…" at bounding box center [534, 266] width 1068 height 533
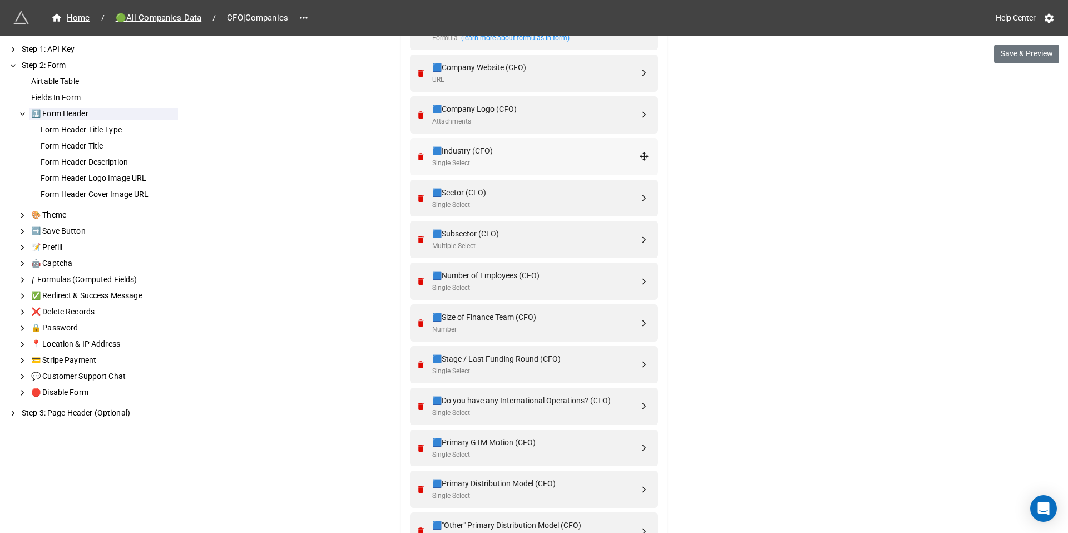
click at [524, 152] on div "🟦Industry (CFO)" at bounding box center [535, 151] width 207 height 12
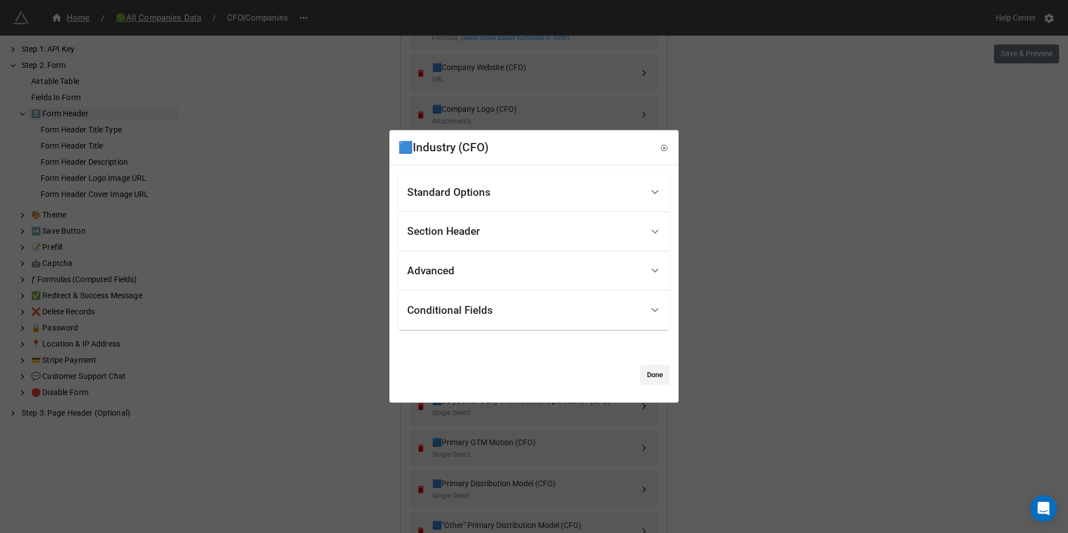
click at [511, 189] on div "Standard Options" at bounding box center [524, 192] width 235 height 26
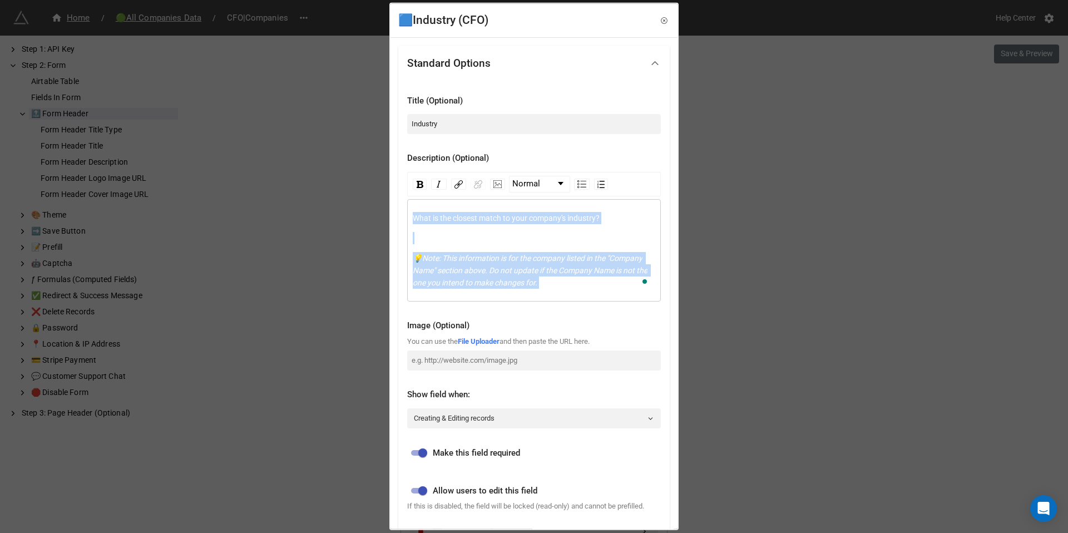
drag, startPoint x: 609, startPoint y: 290, endPoint x: 455, endPoint y: 261, distance: 156.6
click at [455, 261] on div "What is the closest match to your company's industry? 💡Note: This information i…" at bounding box center [534, 250] width 254 height 102
click at [455, 262] on span "💡Note: This information is for the company listed in the "Company Name" section…" at bounding box center [531, 270] width 236 height 33
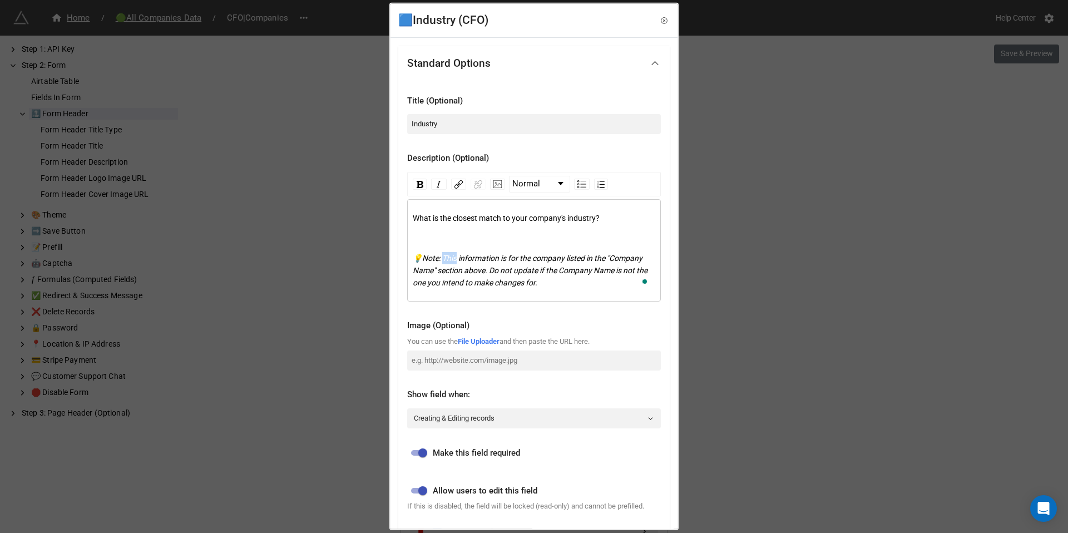
click at [455, 262] on span "💡Note: This information is for the company listed in the "Company Name" section…" at bounding box center [531, 270] width 236 height 33
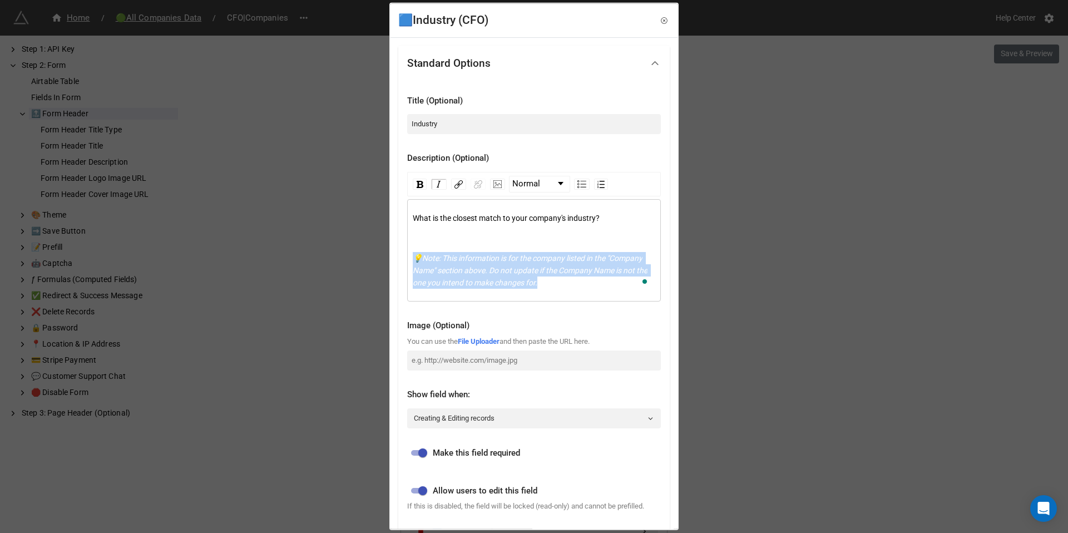
click at [455, 262] on span "💡Note: This information is for the company listed in the "Company Name" section…" at bounding box center [531, 270] width 236 height 33
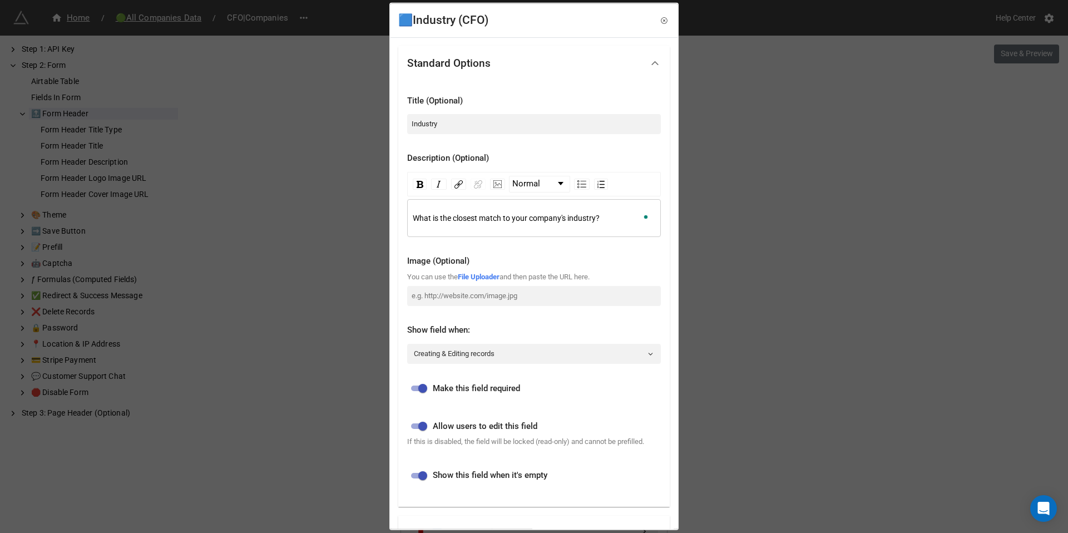
click at [759, 259] on div "🟦Industry (CFO) Standard Options Title (Optional) Industry Description (Optiona…" at bounding box center [534, 266] width 1068 height 533
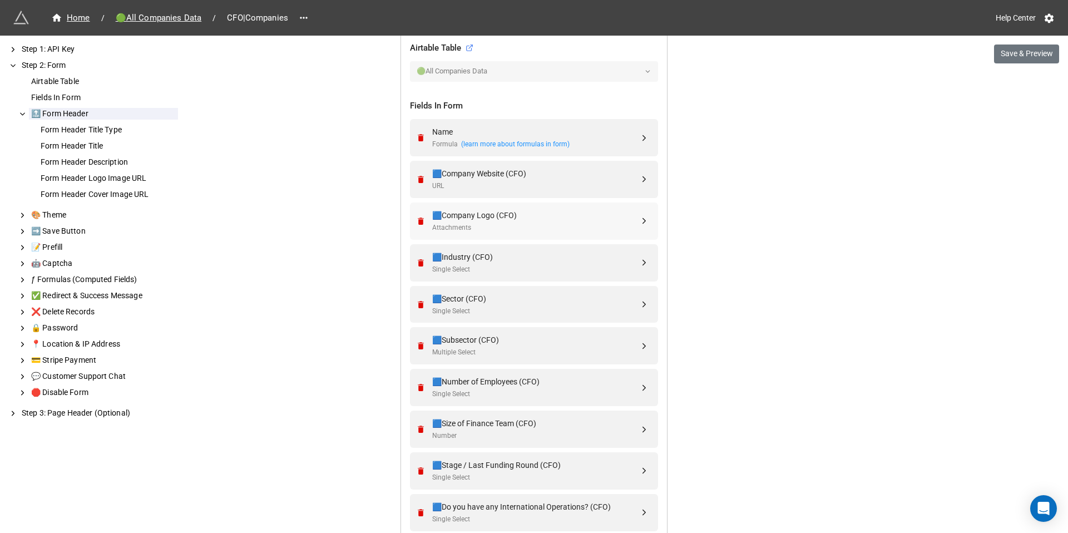
scroll to position [371, 0]
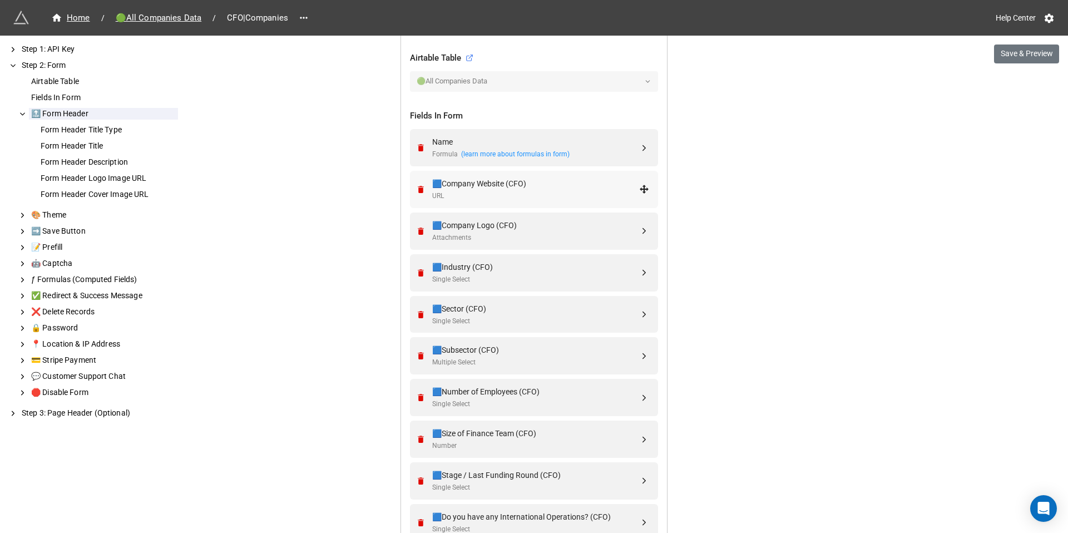
click at [500, 185] on div "🟦Company Website (CFO)" at bounding box center [535, 183] width 207 height 12
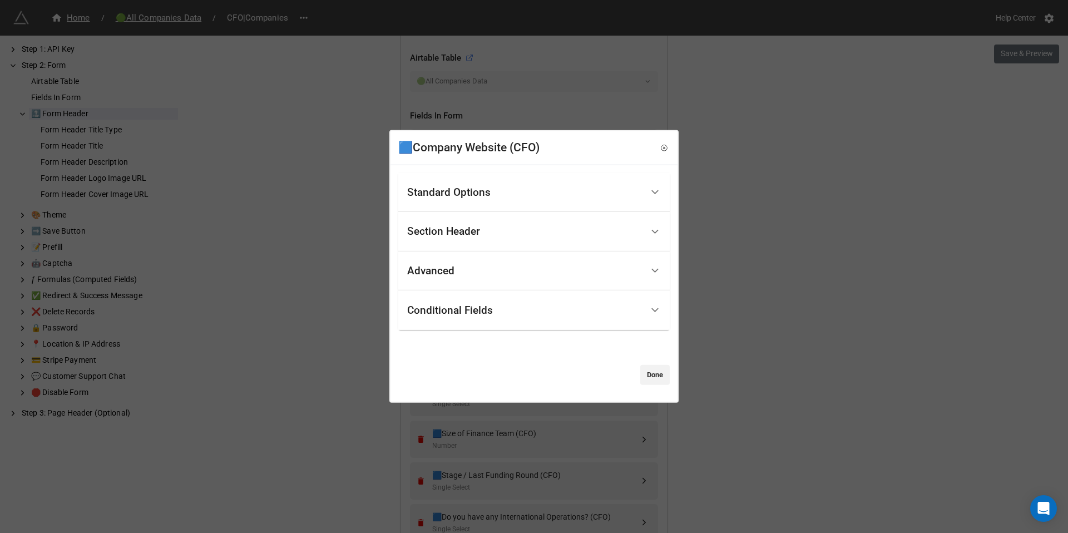
click at [479, 188] on div "Standard Options" at bounding box center [448, 192] width 83 height 11
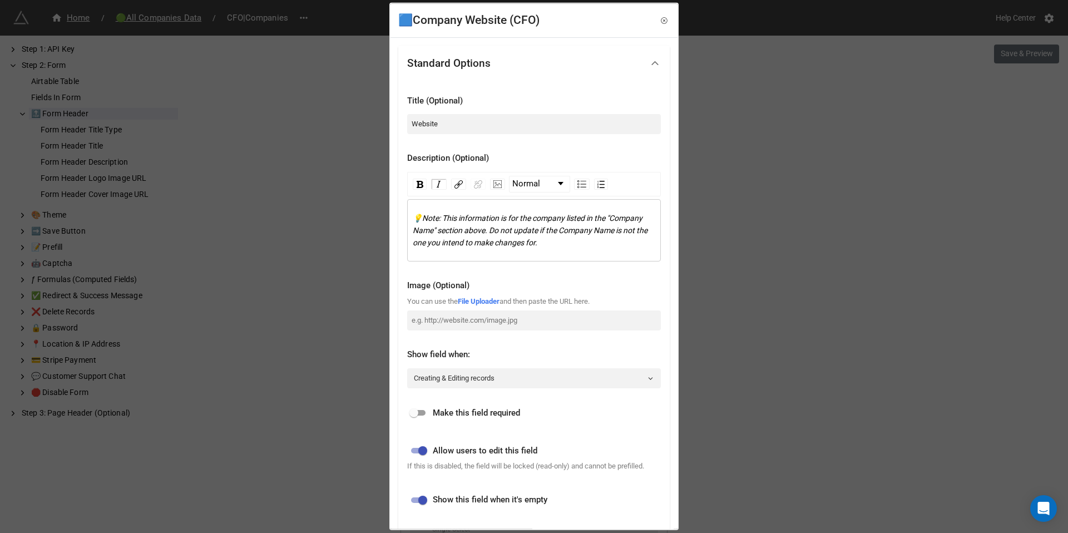
click at [509, 217] on span "💡Note: This information is for the company listed in the "Company Name" section…" at bounding box center [531, 230] width 236 height 33
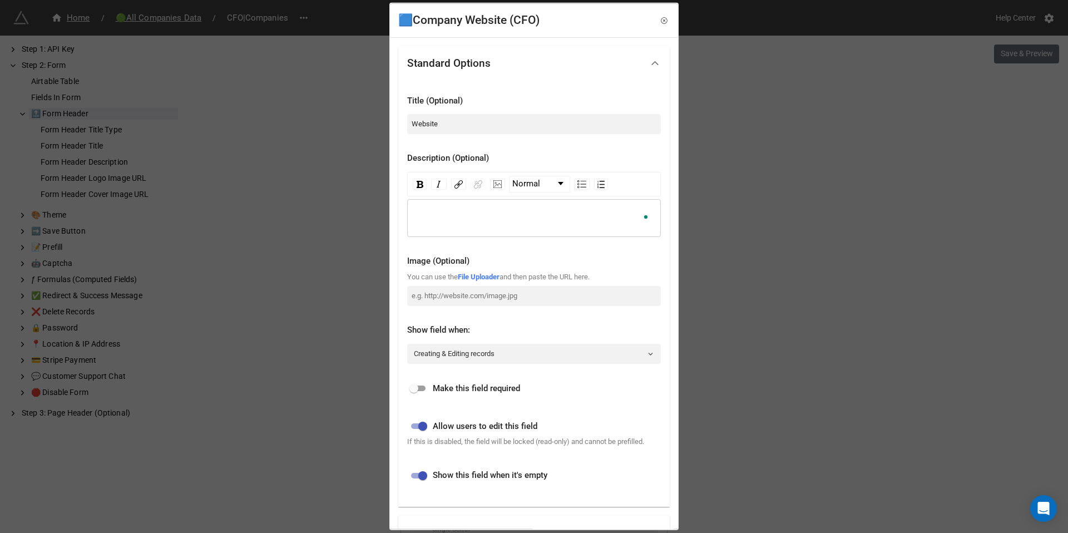
click at [746, 223] on div "🟦Company Website (CFO) Standard Options Title (Optional) Website Description (O…" at bounding box center [534, 266] width 1068 height 533
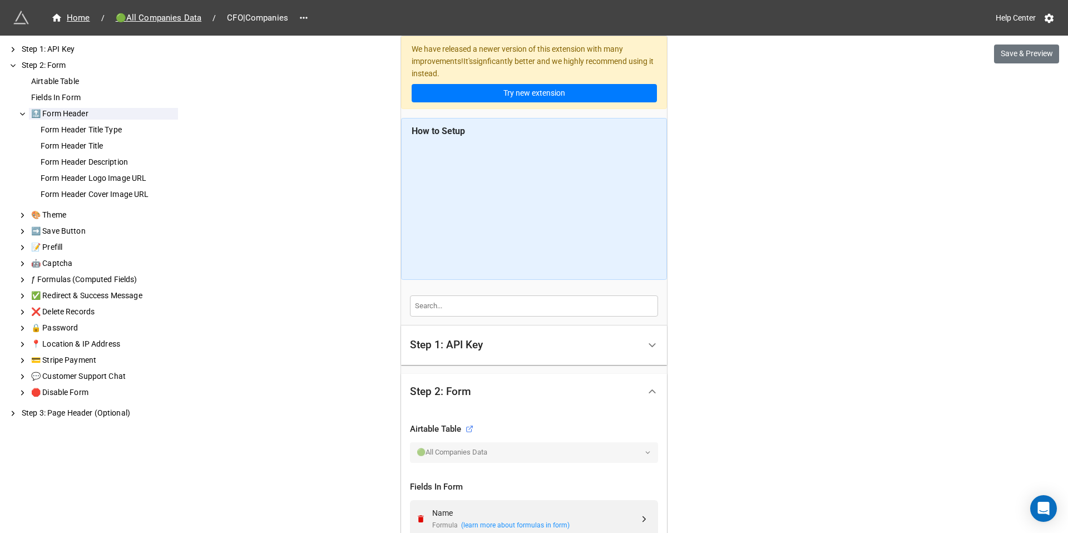
scroll to position [1, 0]
click at [76, 143] on div "Form Header Title" at bounding box center [108, 146] width 140 height 12
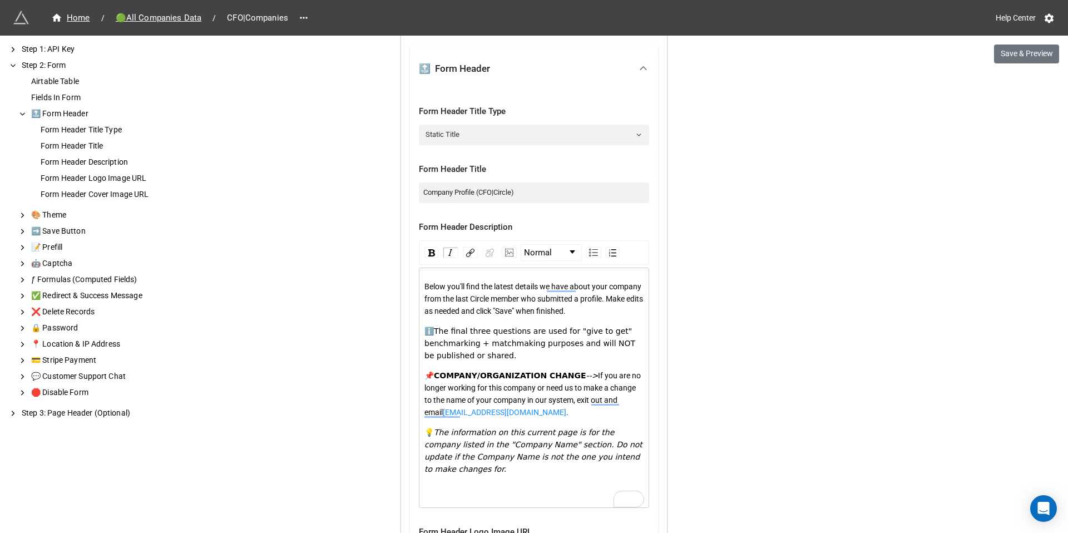
scroll to position [1353, 0]
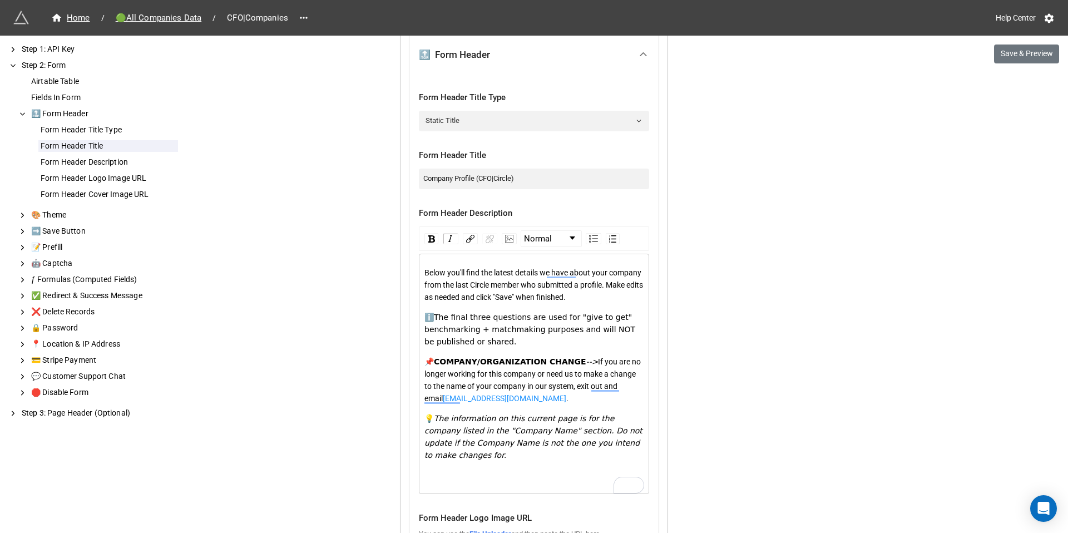
click at [586, 366] on span "-->" at bounding box center [592, 361] width 12 height 9
click at [1022, 47] on button "Save & Preview" at bounding box center [1026, 53] width 65 height 19
click at [475, 303] on div "Below you'll find the latest details we have about your company from the last C…" at bounding box center [534, 284] width 220 height 37
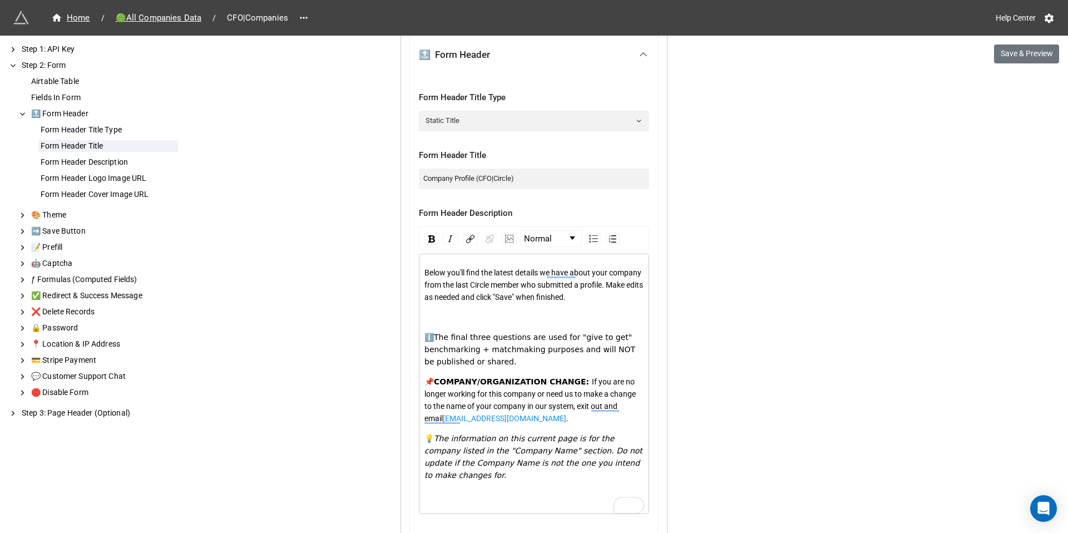
click at [515, 368] on div "ℹ️ The final three questions are used for "give to get" benchmarking + matchmak…" at bounding box center [534, 349] width 220 height 37
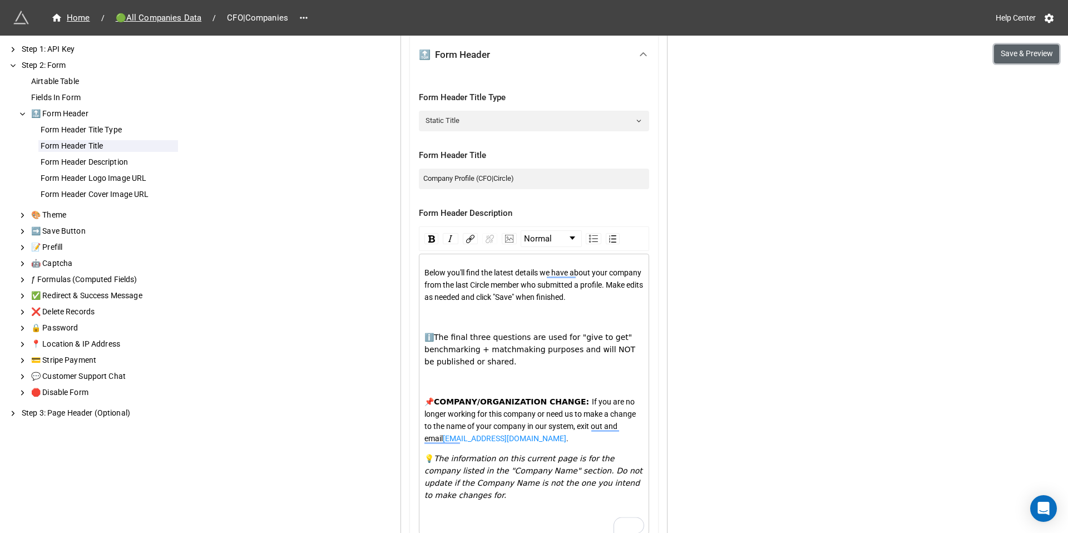
click at [1014, 53] on button "Save & Preview" at bounding box center [1026, 53] width 65 height 19
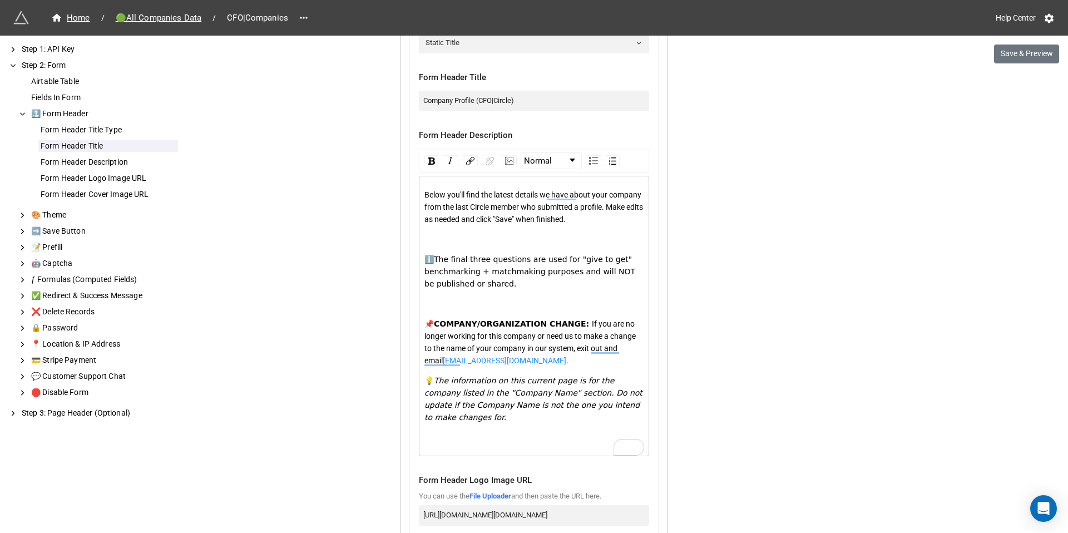
scroll to position [1444, 0]
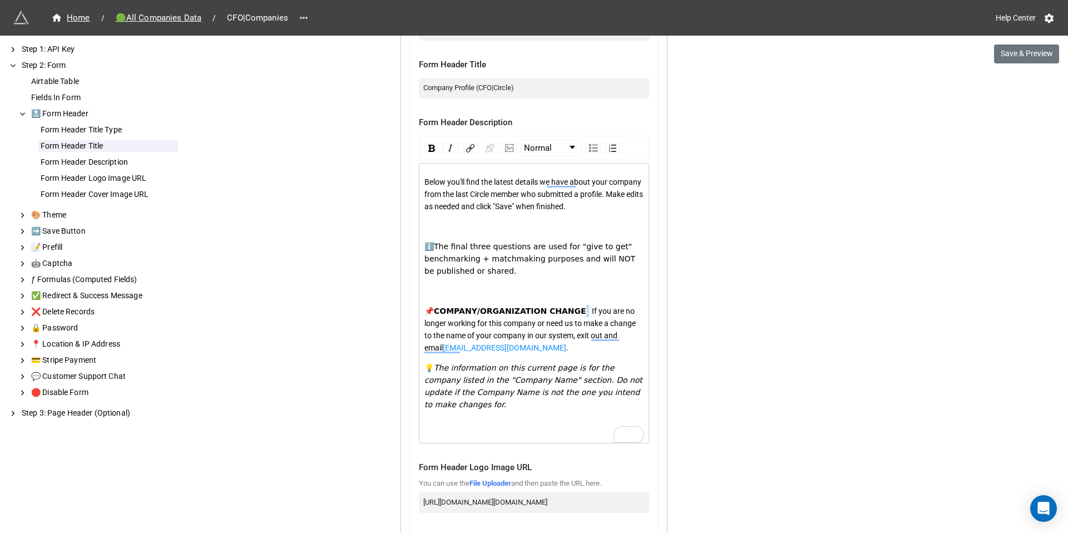
click at [572, 326] on div "📌 COMPANY/ORGANIZATION CHANGE: If you are no longer working for this company or…" at bounding box center [534, 329] width 220 height 49
click at [430, 145] on img "rdw-inline-control" at bounding box center [431, 148] width 7 height 7
click at [568, 352] on span "To enrich screen reader interactions, please activate Accessibility in Grammarl…" at bounding box center [569, 347] width 2 height 9
click at [450, 380] on span "The information on this current page is for the company listed in the "Company …" at bounding box center [534, 386] width 220 height 46
click at [1014, 50] on button "Save & Preview" at bounding box center [1026, 53] width 65 height 19
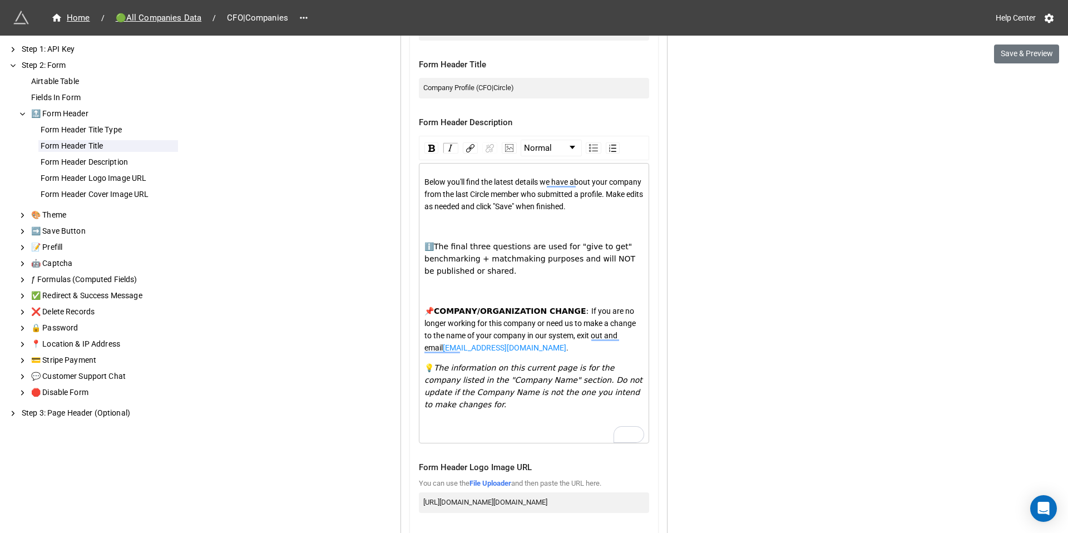
click at [434, 315] on span "COMPANY/ORGANIZATION CHANGE" at bounding box center [510, 310] width 152 height 9
click at [1006, 57] on button "Save & Preview" at bounding box center [1026, 53] width 65 height 19
click at [1010, 56] on button "Save & Preview" at bounding box center [1026, 53] width 65 height 19
click at [579, 315] on span "To enrich screen reader interactions, please activate Accessibility in Grammarl…" at bounding box center [580, 310] width 2 height 9
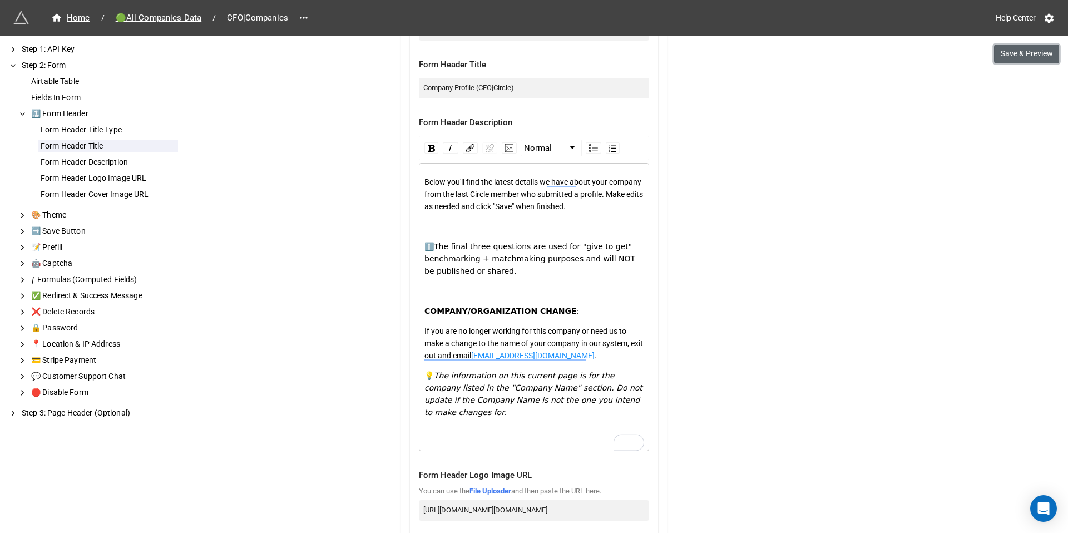
click at [1013, 52] on button "Save & Preview" at bounding box center [1026, 53] width 65 height 19
click at [446, 344] on span "If you are no longer working for this company or need us to make a change to th…" at bounding box center [534, 342] width 220 height 33
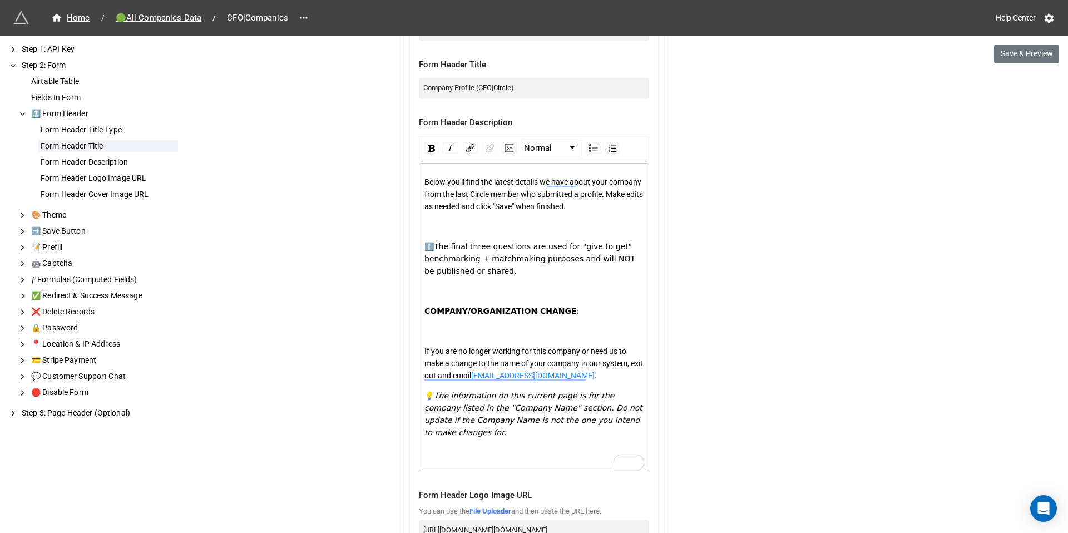
click at [460, 315] on span "COMPANY/ORGANIZATION CHANGE" at bounding box center [500, 310] width 152 height 9
click at [430, 142] on div "rdw-inline-control" at bounding box center [431, 147] width 14 height 11
click at [484, 351] on div "Below you'll find the latest details we have about your company from the last C…" at bounding box center [534, 317] width 220 height 282
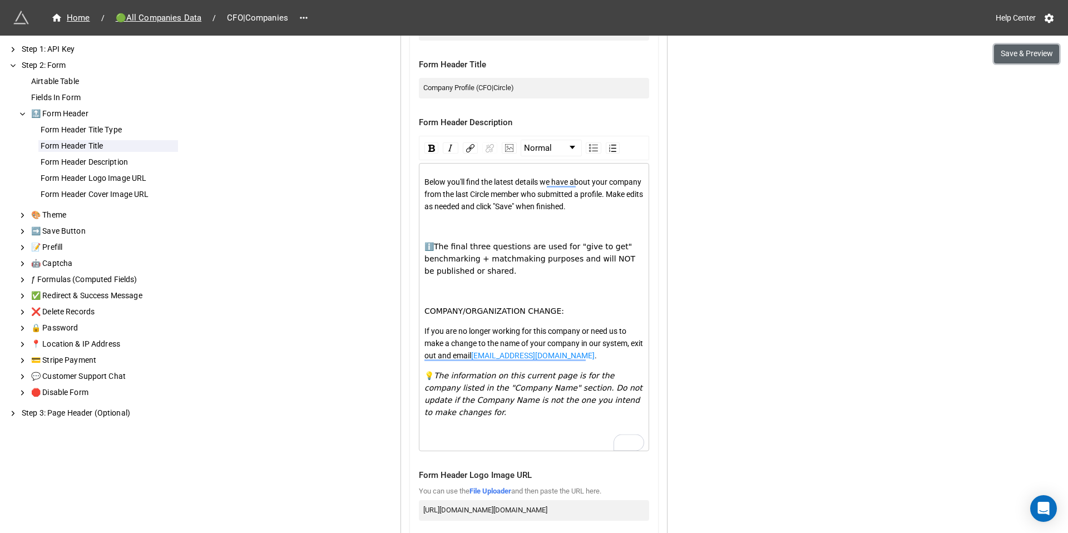
click at [1022, 46] on button "Save & Preview" at bounding box center [1026, 53] width 65 height 19
click at [506, 315] on span "COMPANY/ORGANIZATION CHANGE:" at bounding box center [494, 310] width 140 height 9
click at [1003, 56] on button "Save & Preview" at bounding box center [1026, 53] width 65 height 19
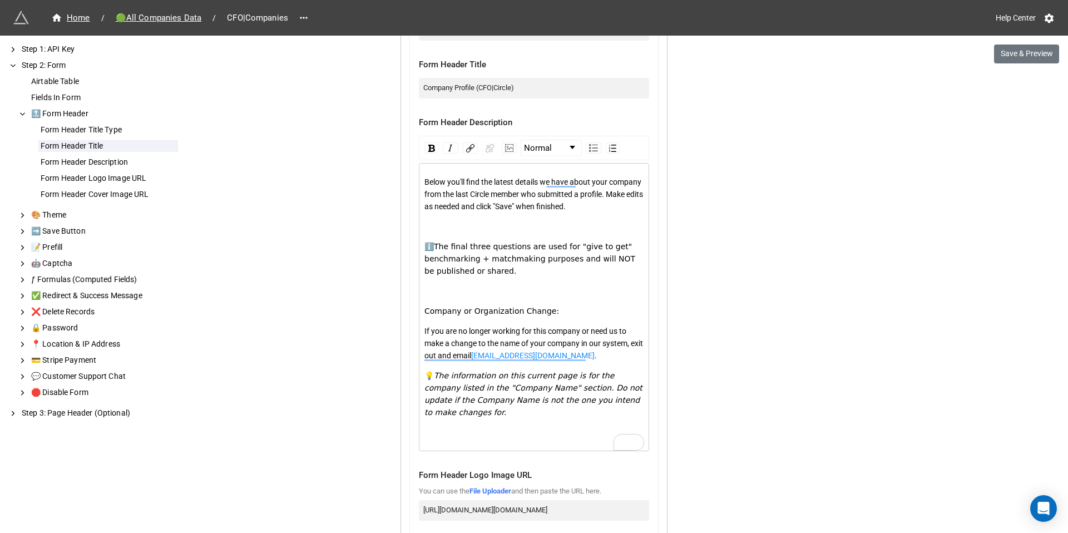
click at [486, 398] on span "The information on this current page is for the company listed in the "Company …" at bounding box center [534, 394] width 220 height 46
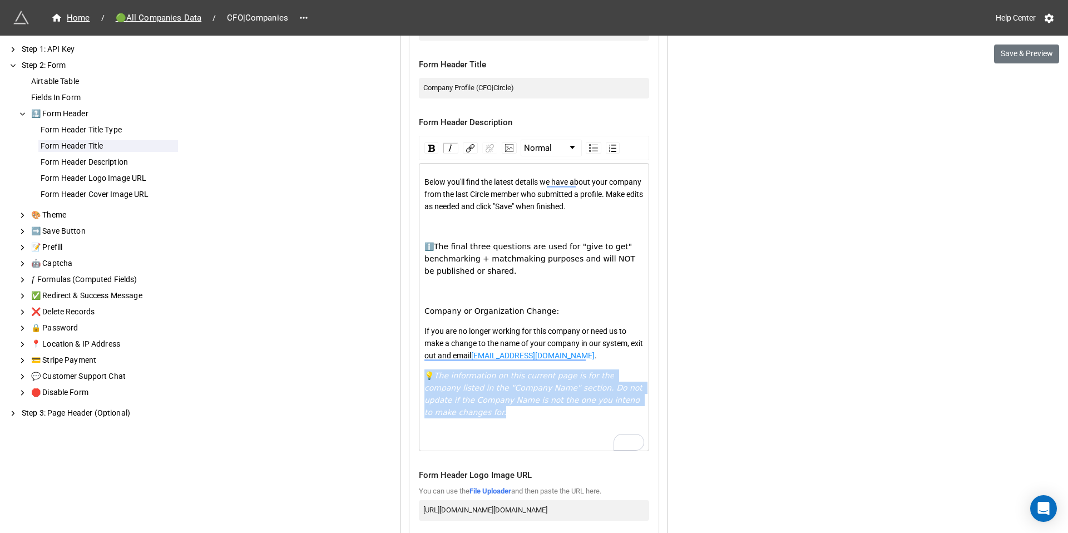
click at [486, 398] on span "The information on this current page is for the company listed in the "Company …" at bounding box center [534, 394] width 220 height 46
click at [446, 147] on img "rdw-inline-control" at bounding box center [450, 147] width 9 height 9
click at [448, 147] on img "rdw-inline-control" at bounding box center [450, 147] width 9 height 9
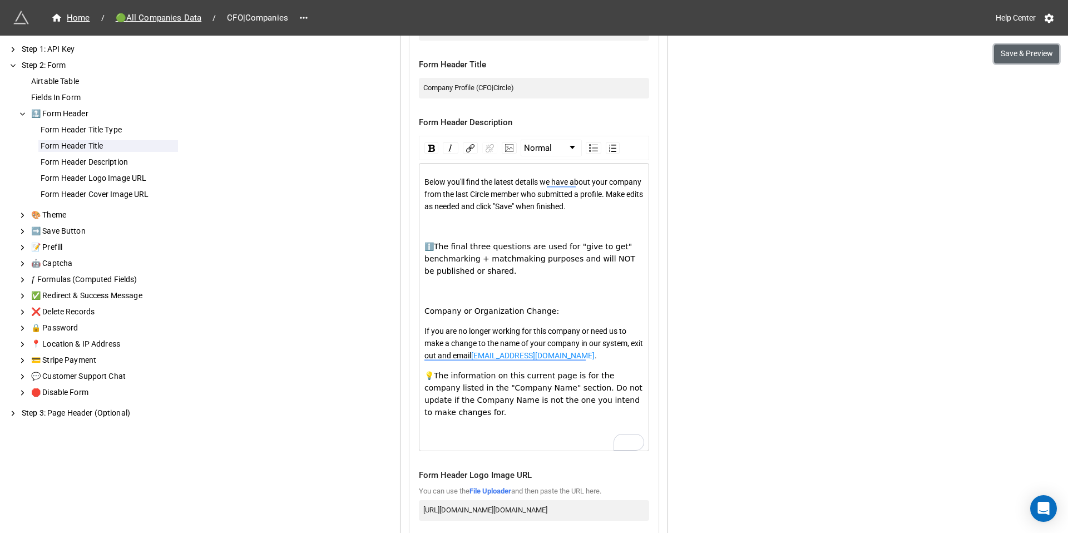
click at [1011, 63] on button "Save & Preview" at bounding box center [1026, 53] width 65 height 19
click at [488, 357] on span "If you are no longer working for this company or need us to make a change to th…" at bounding box center [534, 342] width 220 height 33
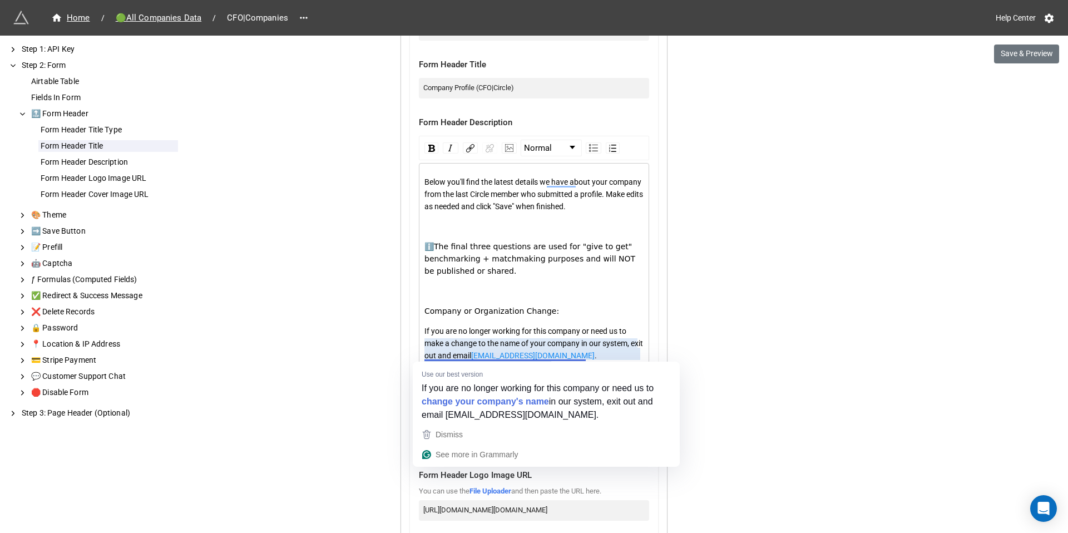
click at [589, 317] on div "Company or Organization Change:" at bounding box center [534, 311] width 220 height 12
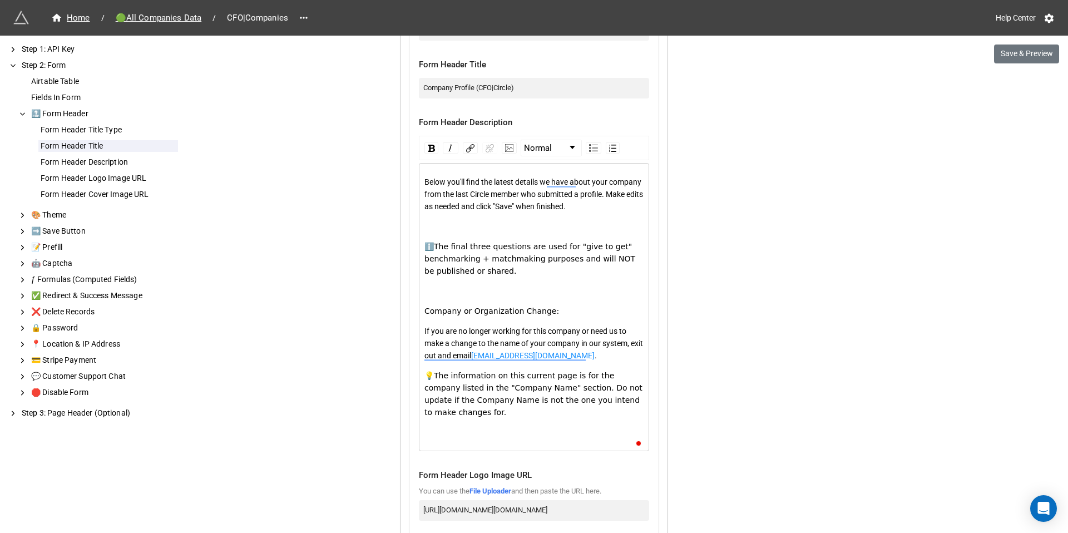
click at [527, 384] on span "💡The information on this current page is for the company listed in the "Company…" at bounding box center [534, 394] width 220 height 46
click at [1031, 52] on button "Save & Preview" at bounding box center [1026, 53] width 65 height 19
click at [514, 383] on span "💡The information on this current page is for the company listed in the "Company…" at bounding box center [534, 394] width 220 height 46
click at [428, 147] on img "rdw-inline-control" at bounding box center [431, 148] width 7 height 7
click at [1035, 53] on button "Save & Preview" at bounding box center [1026, 53] width 65 height 19
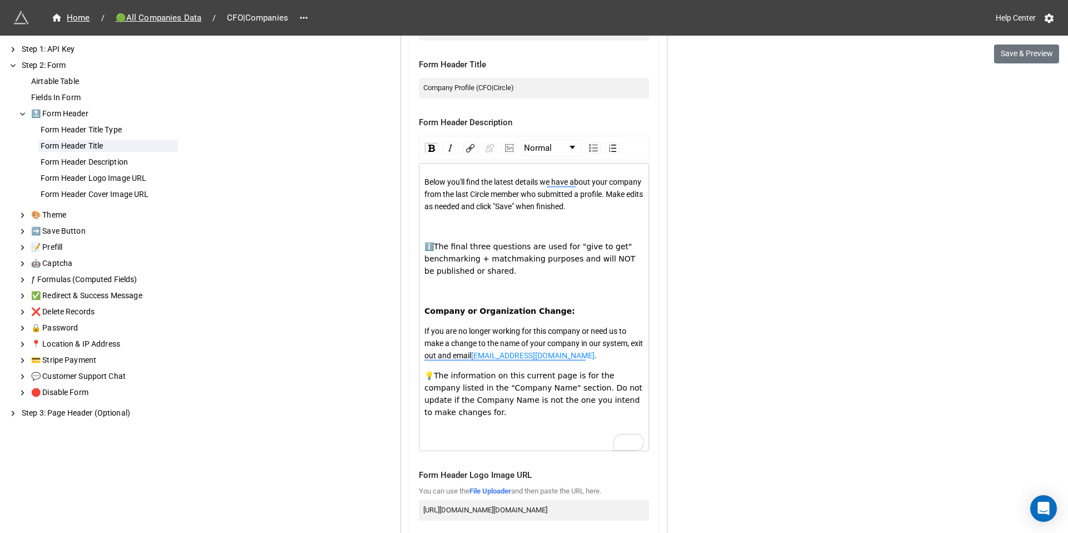
click at [465, 383] on span "💡The information on this current page is for the company listed in the "Company…" at bounding box center [534, 394] width 220 height 46
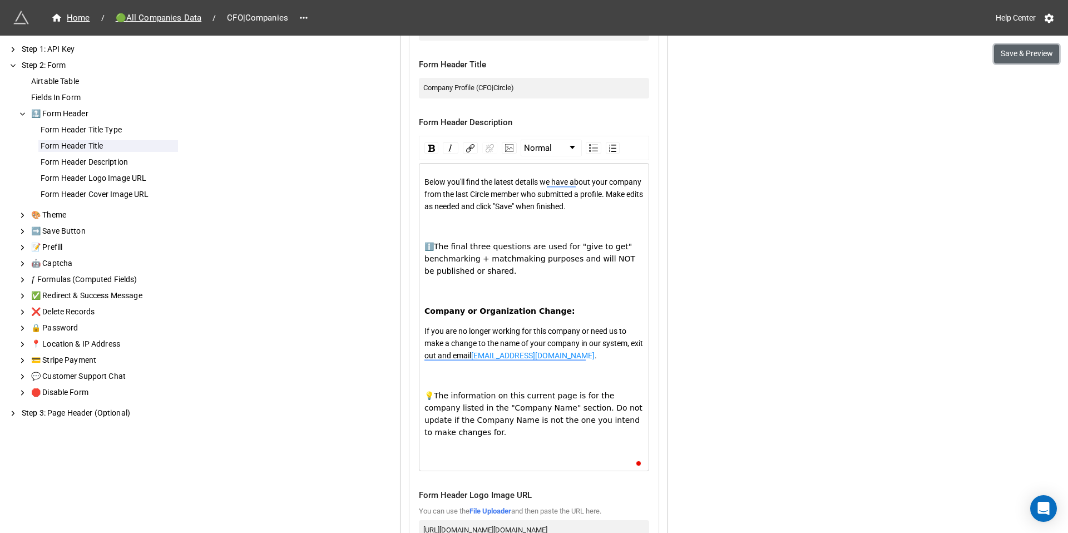
click at [1010, 57] on button "Save & Preview" at bounding box center [1026, 53] width 65 height 19
click at [509, 315] on span "Company or Organization Change:" at bounding box center [499, 310] width 151 height 9
click at [1035, 56] on button "Save & Preview" at bounding box center [1026, 53] width 65 height 19
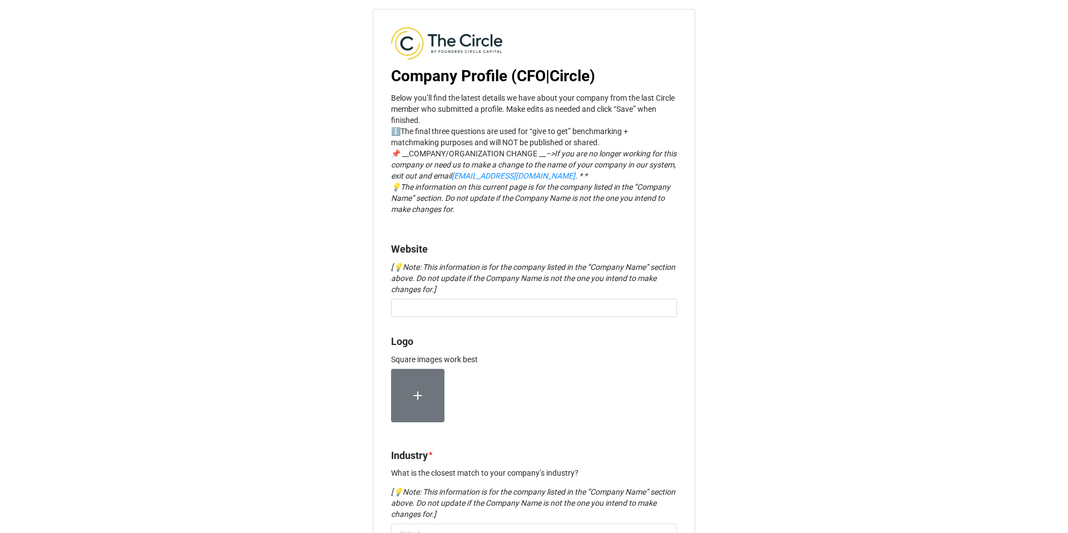
click at [404, 155] on p "Below you’ll find the latest details we have about your company from the last C…" at bounding box center [534, 153] width 286 height 122
click at [441, 267] on em "[💡Note: This information is for the company listed in the “Company Name” sectio…" at bounding box center [533, 277] width 284 height 31
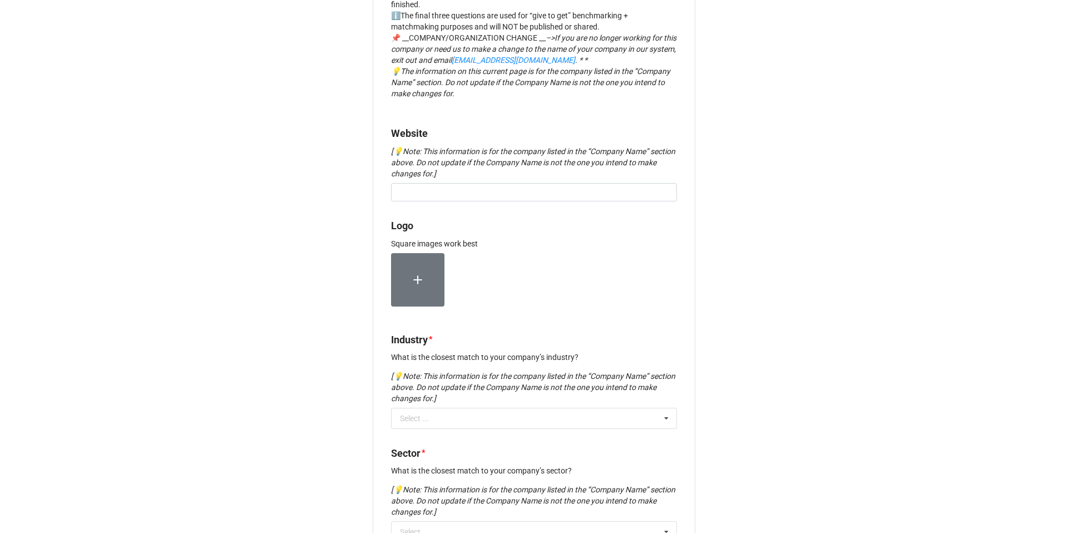
scroll to position [118, 0]
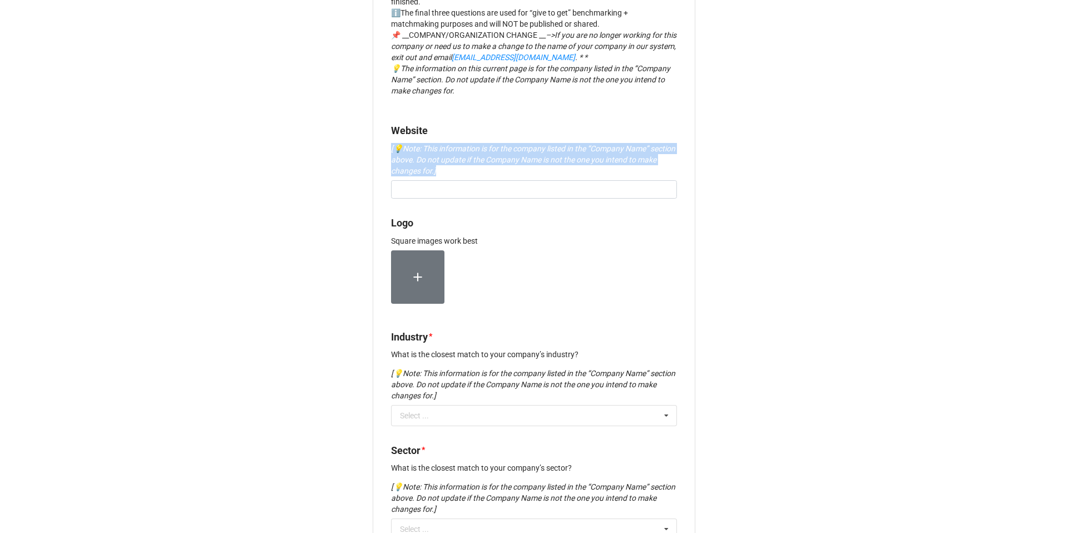
drag, startPoint x: 468, startPoint y: 168, endPoint x: 385, endPoint y: 147, distance: 84.8
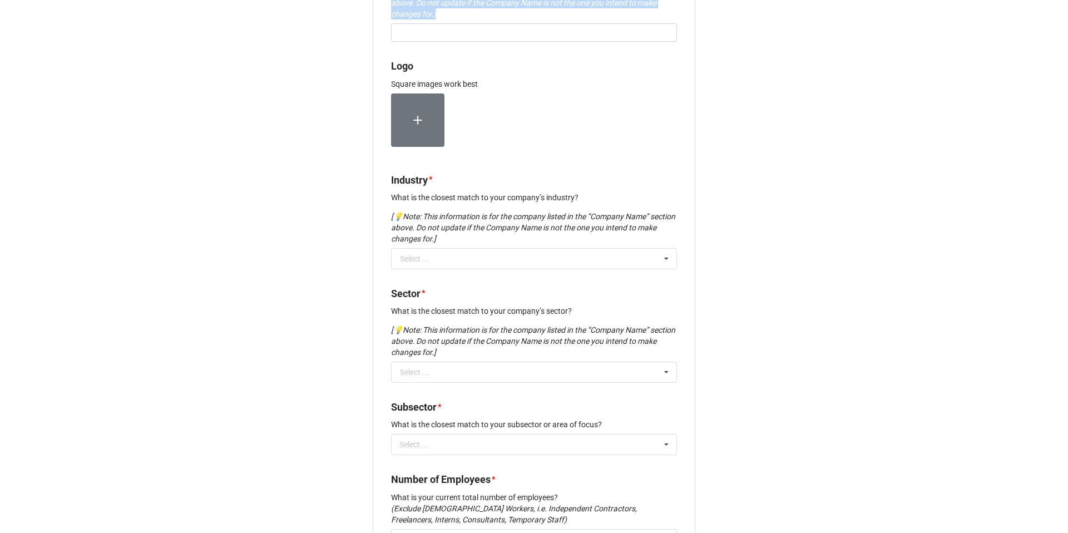
scroll to position [280, 0]
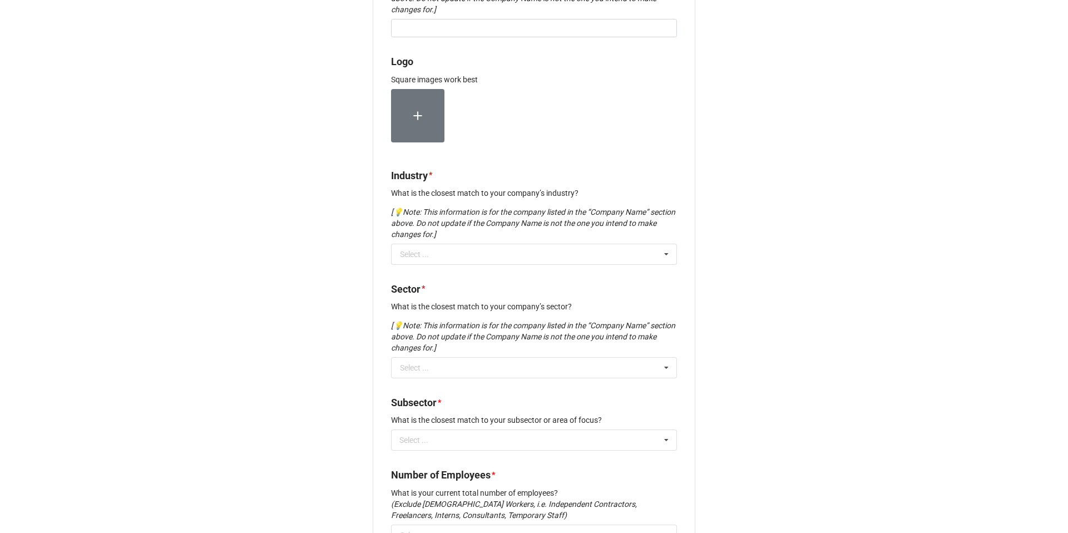
click at [467, 324] on em "[💡Note: This information is for the company listed in the “Company Name” sectio…" at bounding box center [533, 336] width 284 height 31
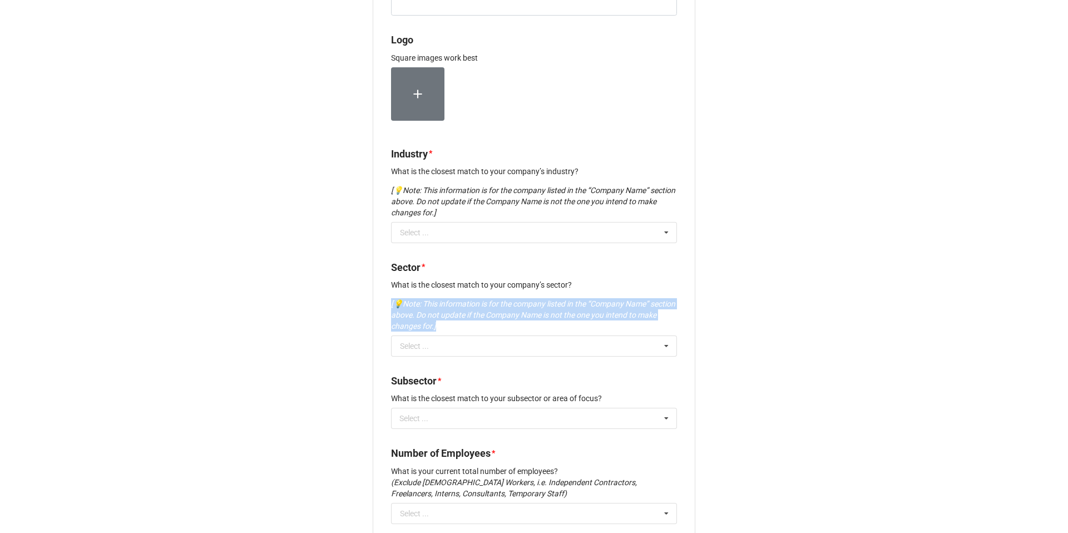
scroll to position [0, 0]
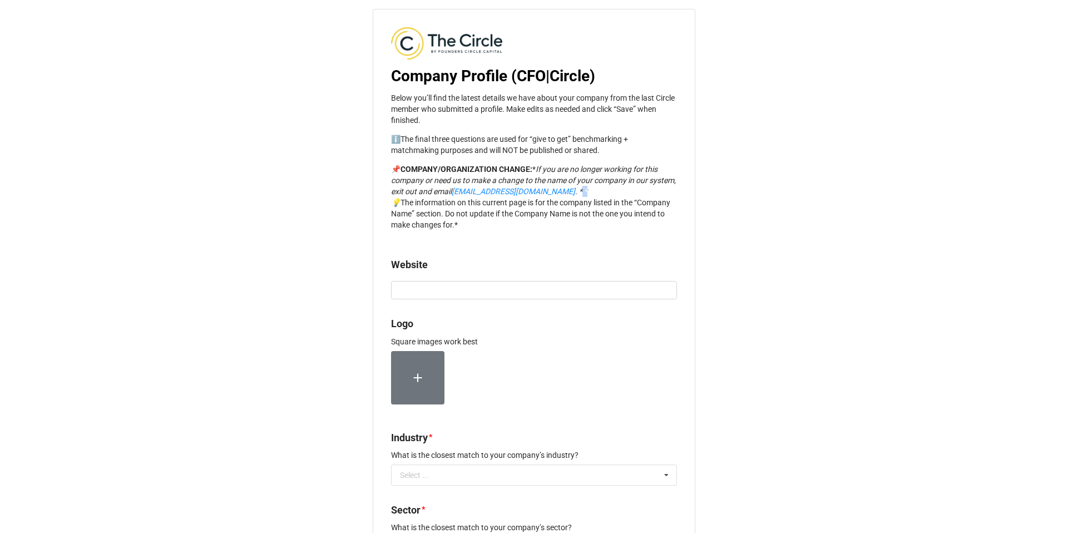
drag, startPoint x: 560, startPoint y: 189, endPoint x: 549, endPoint y: 189, distance: 11.1
click at [549, 189] on p "📌 COMPANY/ORGANIZATION CHANGE: * If you are no longer working for this company …" at bounding box center [534, 196] width 286 height 67
drag, startPoint x: 556, startPoint y: 188, endPoint x: 543, endPoint y: 188, distance: 13.3
click at [543, 188] on p "📌 COMPANY/ORGANIZATION CHANGE :* If you are no longer working for this company …" at bounding box center [534, 196] width 286 height 67
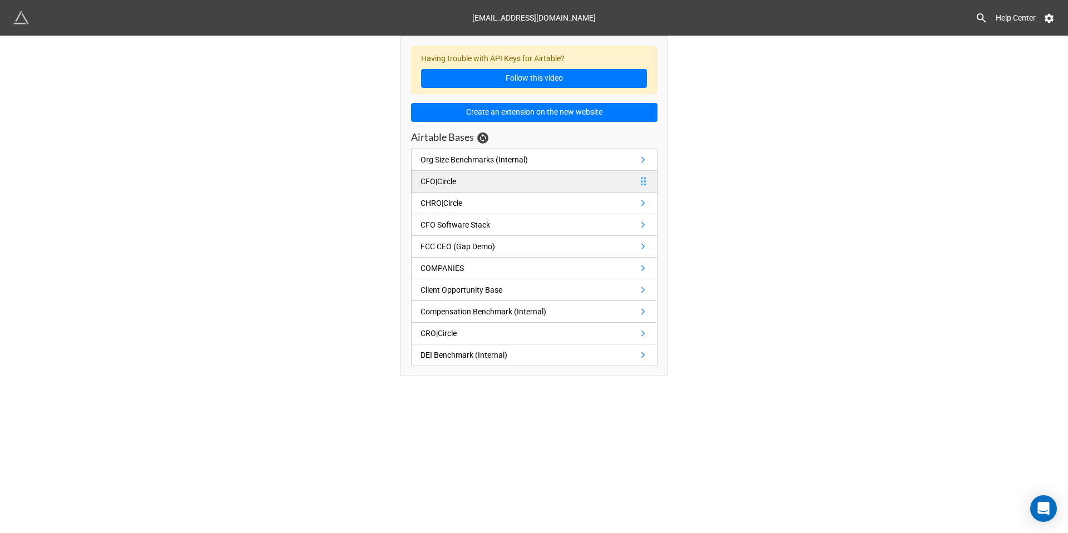
click at [465, 184] on link "CFO|Circle" at bounding box center [534, 182] width 246 height 22
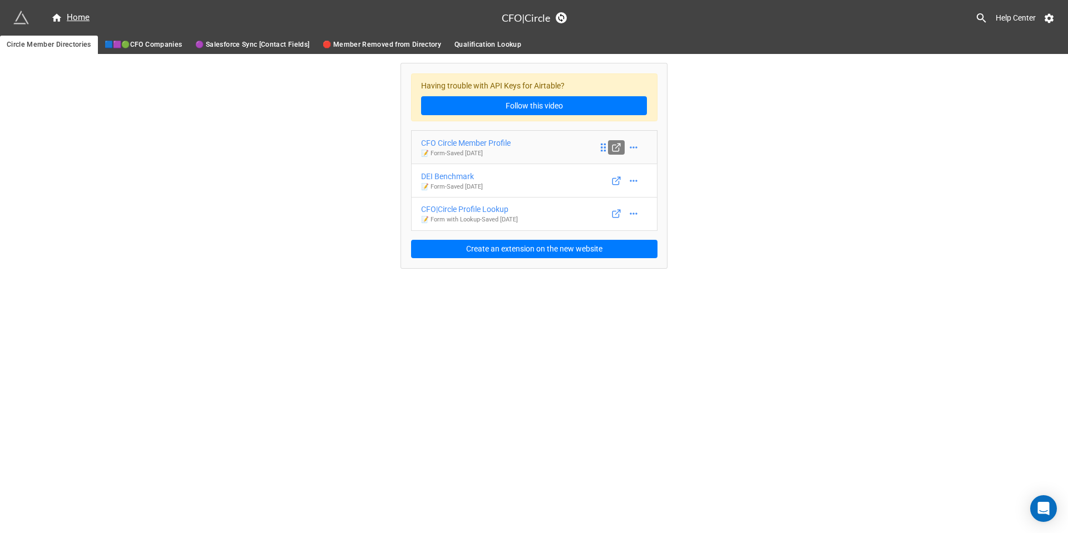
click at [615, 146] on icon at bounding box center [616, 147] width 10 height 10
